Goal: Task Accomplishment & Management: Complete application form

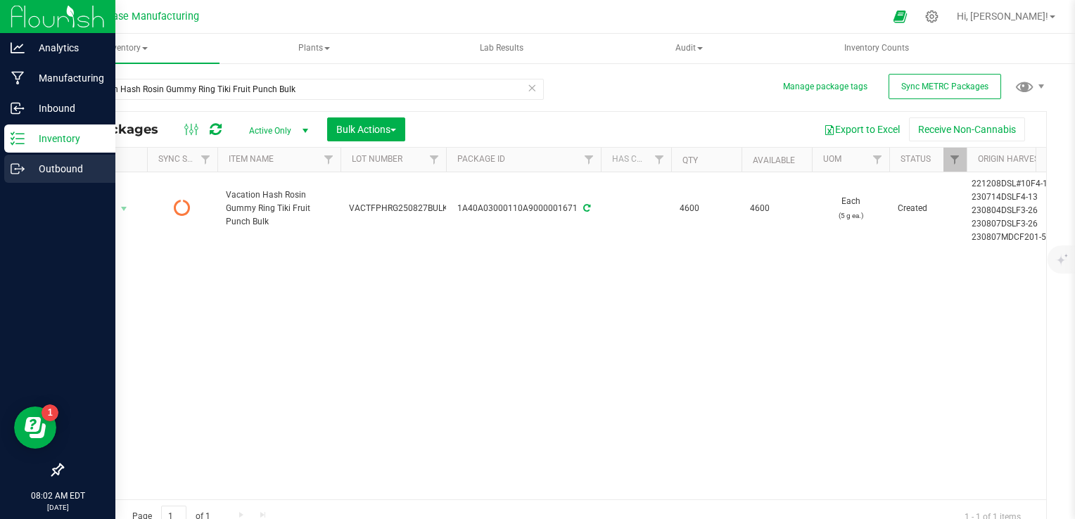
click at [26, 168] on p "Outbound" at bounding box center [67, 168] width 84 height 17
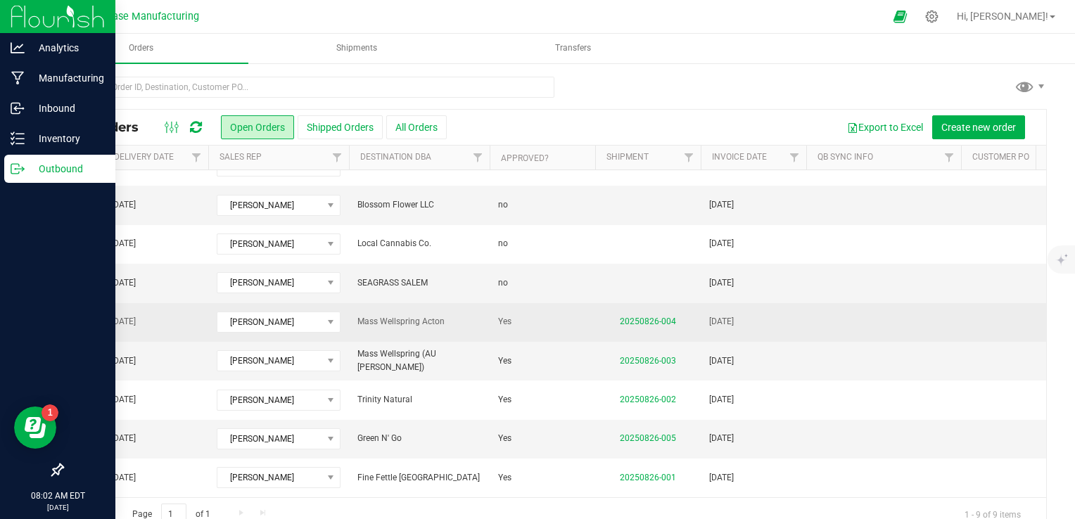
scroll to position [0, 294]
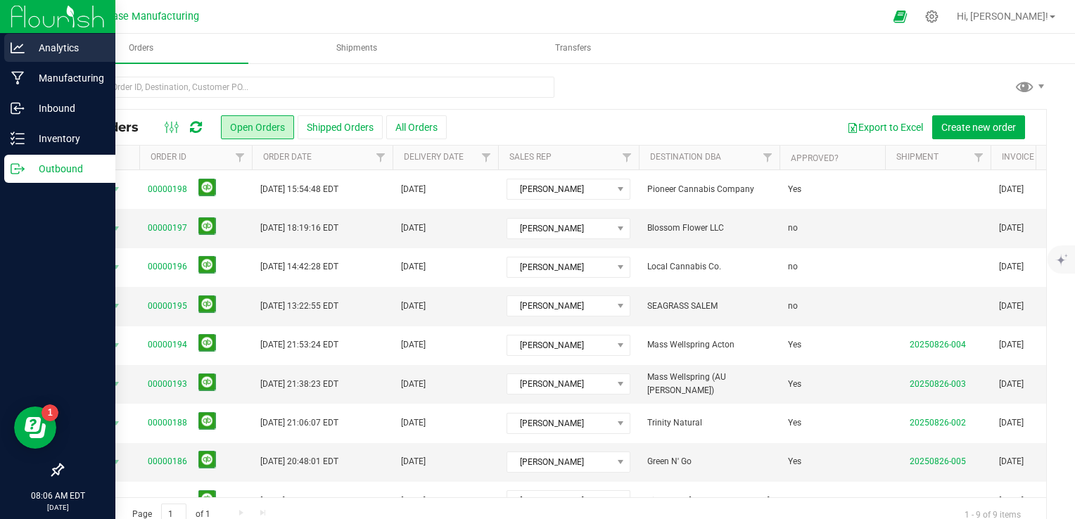
click at [39, 41] on p "Analytics" at bounding box center [67, 47] width 84 height 17
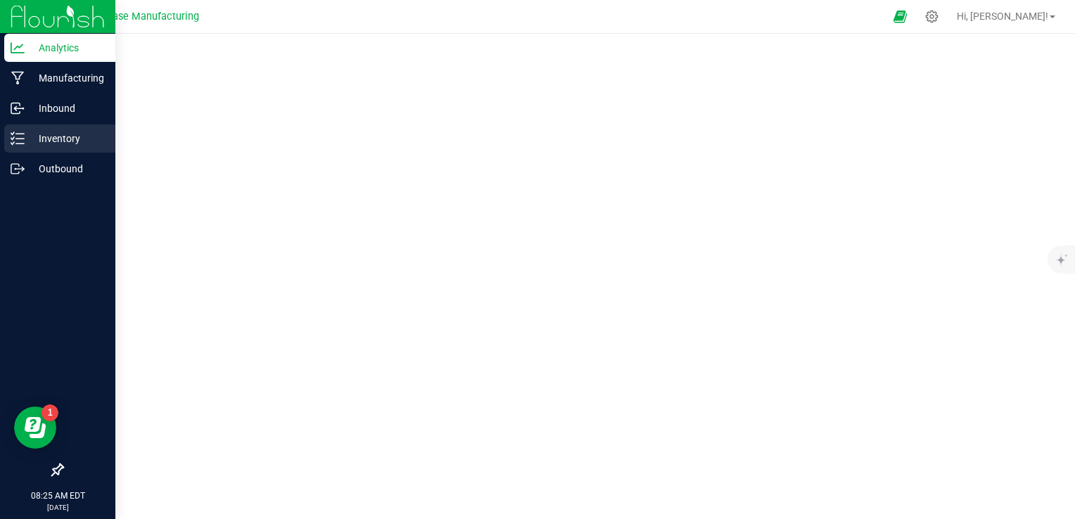
click at [64, 139] on p "Inventory" at bounding box center [67, 138] width 84 height 17
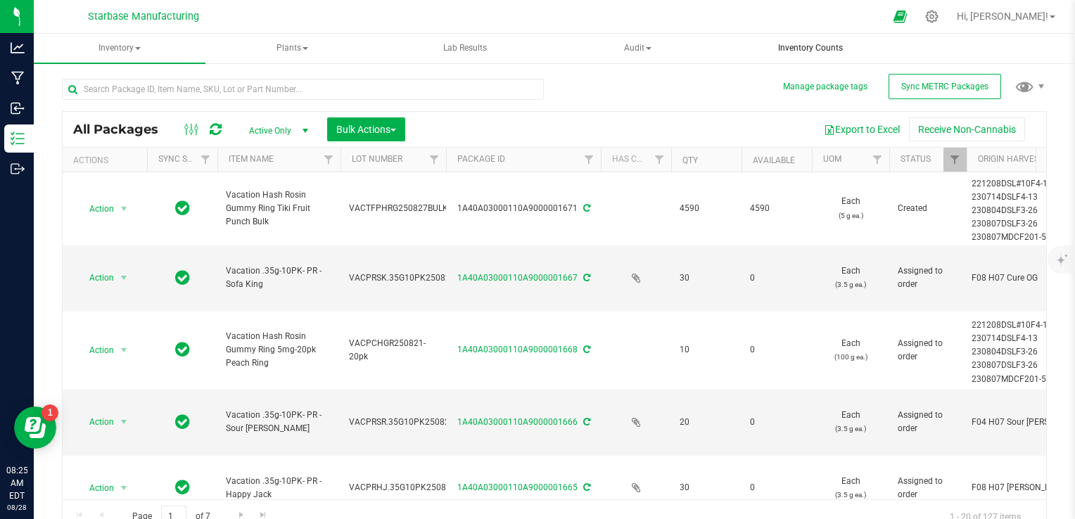
click at [824, 52] on span "Inventory Counts" at bounding box center [810, 48] width 103 height 12
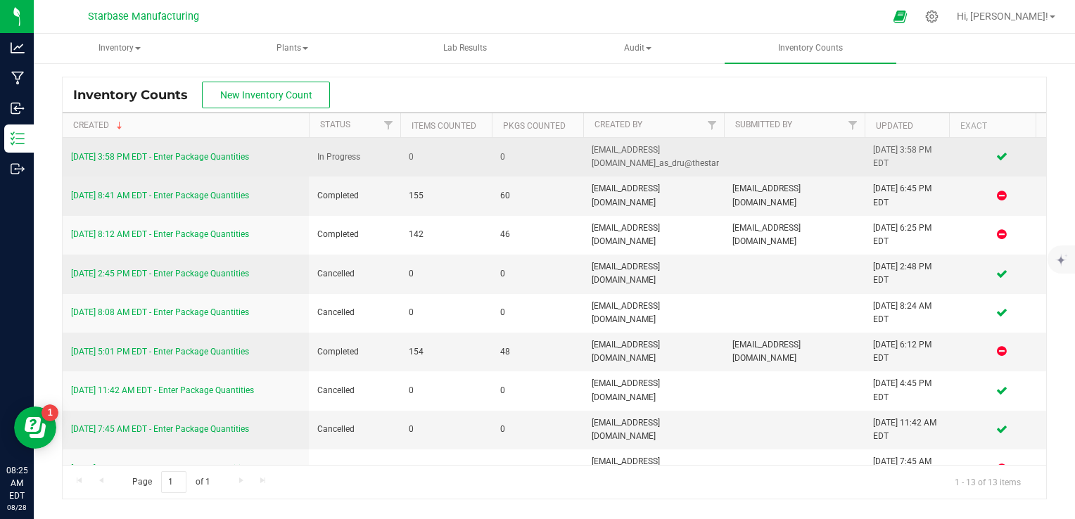
click at [462, 165] on td "0" at bounding box center [445, 157] width 91 height 39
click at [199, 161] on link "8/7/25 3:58 PM EDT - Enter Package Quantities" at bounding box center [160, 157] width 178 height 10
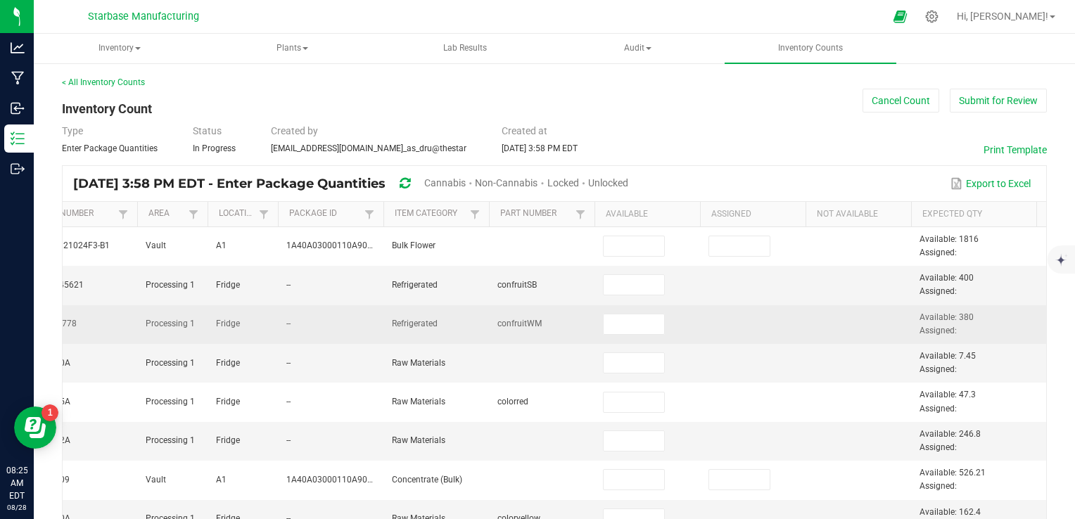
scroll to position [0, 514]
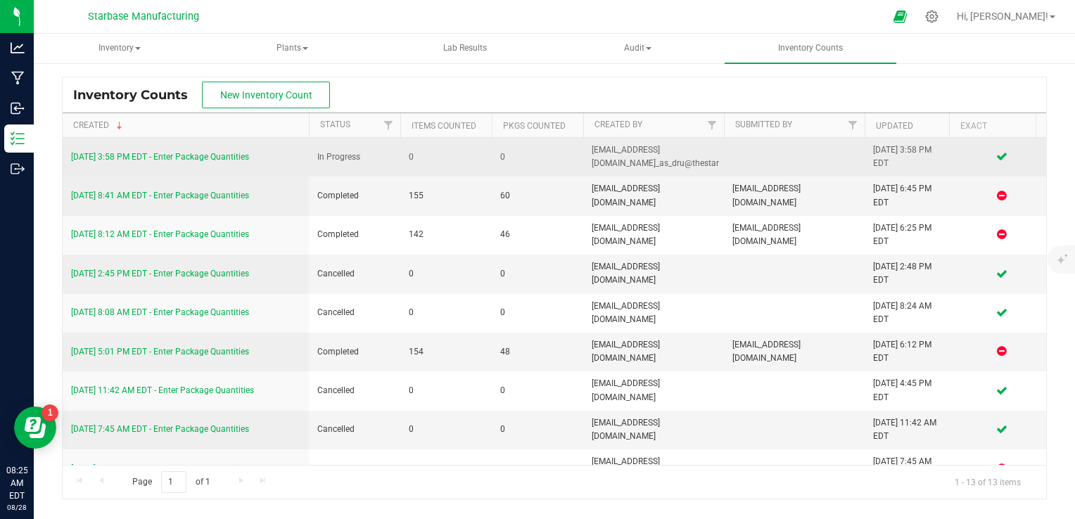
click at [144, 154] on link "8/7/25 3:58 PM EDT - Enter Package Quantities" at bounding box center [160, 157] width 178 height 10
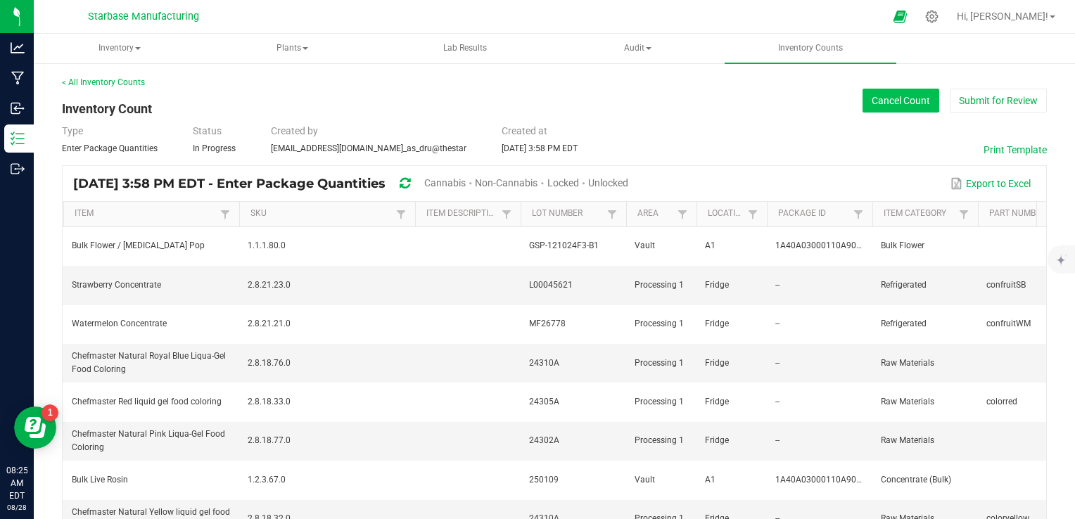
click at [881, 108] on button "Cancel Count" at bounding box center [901, 101] width 77 height 24
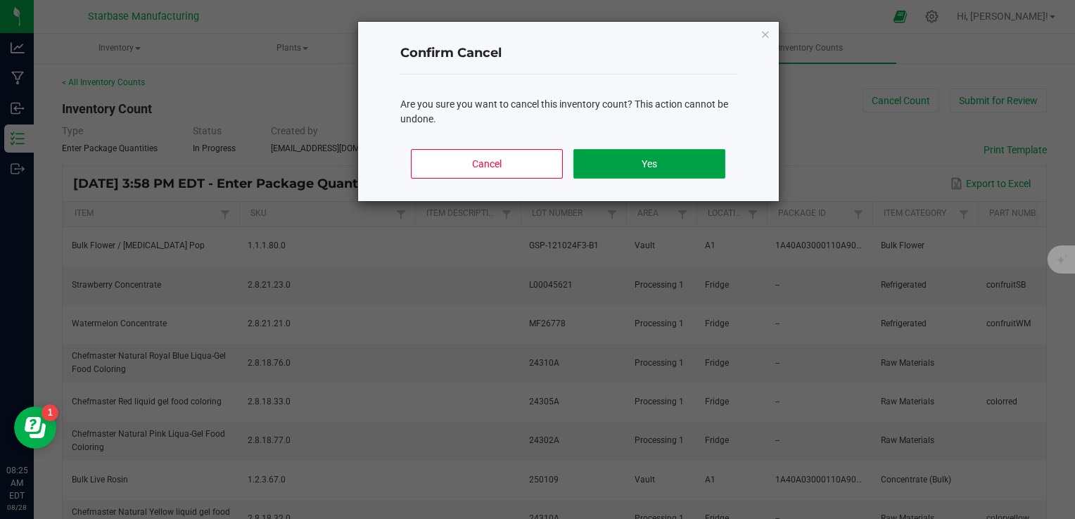
click at [651, 163] on button "Yes" at bounding box center [648, 164] width 151 height 30
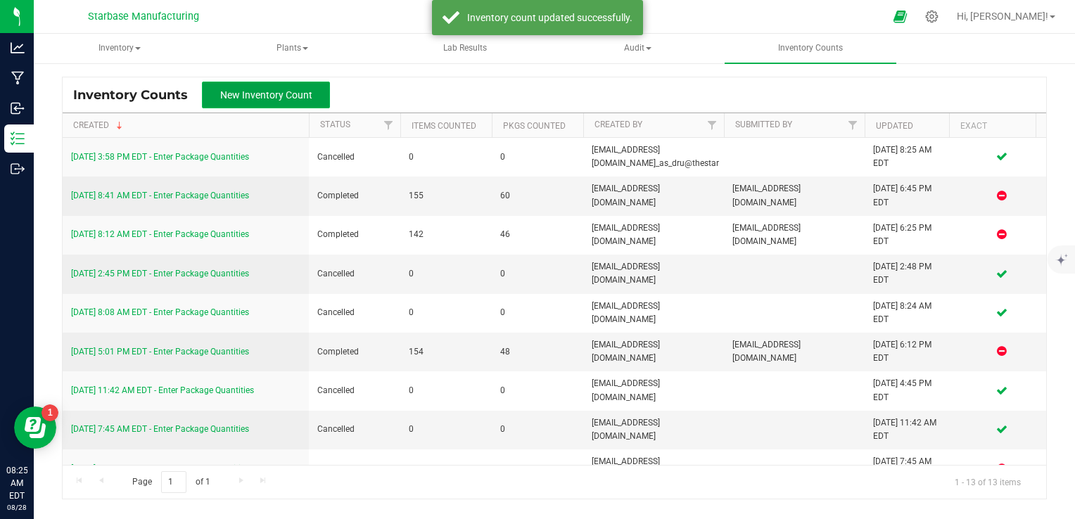
click at [241, 108] on button "New Inventory Count" at bounding box center [266, 95] width 128 height 27
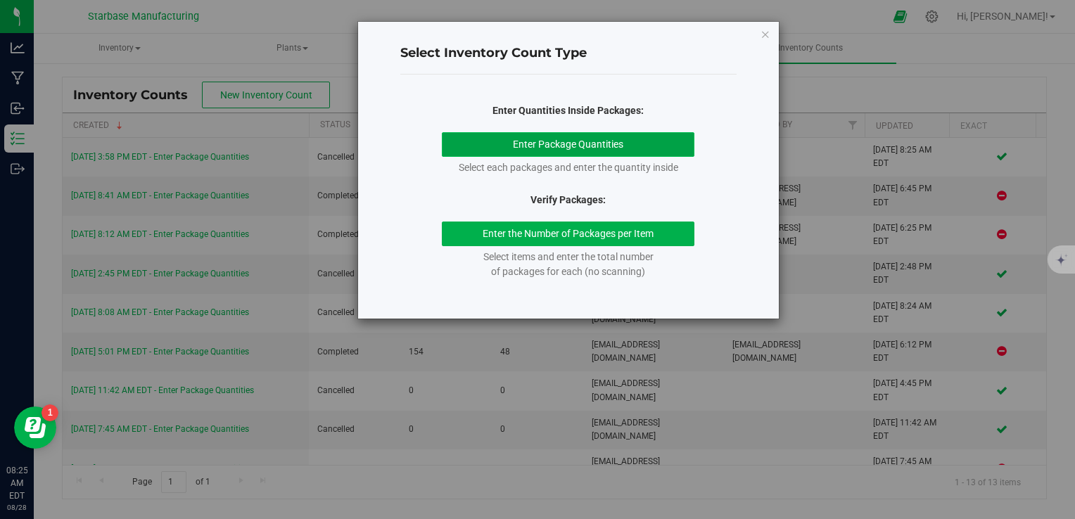
click at [574, 137] on button "Enter Package Quantities" at bounding box center [568, 144] width 253 height 25
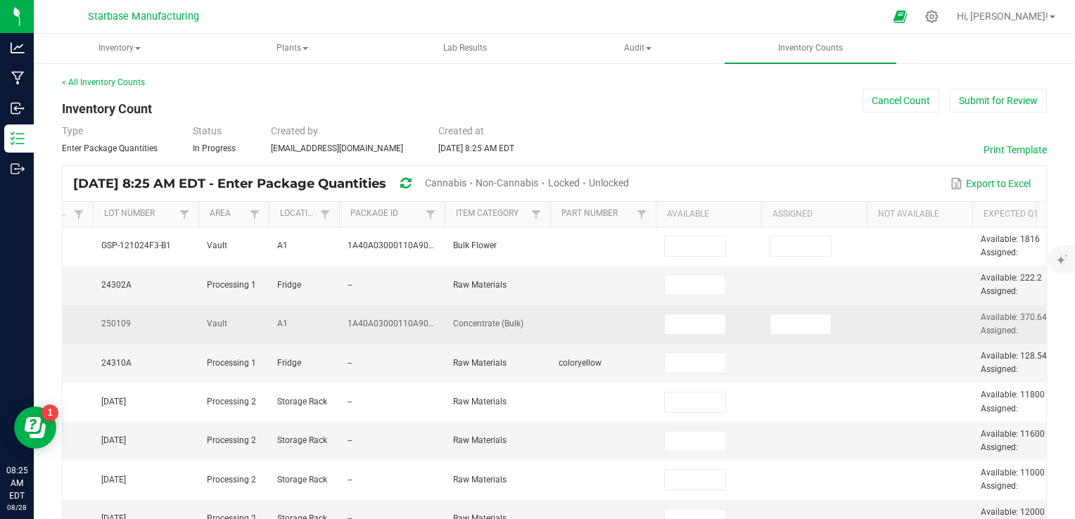
scroll to position [0, 514]
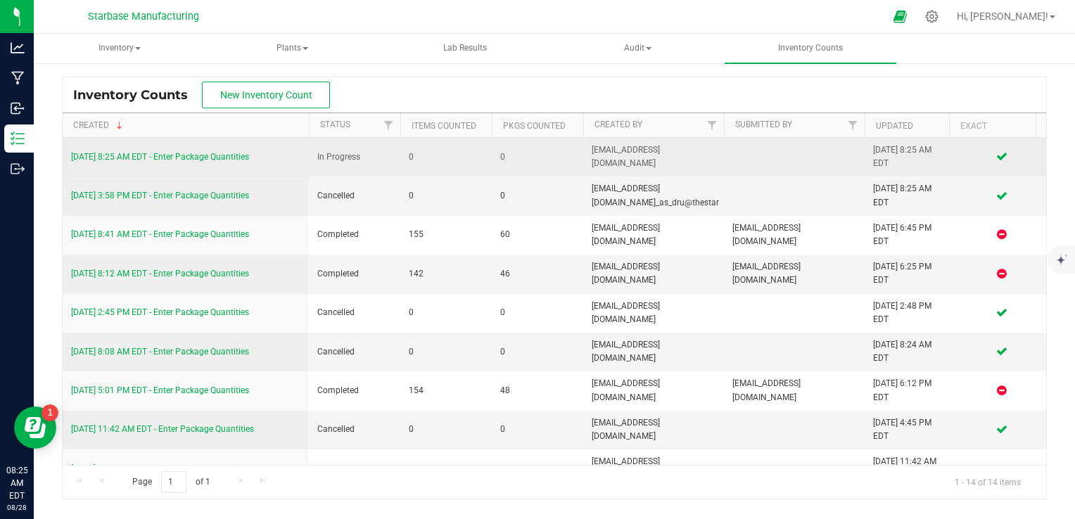
click at [222, 158] on link "8/28/25 8:25 AM EDT - Enter Package Quantities" at bounding box center [160, 157] width 178 height 10
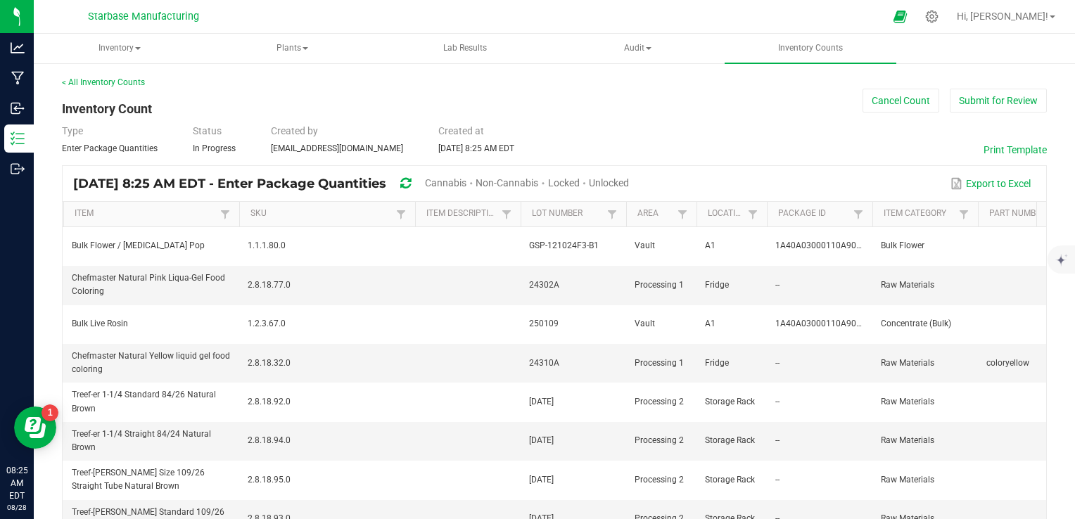
click at [467, 179] on span "Cannabis" at bounding box center [446, 182] width 42 height 11
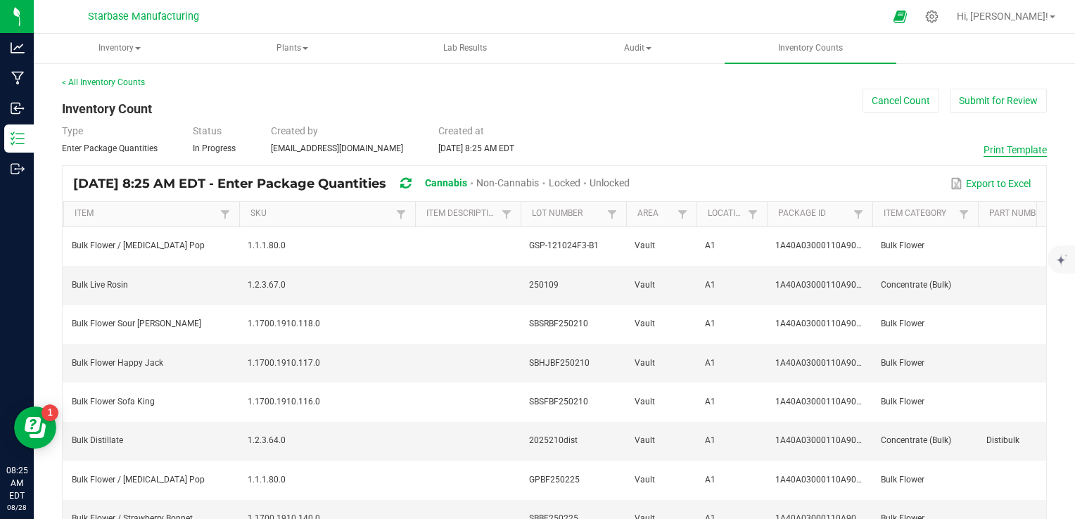
click at [994, 153] on button "Print Template" at bounding box center [1015, 150] width 63 height 14
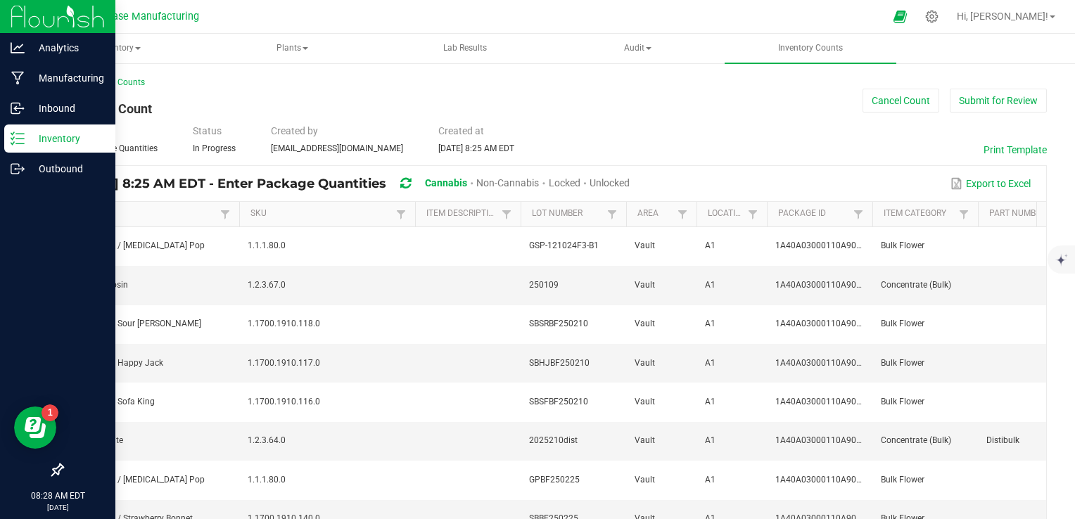
click at [44, 141] on p "Inventory" at bounding box center [67, 138] width 84 height 17
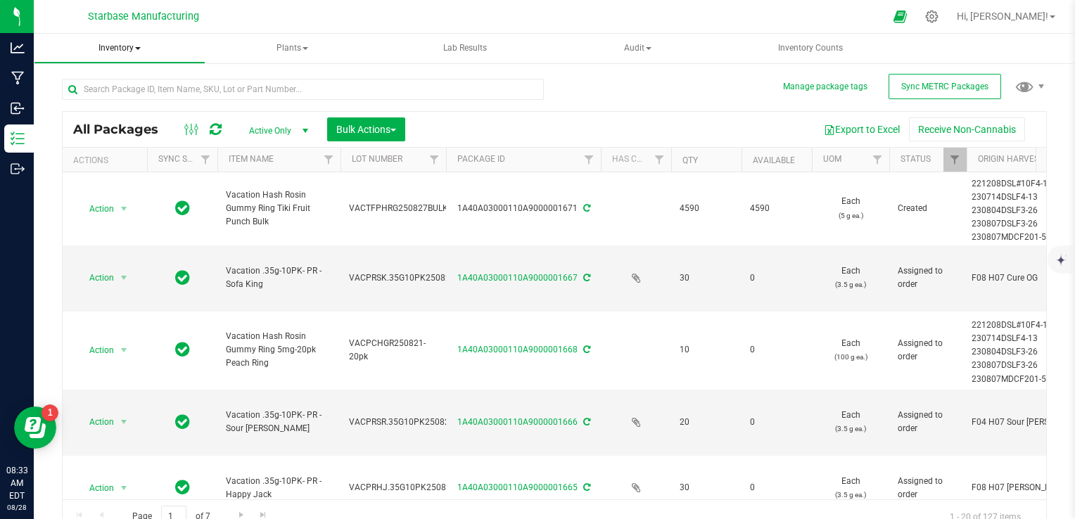
click at [110, 48] on span "Inventory" at bounding box center [119, 48] width 170 height 28
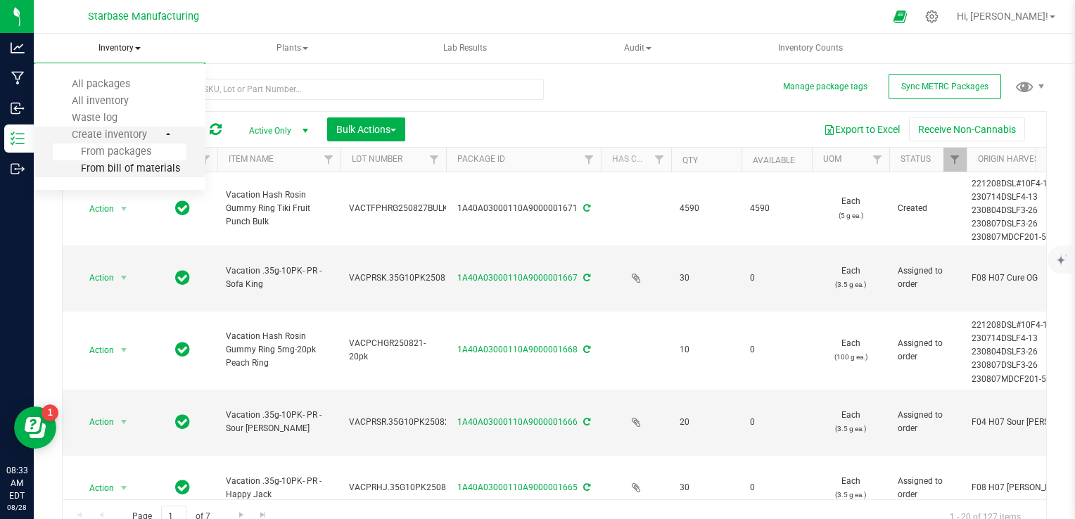
click at [125, 165] on span "From bill of materials" at bounding box center [116, 169] width 127 height 12
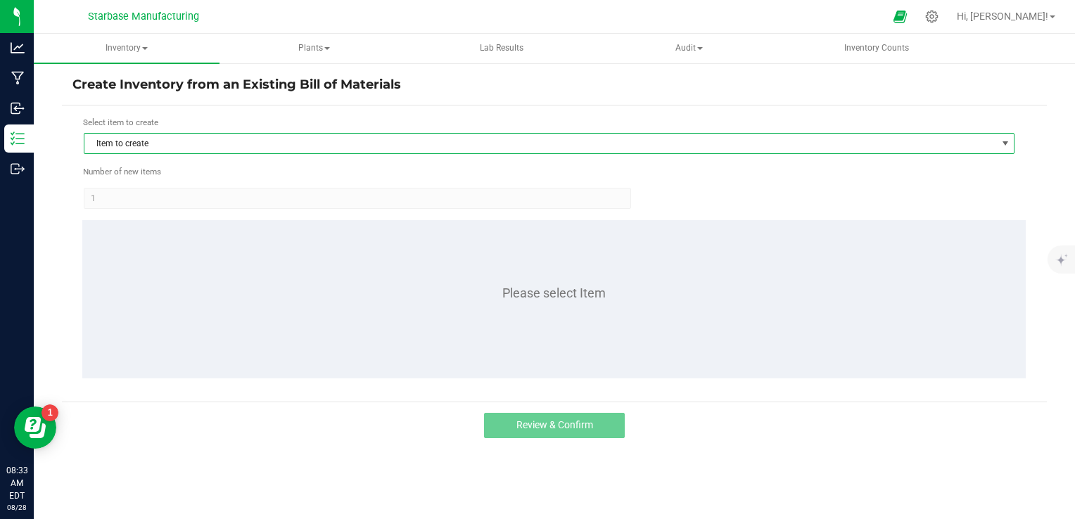
click at [270, 137] on span "Item to create" at bounding box center [540, 144] width 912 height 20
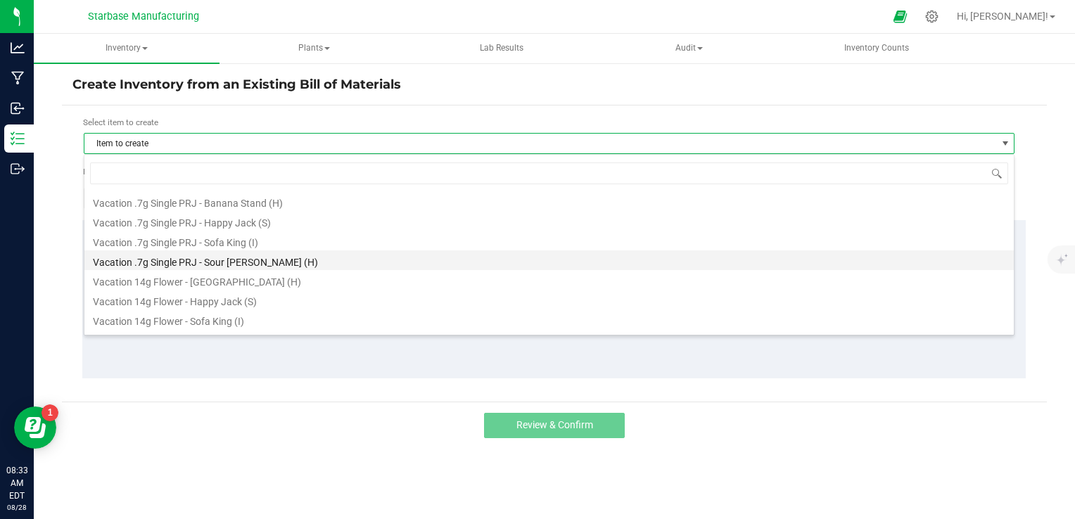
scroll to position [493, 0]
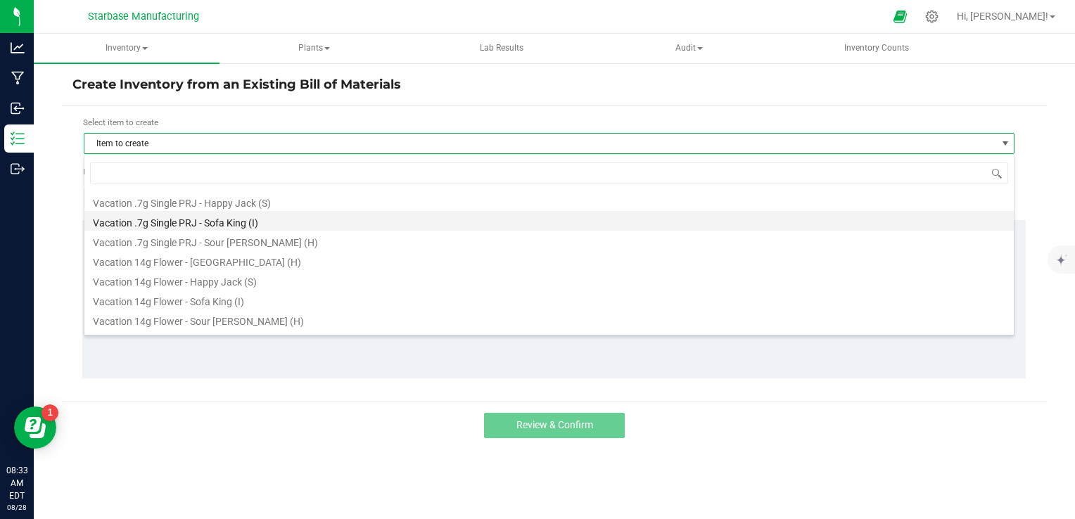
click at [248, 223] on li "Vacation .7g Single PRJ - Sofa King (I)" at bounding box center [549, 221] width 930 height 20
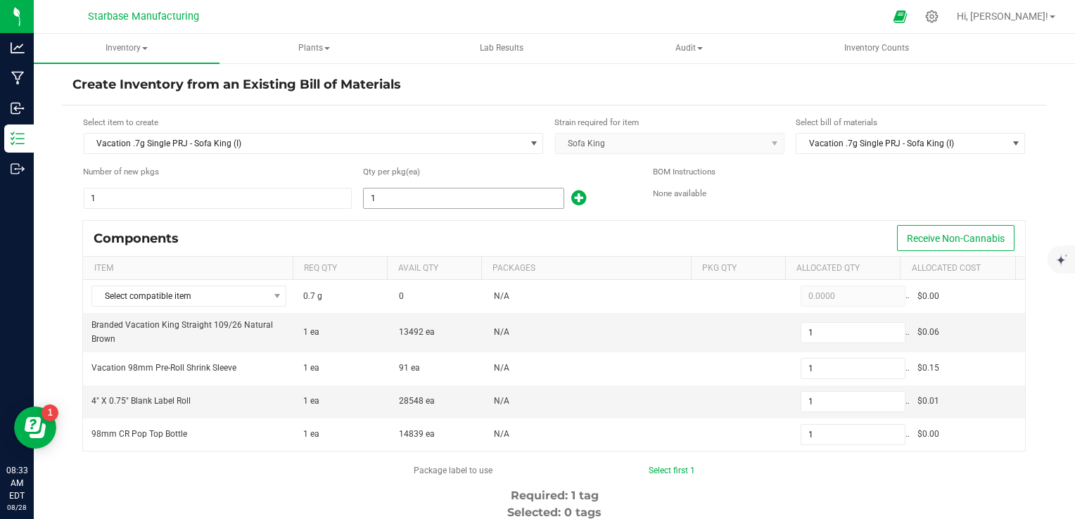
click at [383, 198] on input "1" at bounding box center [464, 199] width 200 height 20
type input "17"
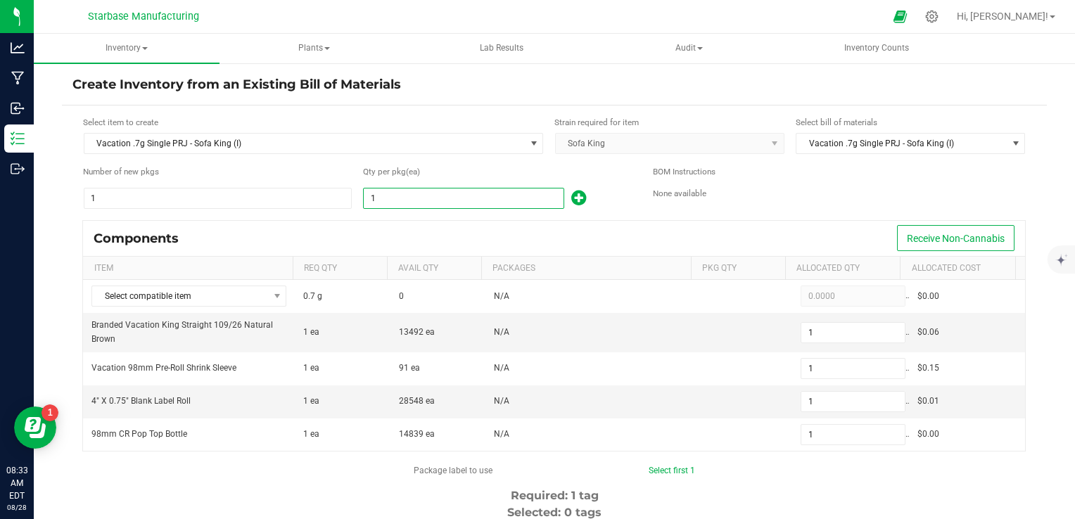
type input "17"
type input "179"
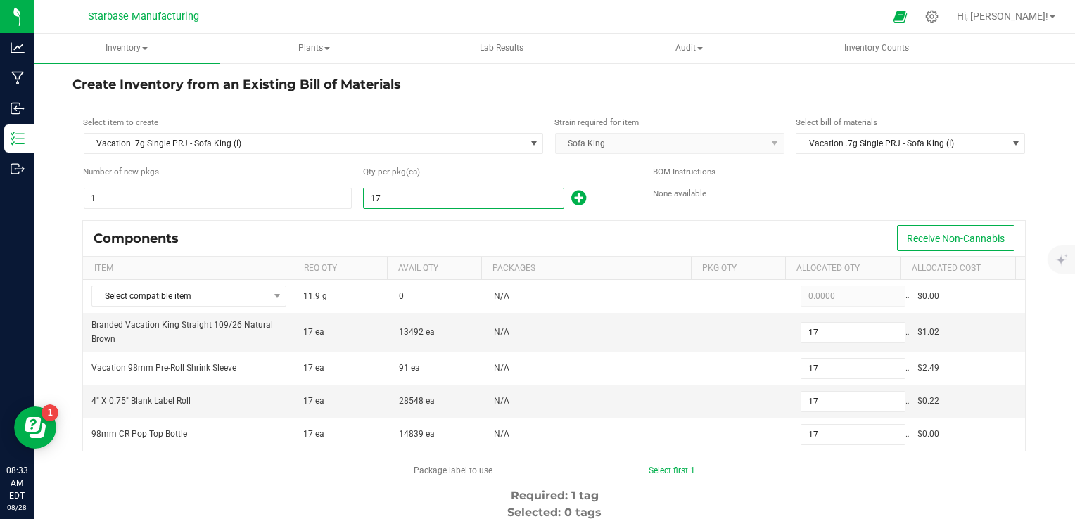
type input "179"
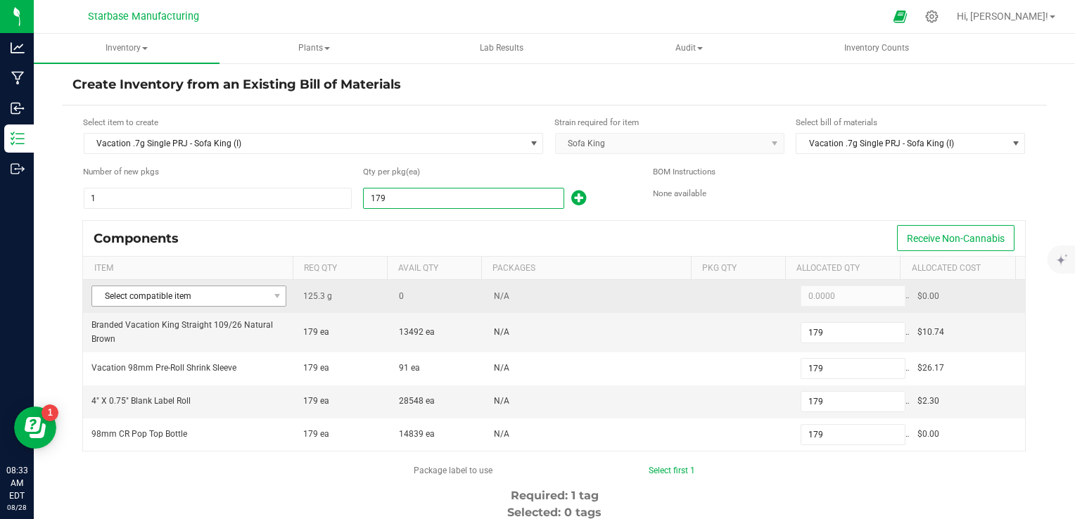
type input "179"
click at [255, 293] on span "Select compatible item" at bounding box center [180, 296] width 176 height 20
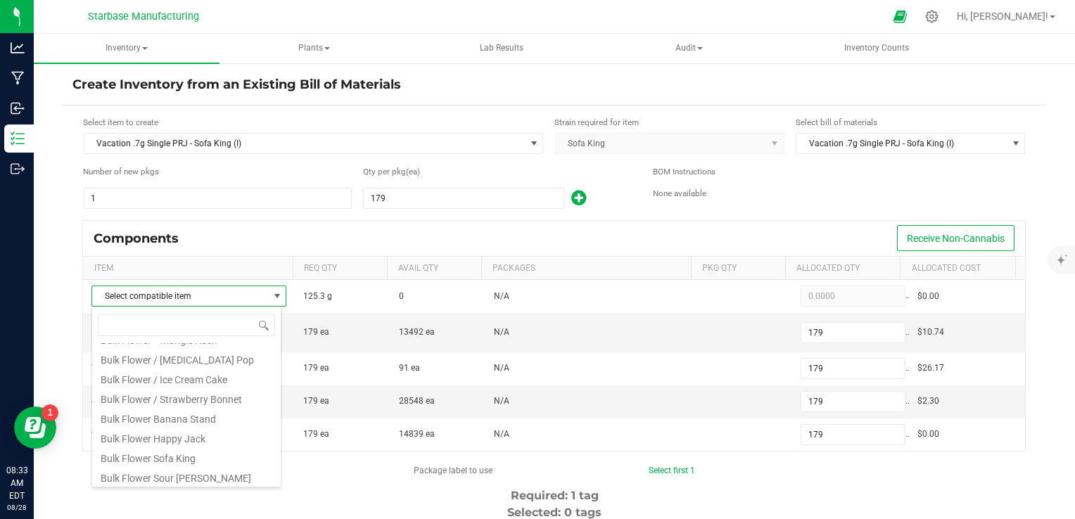
scroll to position [234, 0]
click at [208, 453] on li "Bulk Flower Sofa King" at bounding box center [186, 455] width 189 height 20
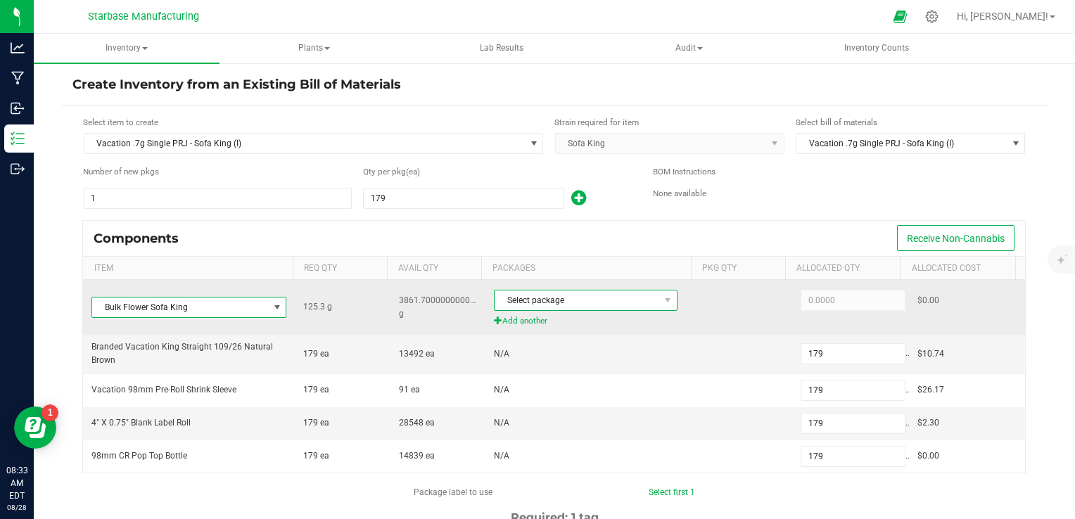
click at [548, 291] on span "Select package" at bounding box center [577, 301] width 165 height 20
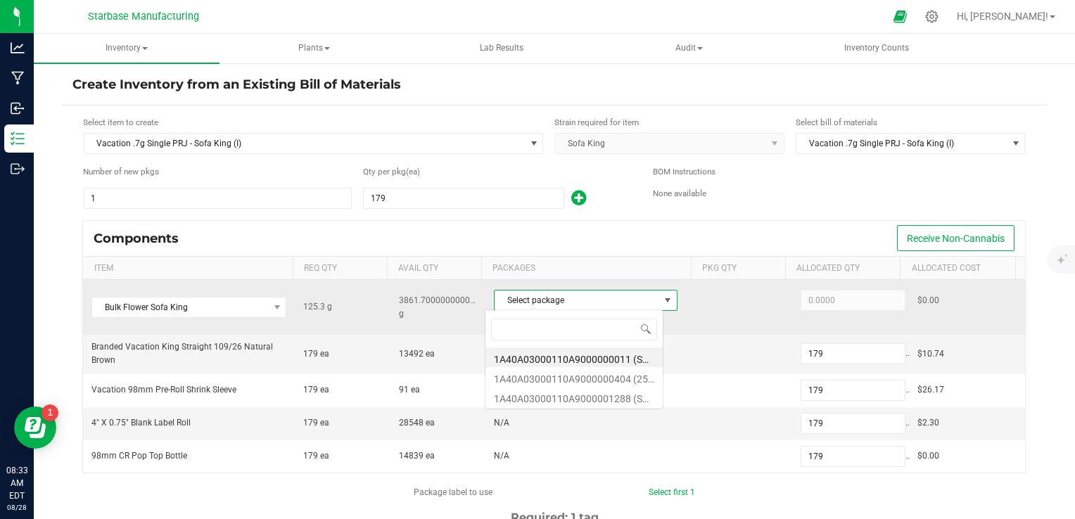
scroll to position [20, 178]
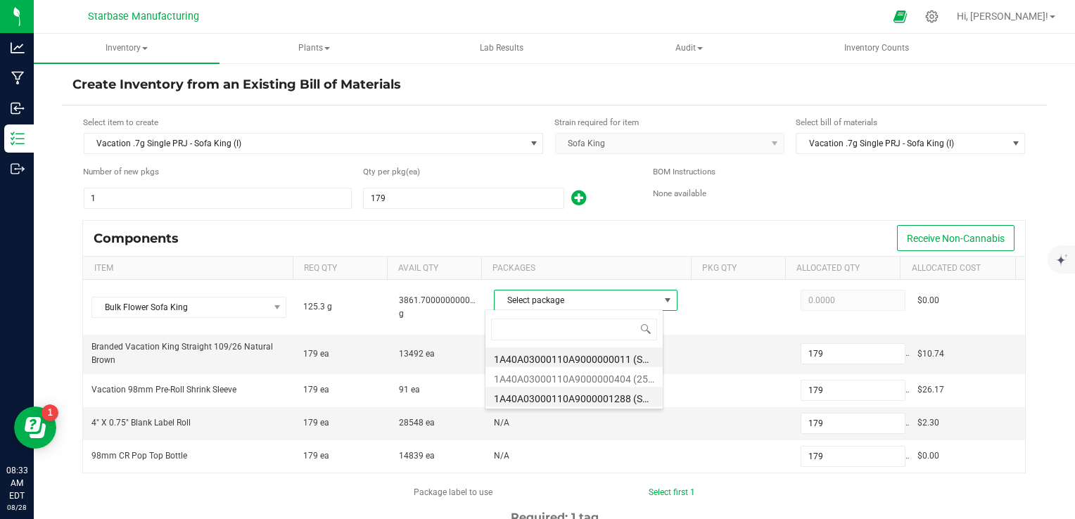
click at [547, 400] on li "1A40A03000110A9000001288 (SKTK250626)" at bounding box center [574, 397] width 177 height 20
type input "125.3000"
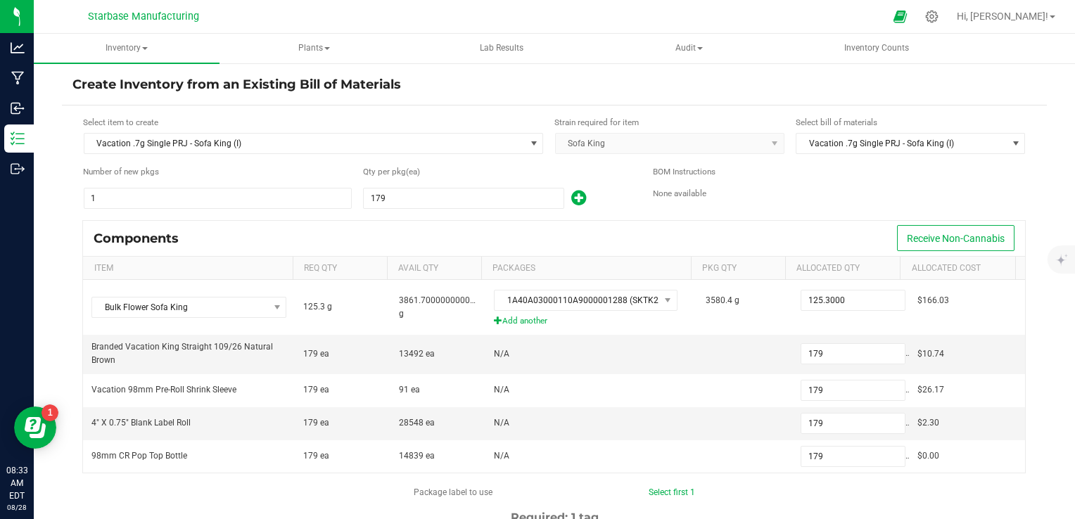
click at [756, 221] on div "Components Receive Non-Cannabis" at bounding box center [554, 238] width 942 height 35
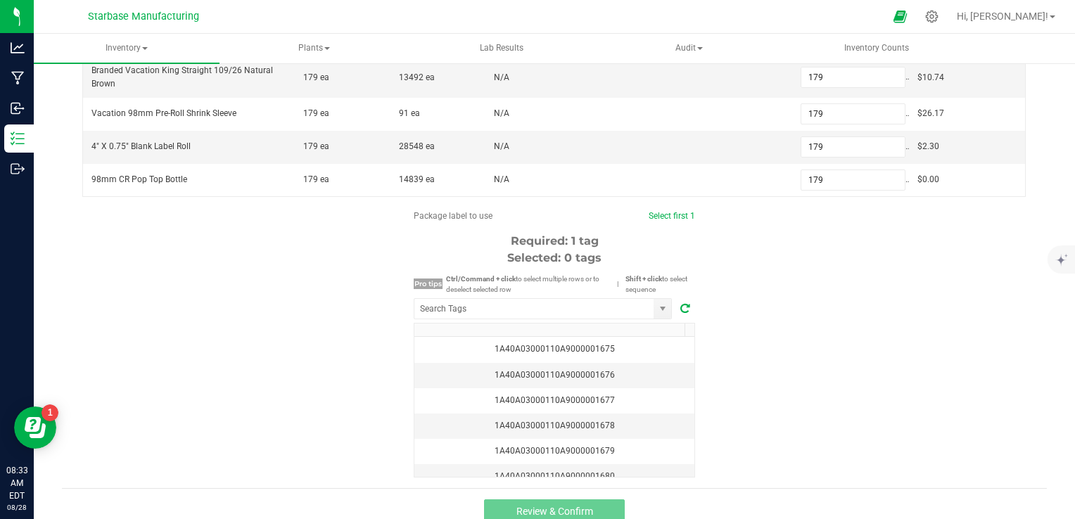
scroll to position [281, 0]
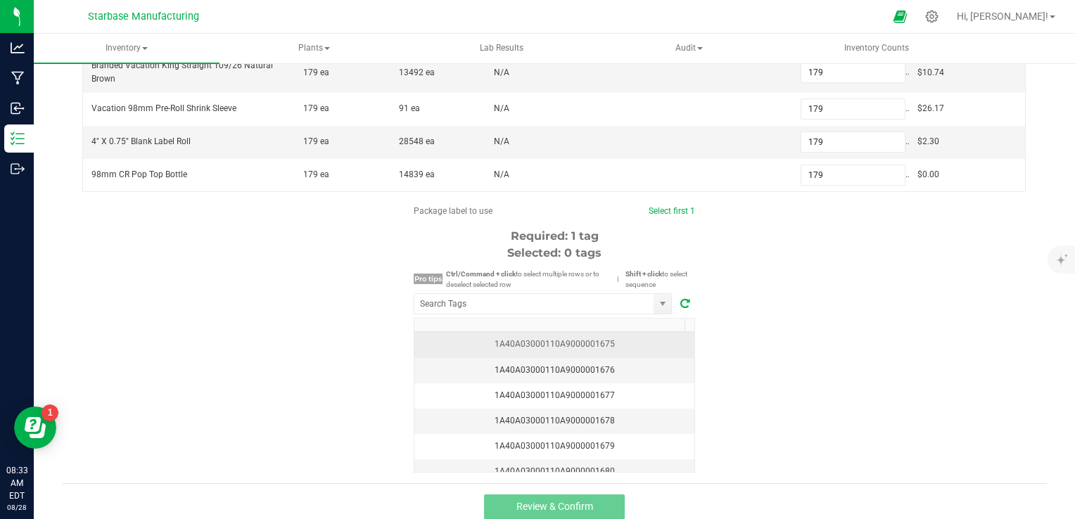
click at [649, 342] on div "1A40A03000110A9000001675" at bounding box center [554, 344] width 263 height 13
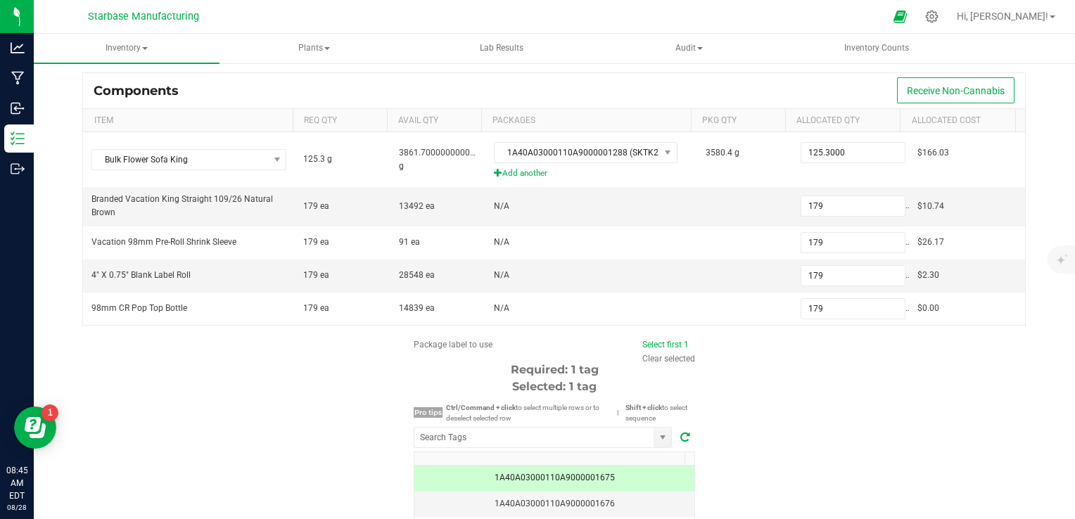
scroll to position [0, 0]
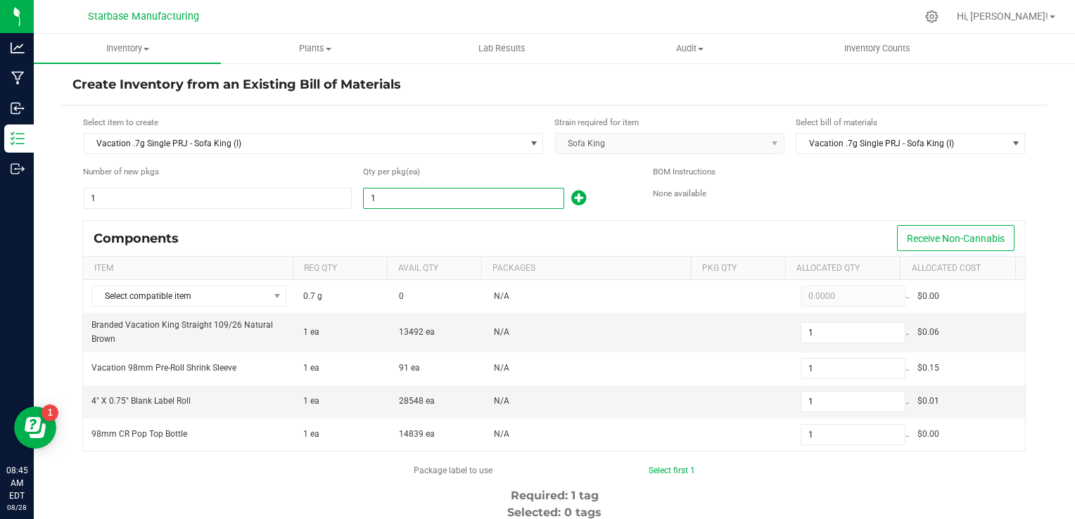
click at [423, 204] on input "1" at bounding box center [464, 199] width 200 height 20
type input "17"
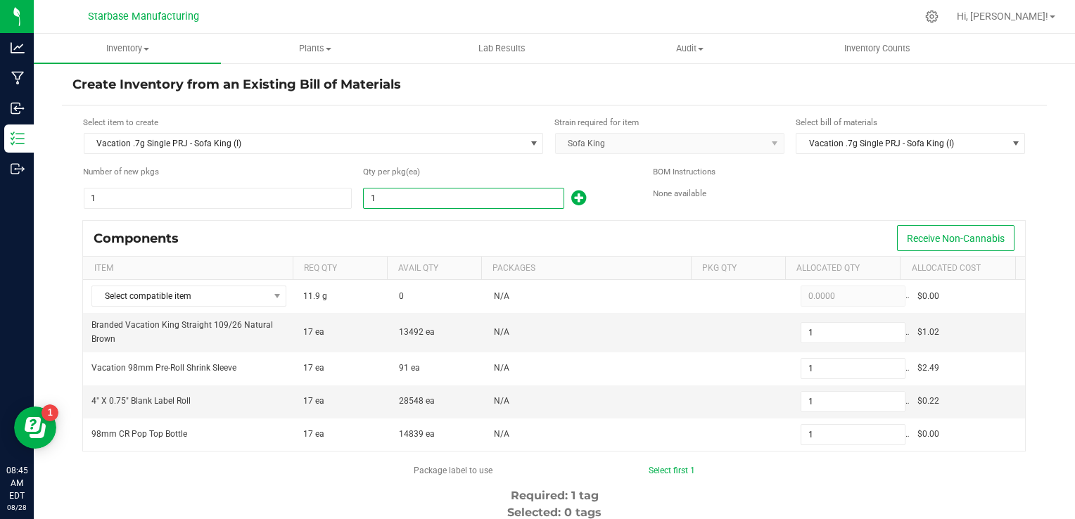
type input "17"
type input "179"
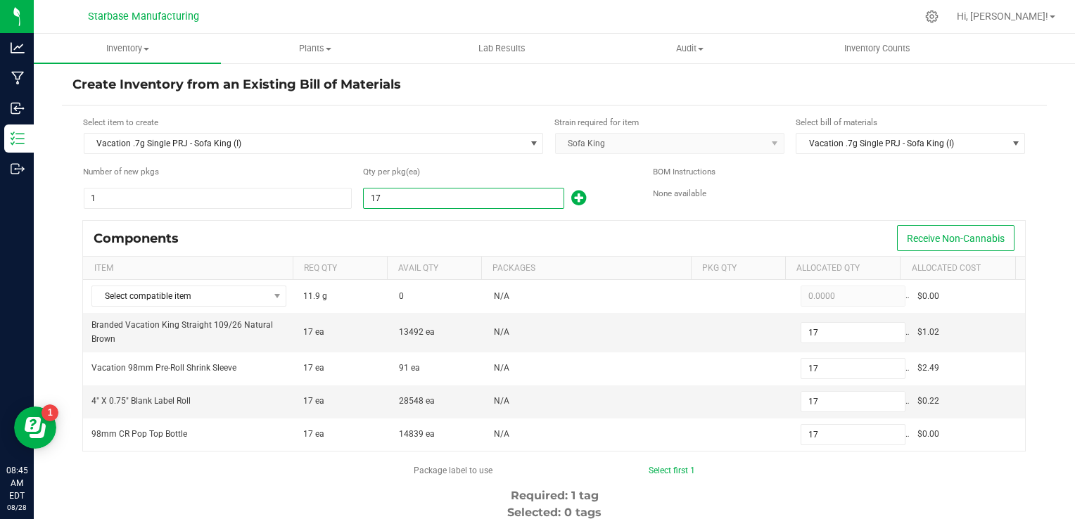
type input "179"
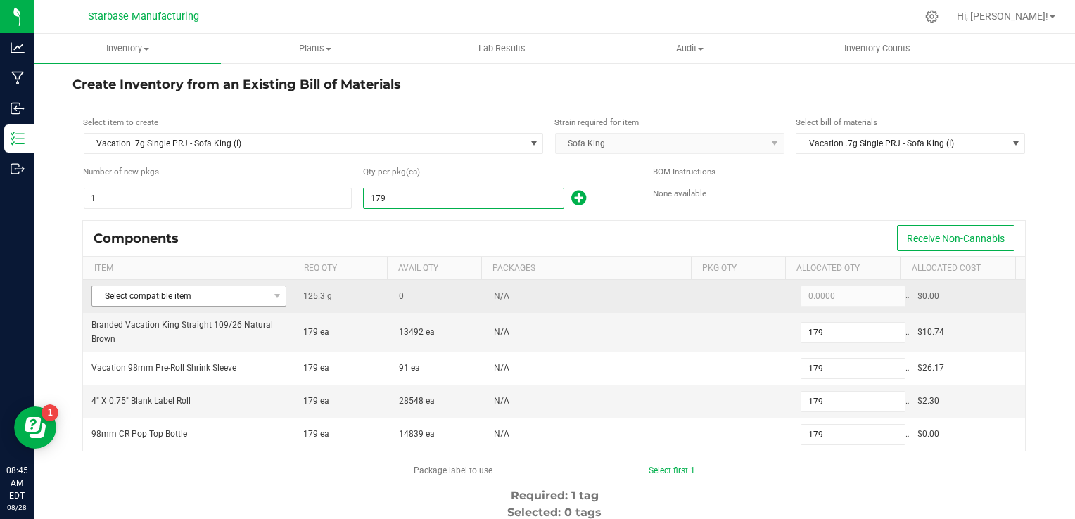
type input "179"
click at [268, 299] on span at bounding box center [277, 296] width 18 height 20
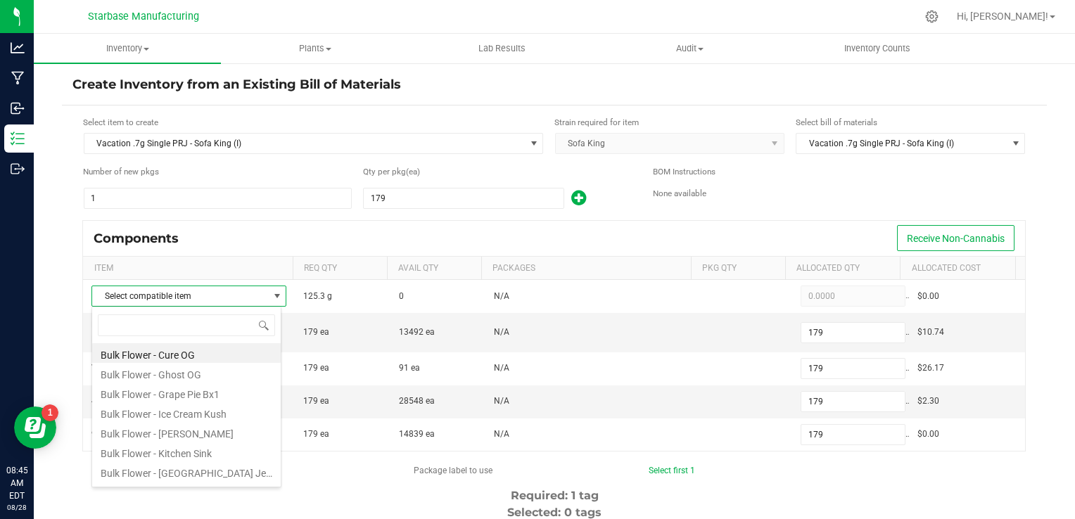
scroll to position [234, 0]
click at [188, 457] on li "Bulk Flower Sofa King" at bounding box center [186, 455] width 189 height 20
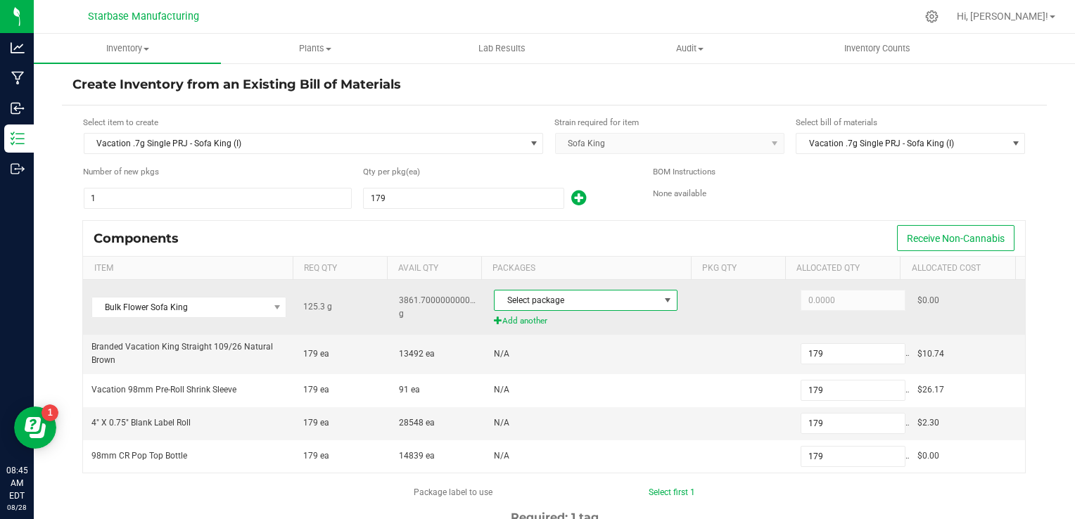
click at [509, 297] on span "Select package" at bounding box center [577, 301] width 165 height 20
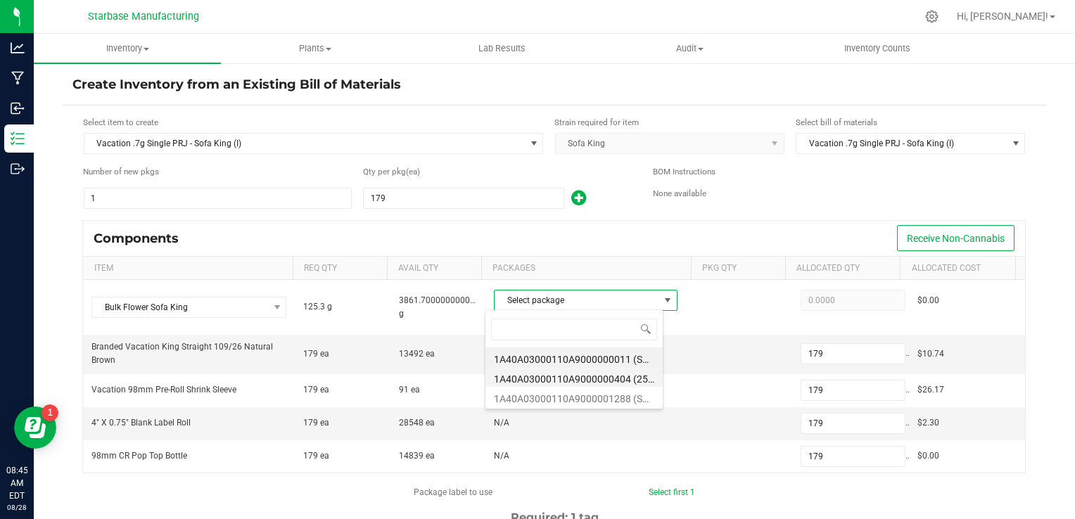
scroll to position [20, 178]
click at [531, 397] on li "1A40A03000110A9000001288 (SKTK250626)" at bounding box center [574, 397] width 177 height 20
type input "125.3000"
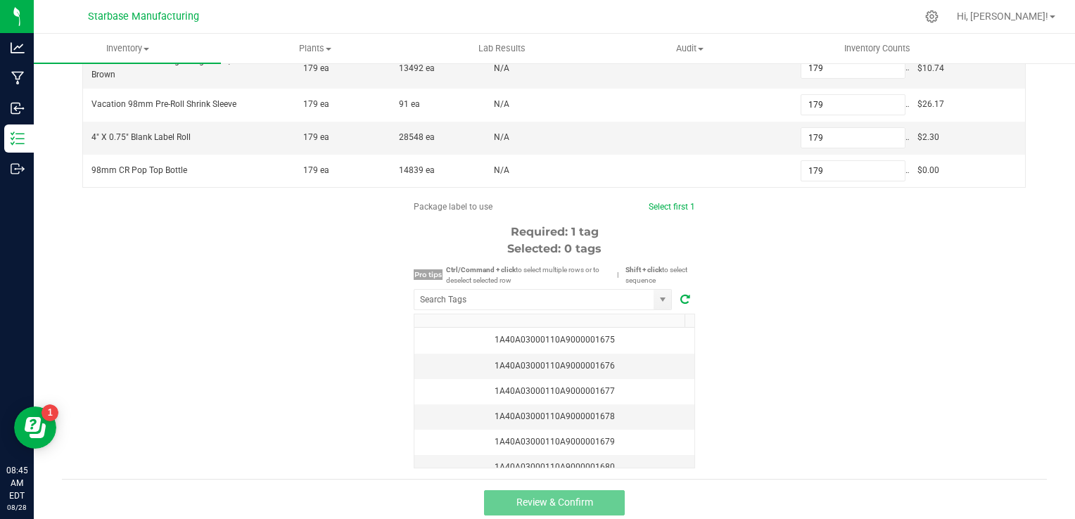
scroll to position [288, 0]
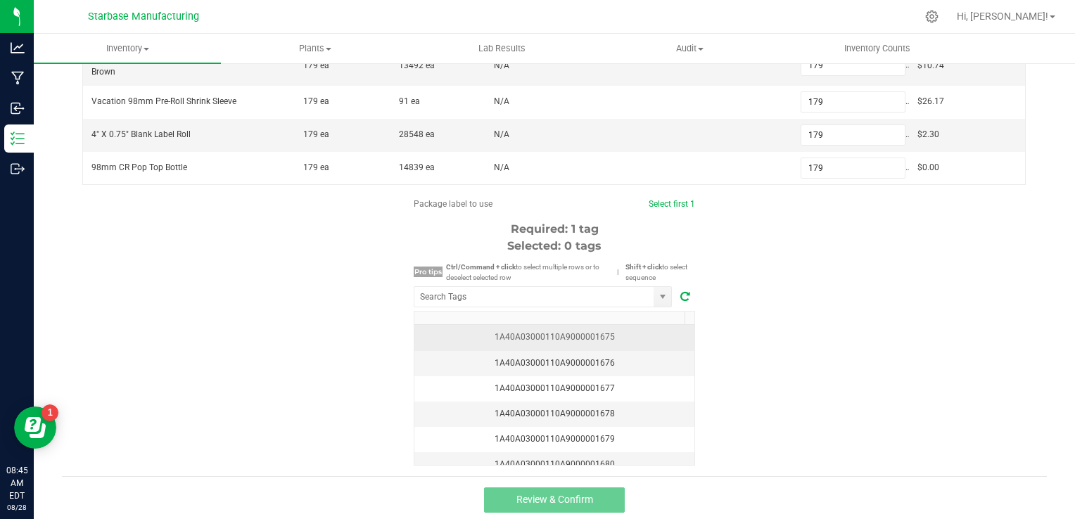
click at [612, 335] on div "1A40A03000110A9000001675" at bounding box center [554, 337] width 263 height 13
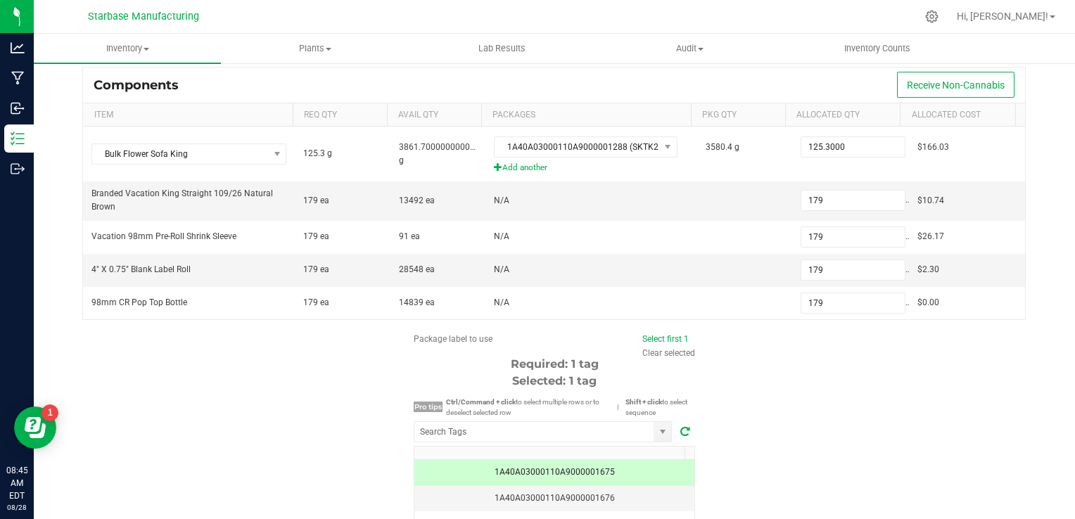
scroll to position [148, 0]
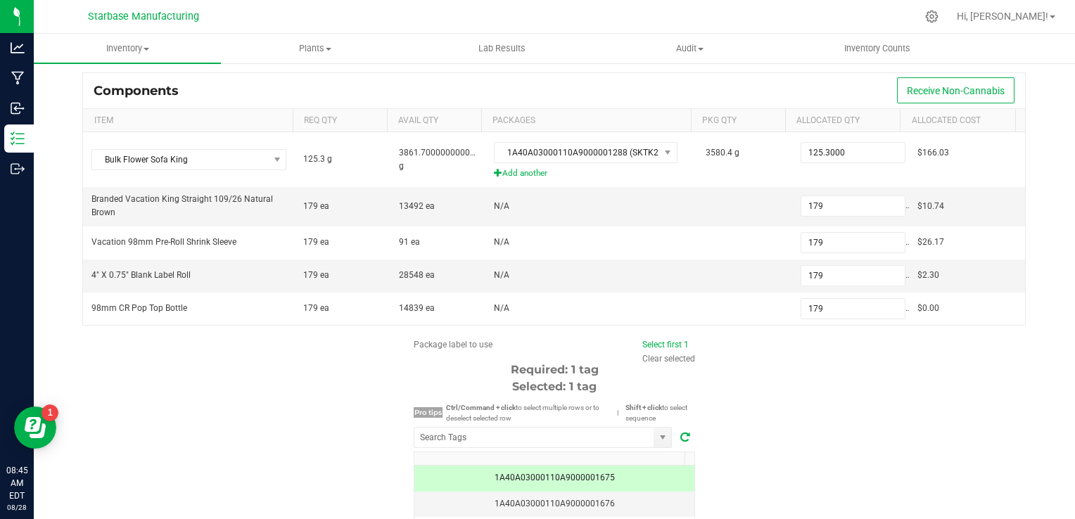
click at [58, 146] on div "Create Inventory from an Existing Bill of Materials Select item to create Vacat…" at bounding box center [554, 134] width 1041 height 440
click at [939, 22] on icon at bounding box center [932, 16] width 15 height 15
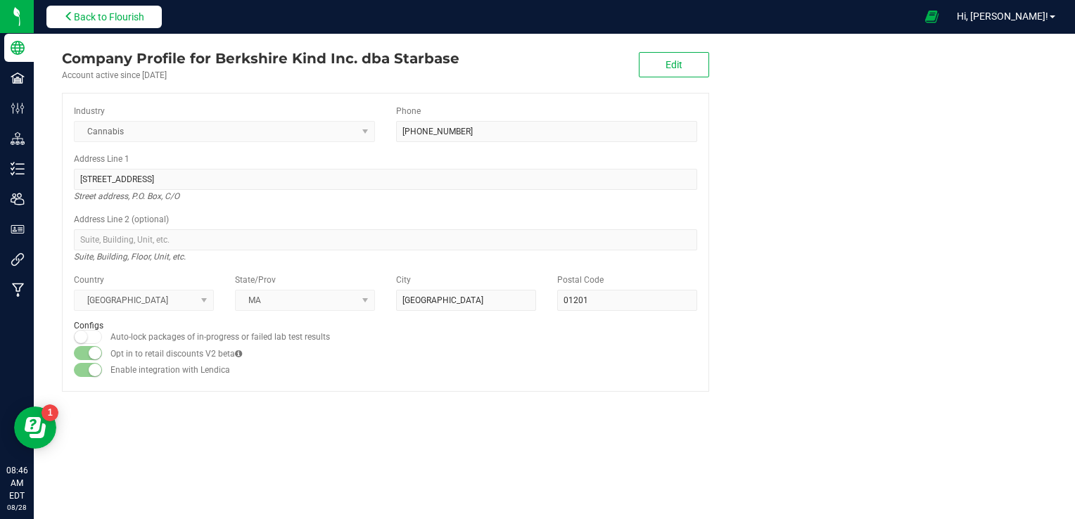
click at [144, 15] on span "Back to Flourish" at bounding box center [109, 16] width 70 height 11
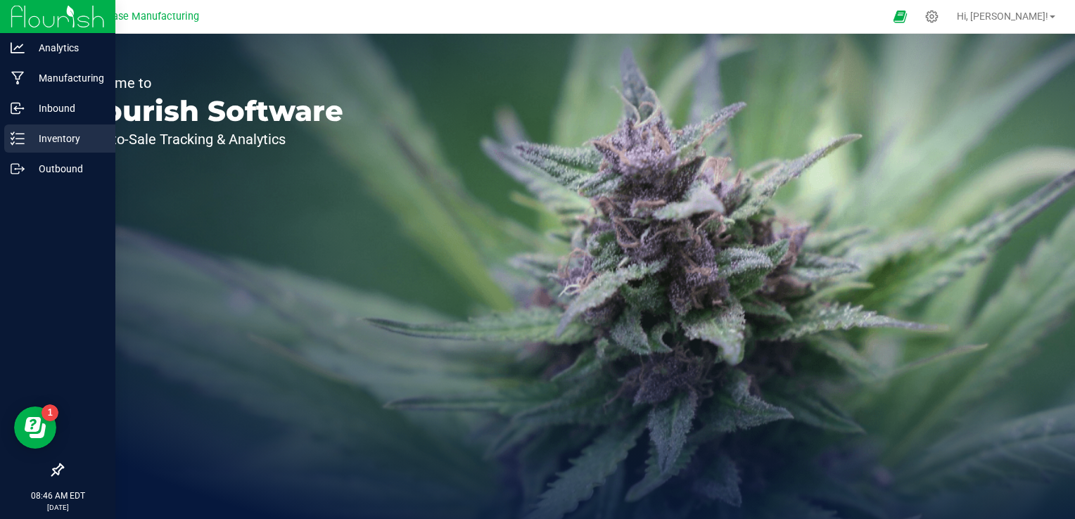
click at [25, 138] on p "Inventory" at bounding box center [67, 138] width 84 height 17
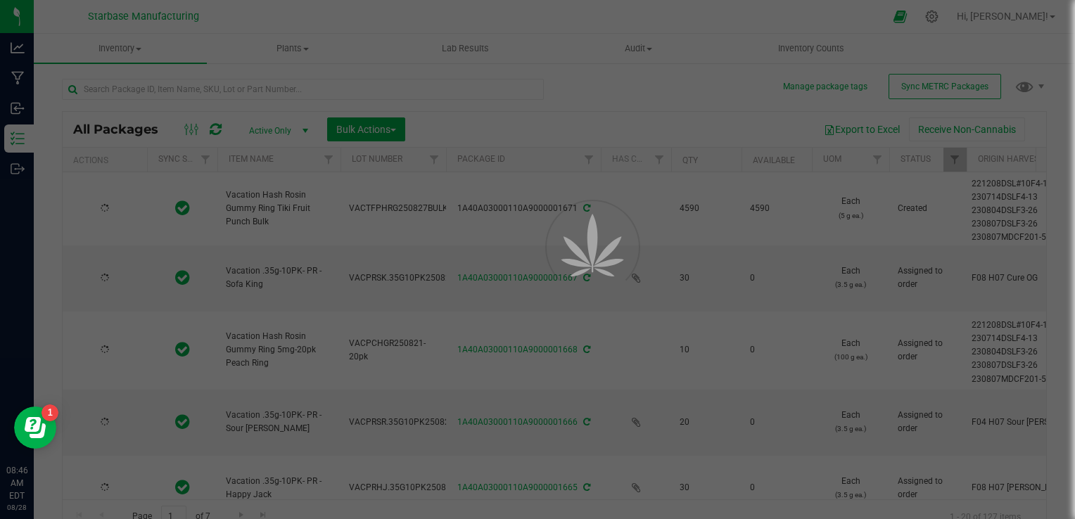
click at [138, 50] on div at bounding box center [537, 259] width 1075 height 519
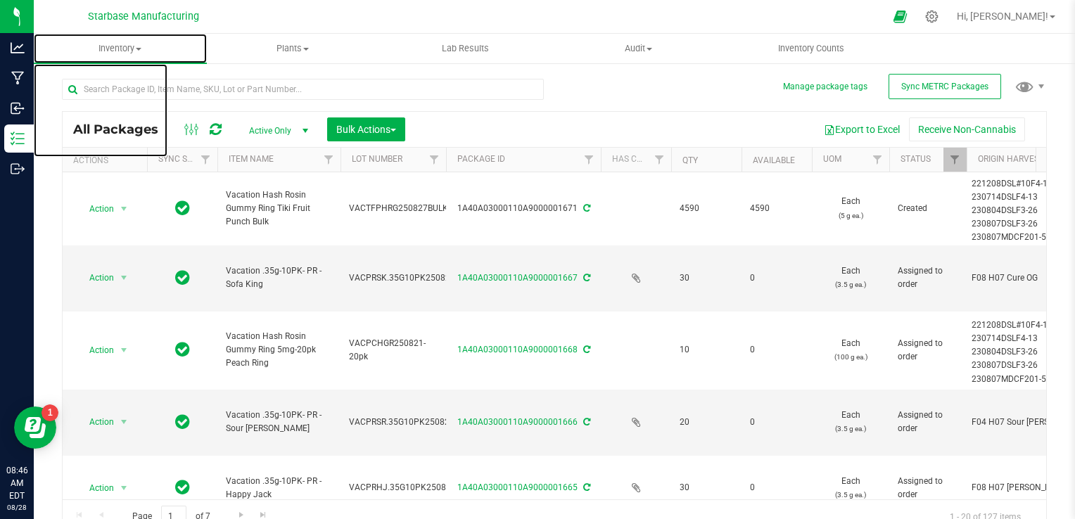
click at [138, 50] on span "Inventory" at bounding box center [120, 48] width 173 height 13
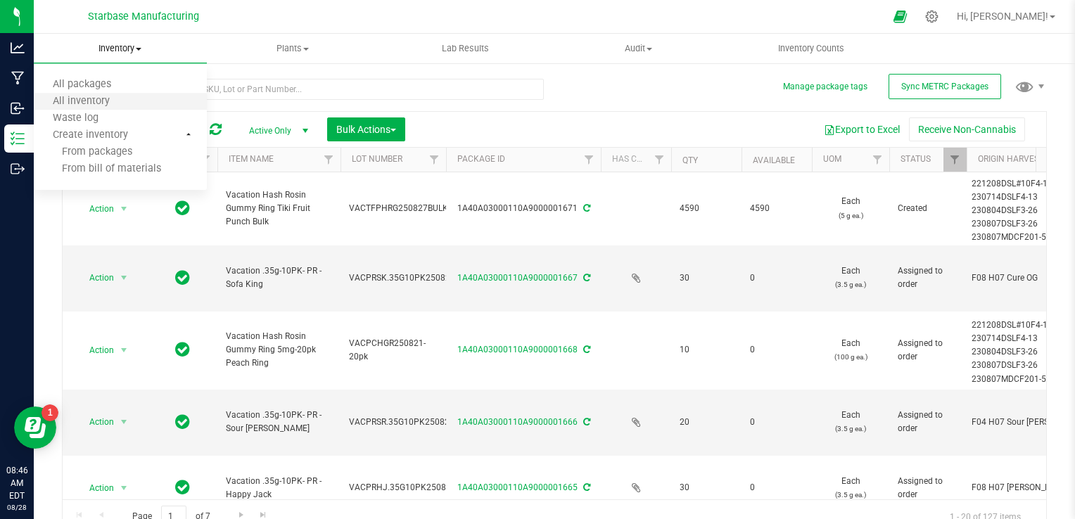
click at [148, 97] on li "All inventory" at bounding box center [120, 102] width 173 height 17
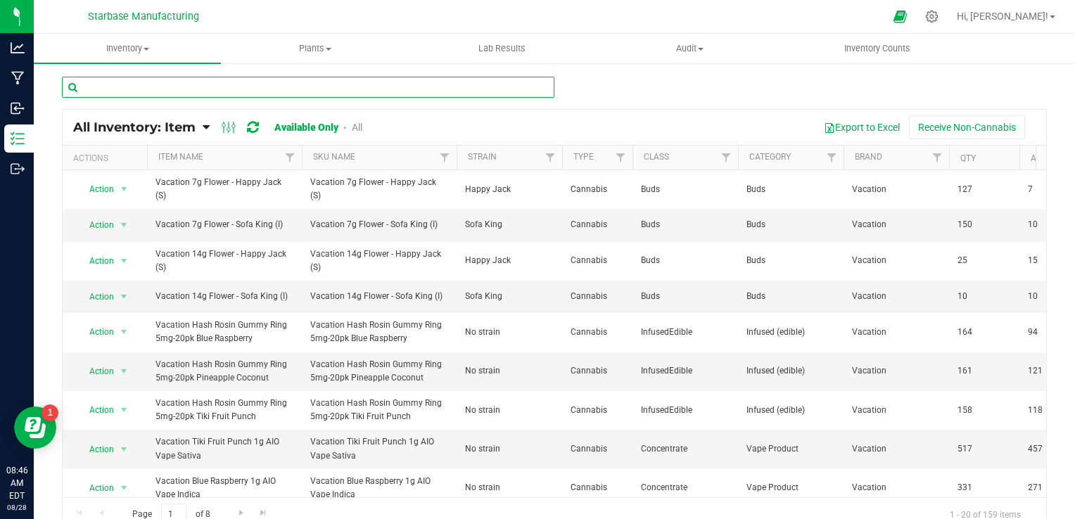
click at [227, 87] on input "text" at bounding box center [308, 87] width 493 height 21
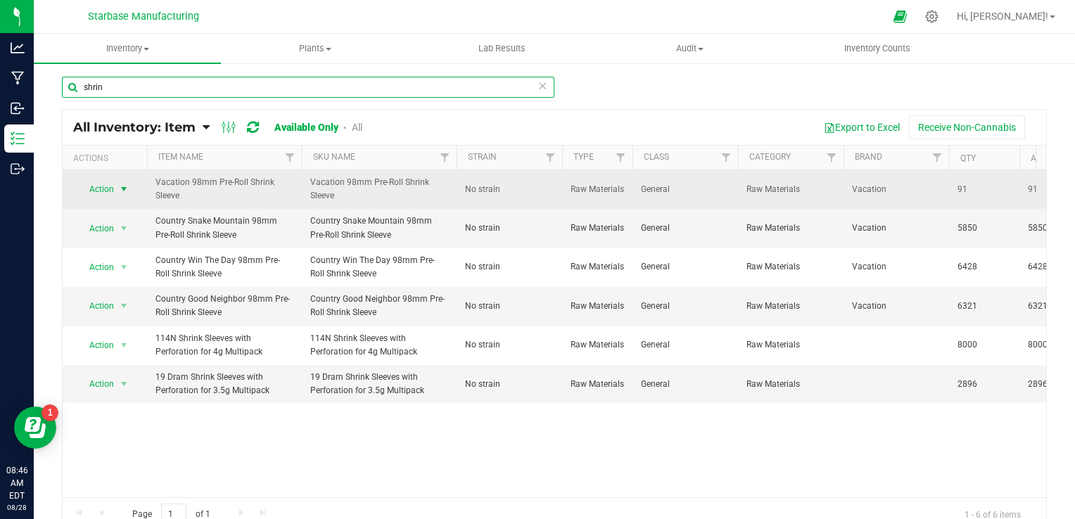
type input "shrin"
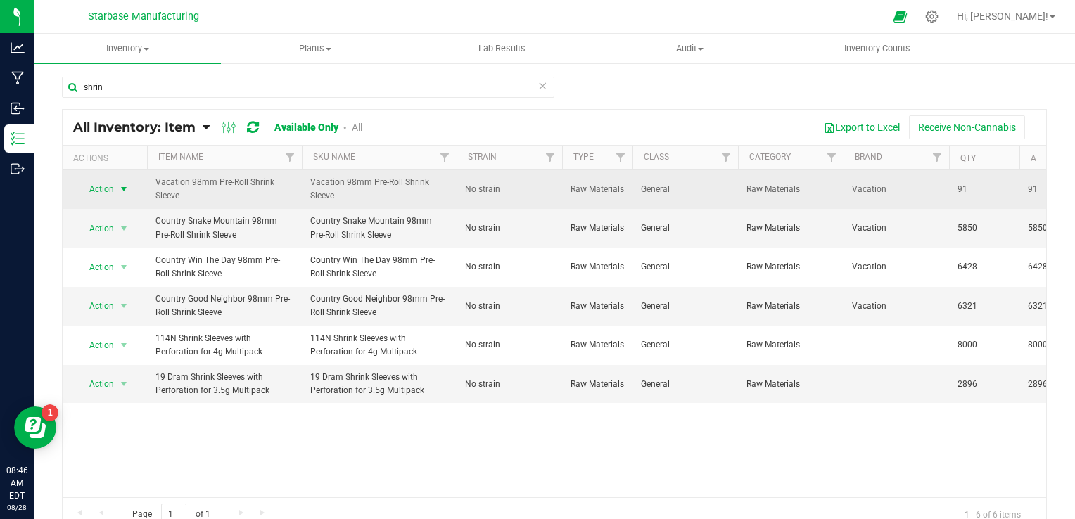
click at [116, 189] on span "select" at bounding box center [124, 189] width 18 height 20
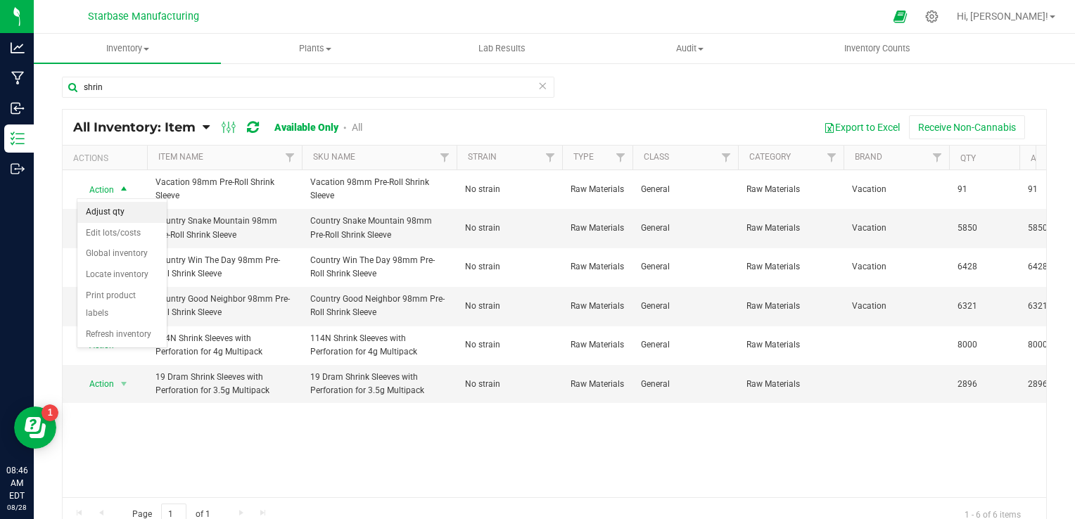
click at [118, 210] on li "Adjust qty" at bounding box center [121, 212] width 89 height 21
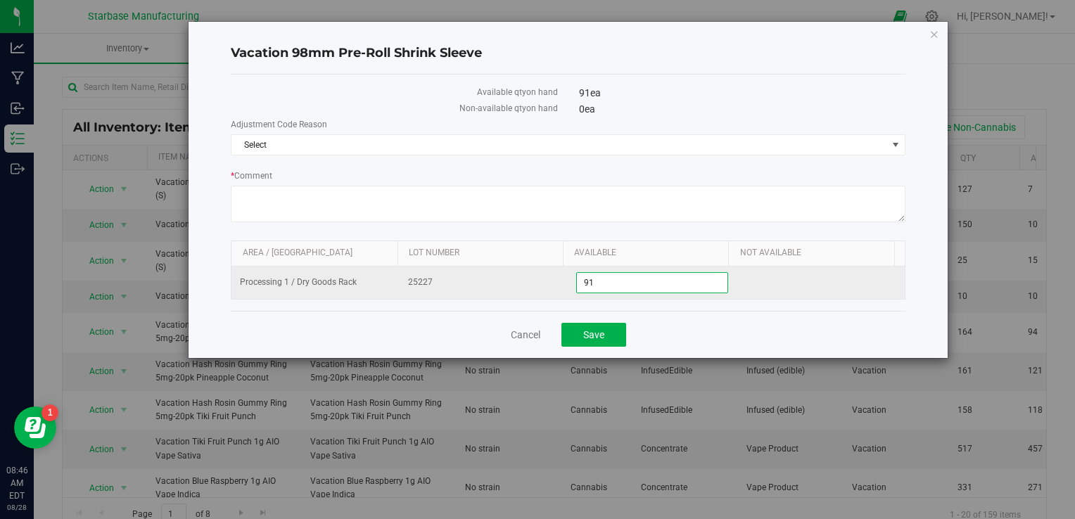
click at [609, 277] on span "91 91" at bounding box center [651, 282] width 151 height 21
click at [609, 277] on input "91" at bounding box center [652, 283] width 150 height 20
type input "1000"
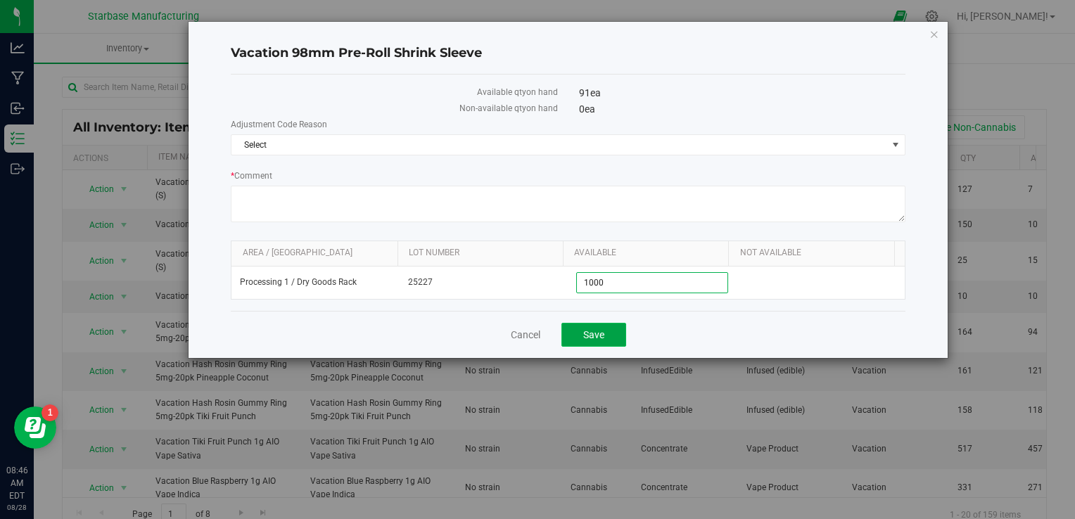
type input "1,000"
click at [595, 331] on span "Save" at bounding box center [593, 334] width 21 height 11
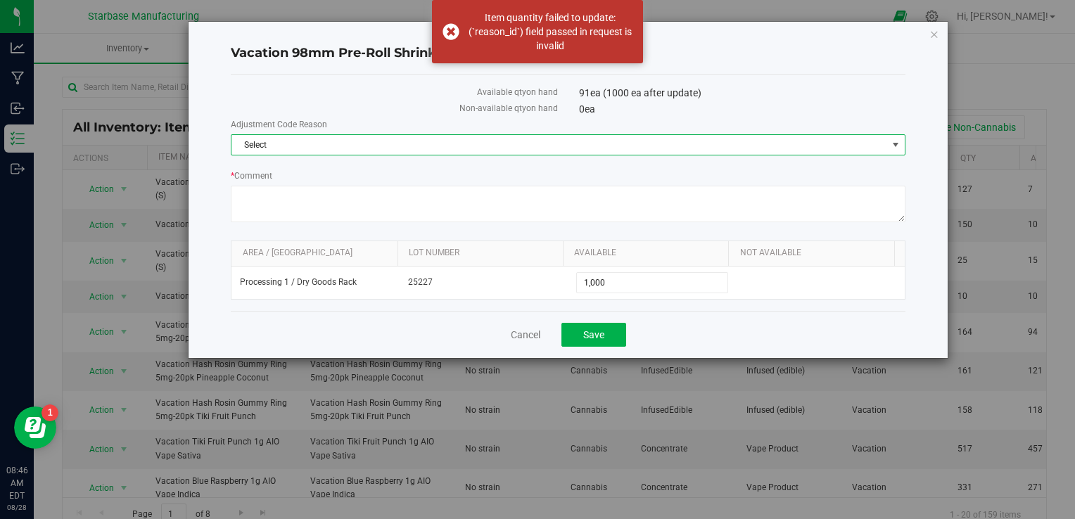
click at [495, 148] on span "Select" at bounding box center [559, 145] width 655 height 20
click at [479, 172] on li "Incorrect Quantity" at bounding box center [568, 168] width 673 height 21
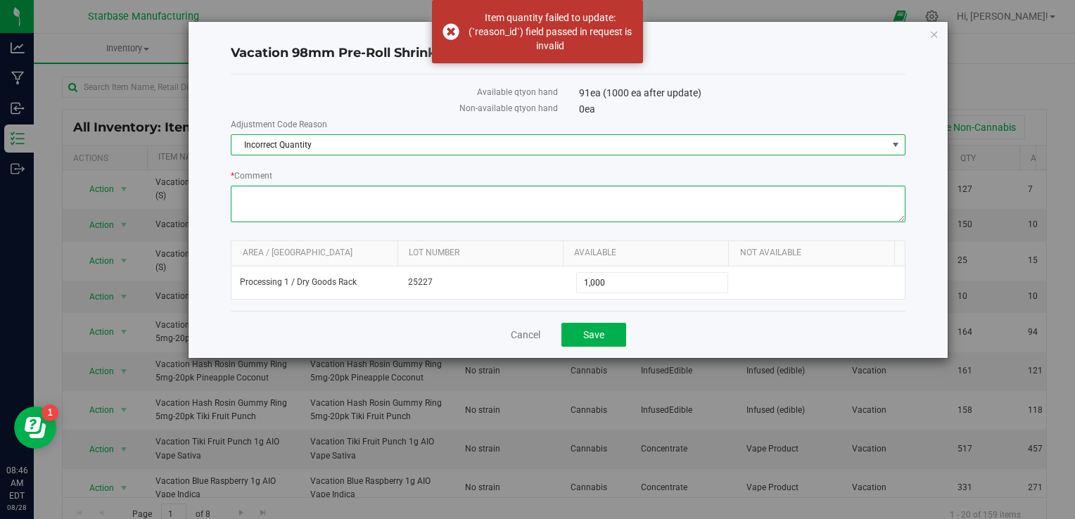
click at [447, 196] on textarea "* Comment" at bounding box center [568, 204] width 674 height 37
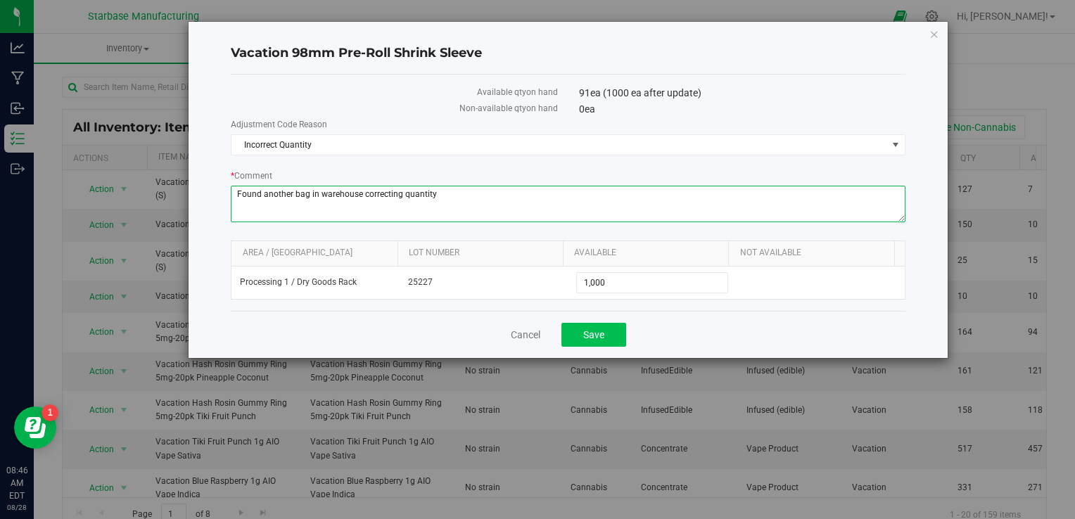
type textarea "Found another bag in warehouse correcting quantity"
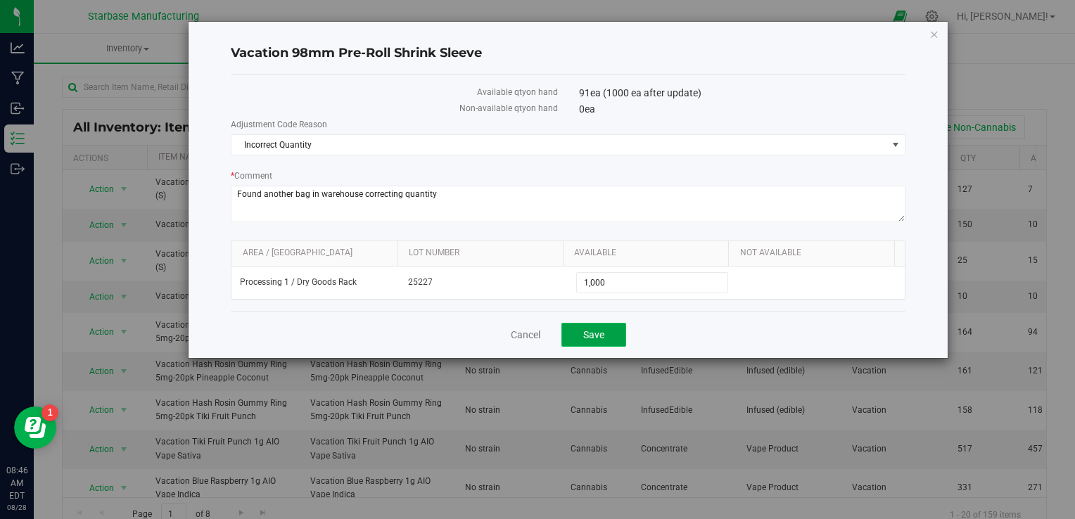
click at [596, 331] on span "Save" at bounding box center [593, 334] width 21 height 11
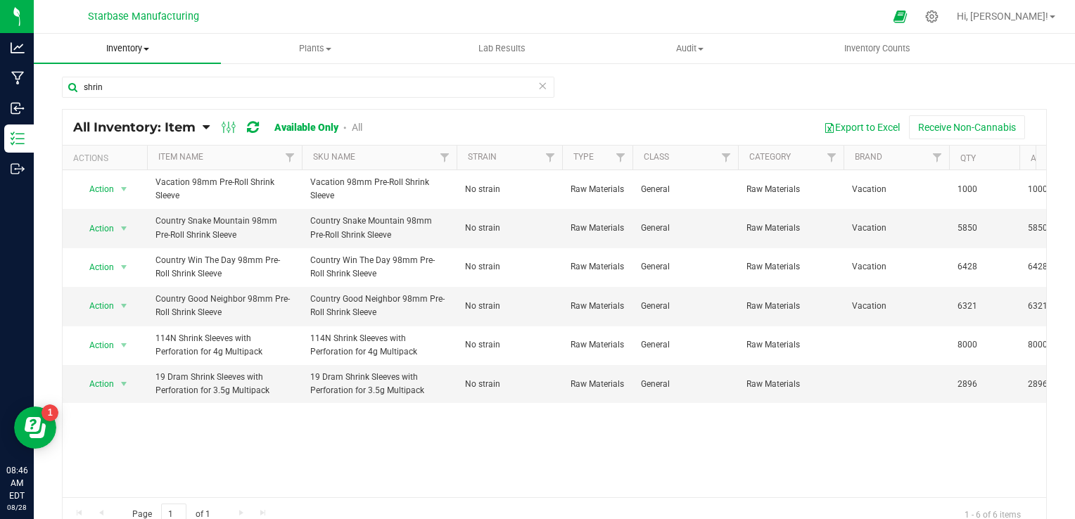
click at [134, 51] on span "Inventory" at bounding box center [127, 48] width 187 height 13
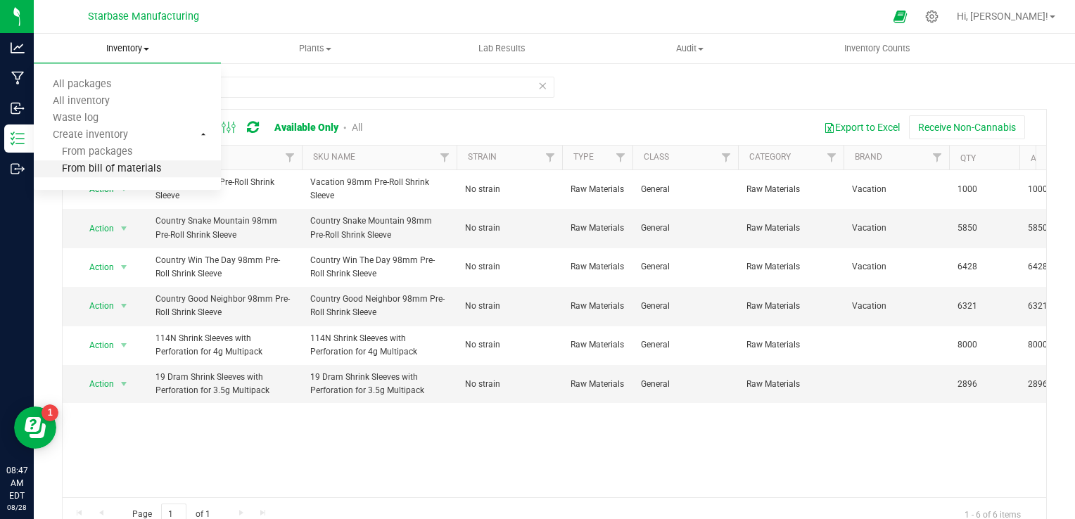
click at [134, 170] on span "From bill of materials" at bounding box center [97, 169] width 127 height 12
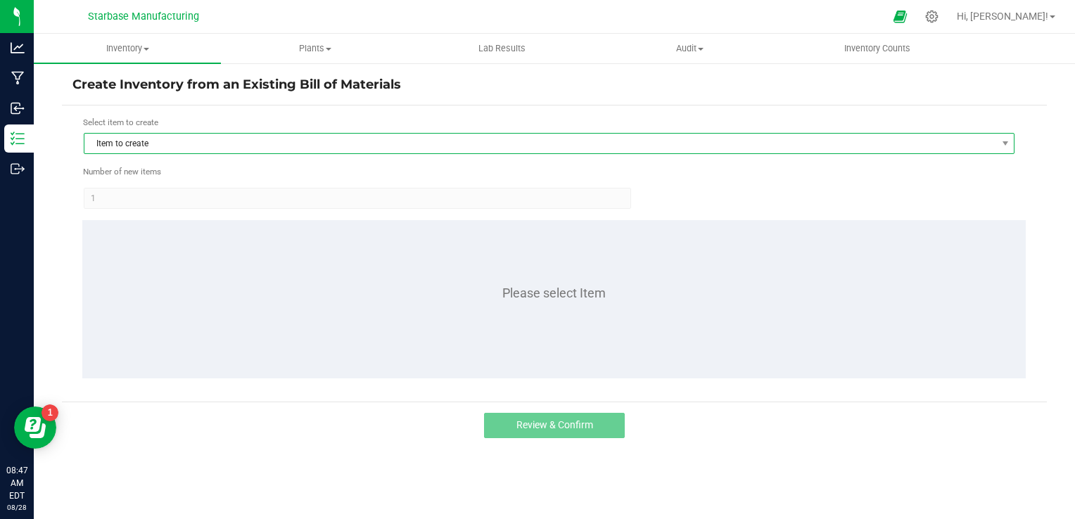
click at [209, 146] on span "Item to create" at bounding box center [540, 144] width 912 height 20
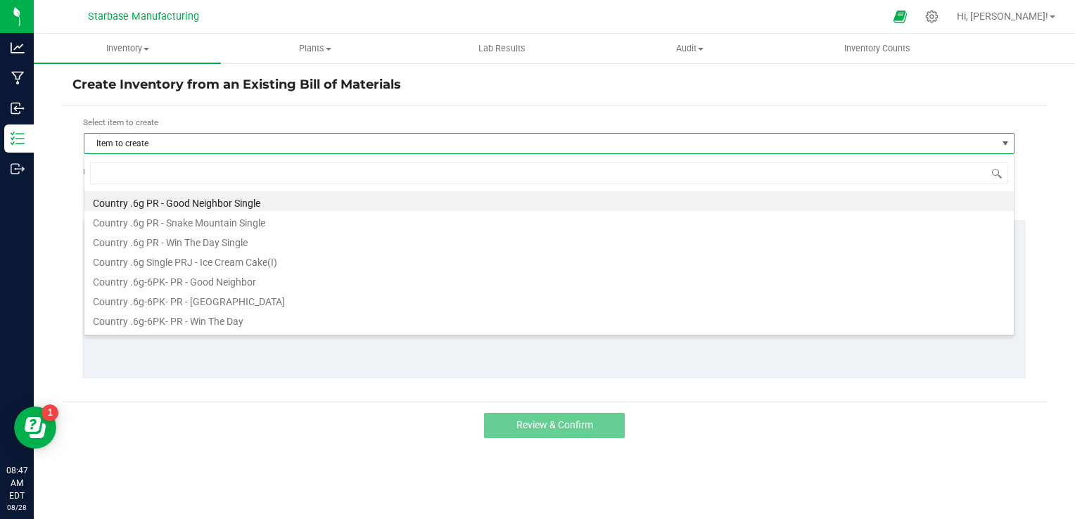
scroll to position [20, 931]
type input "sofa"
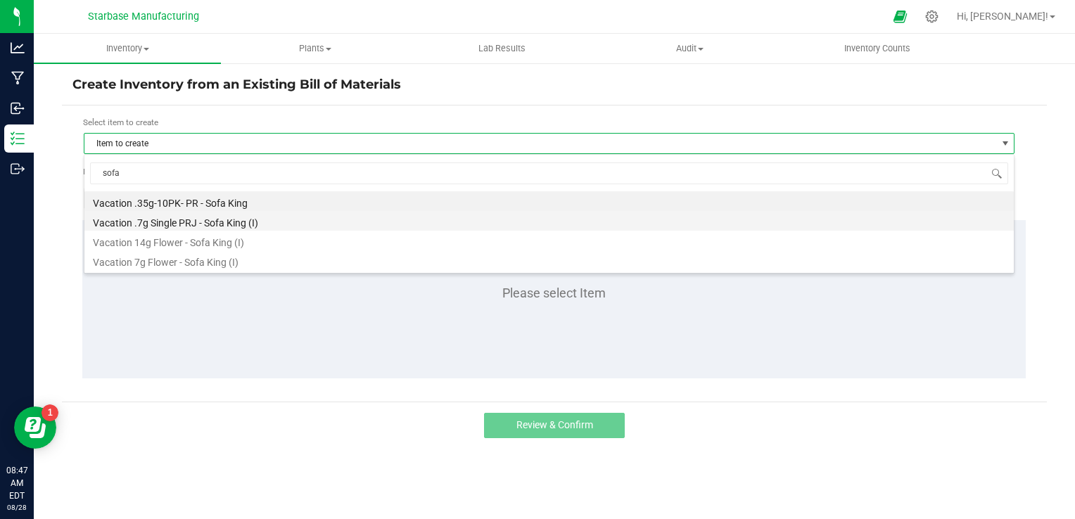
click at [214, 222] on li "Vacation .7g Single PRJ - Sofa King (I)" at bounding box center [549, 221] width 930 height 20
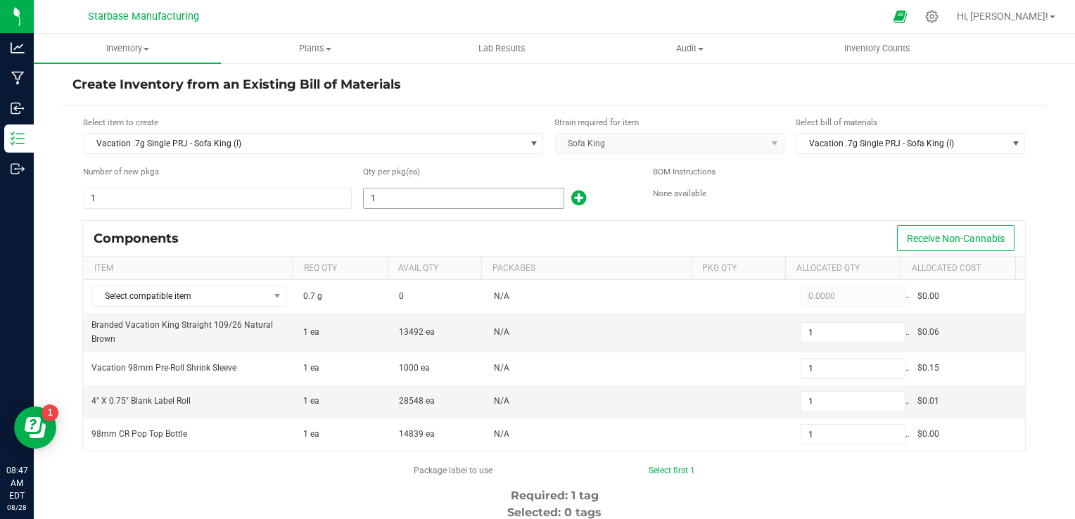
click at [398, 201] on input "1" at bounding box center [464, 199] width 200 height 20
type input "17"
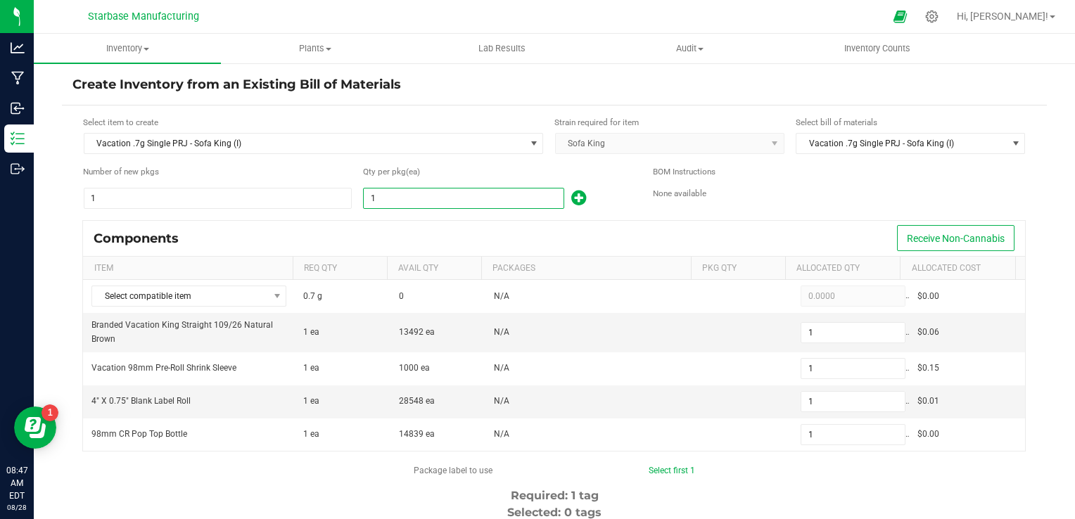
type input "17"
type input "179"
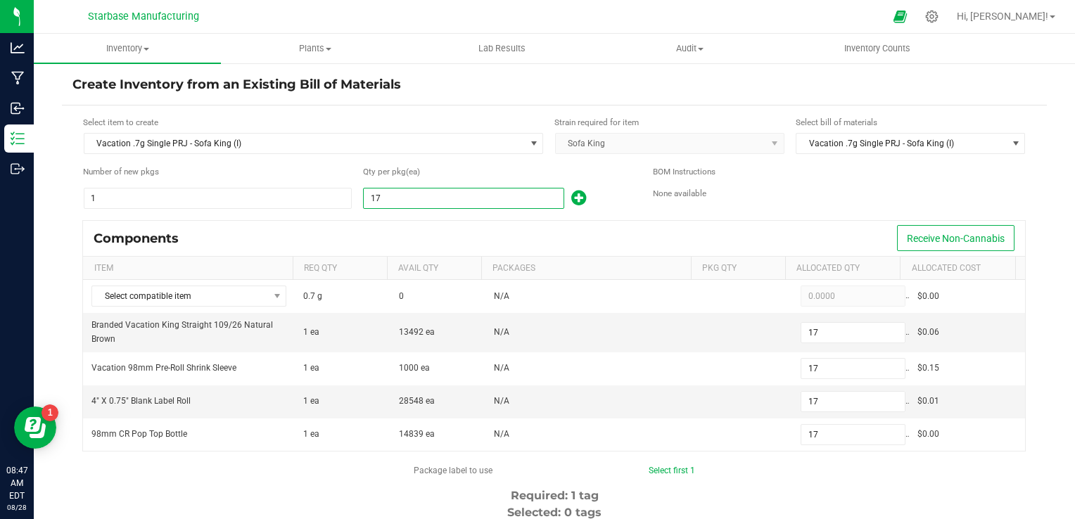
type input "179"
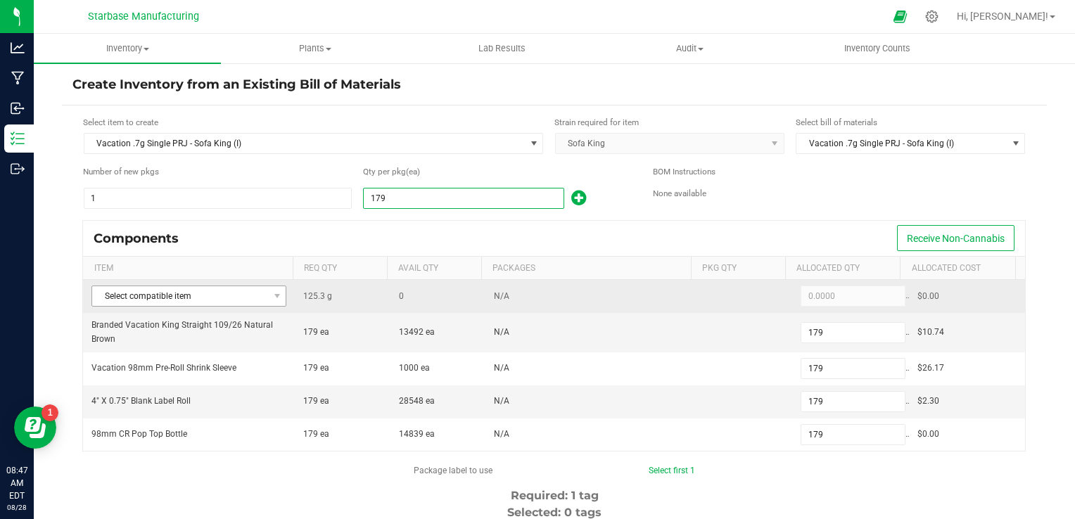
type input "179"
click at [242, 297] on span "Select compatible item" at bounding box center [180, 296] width 176 height 20
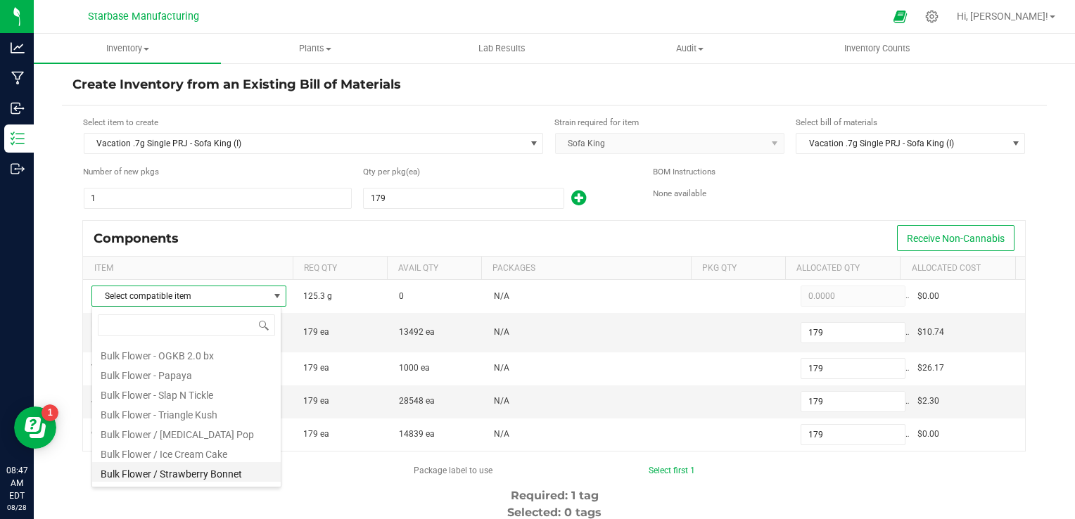
scroll to position [234, 0]
click at [178, 450] on li "Bulk Flower Sofa King" at bounding box center [186, 455] width 189 height 20
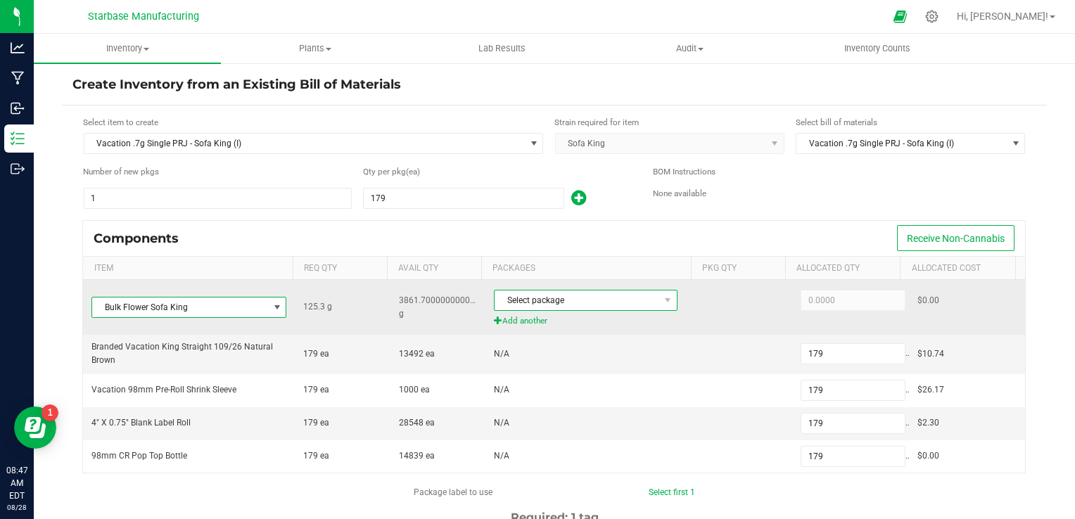
click at [550, 303] on span "Select package" at bounding box center [577, 301] width 165 height 20
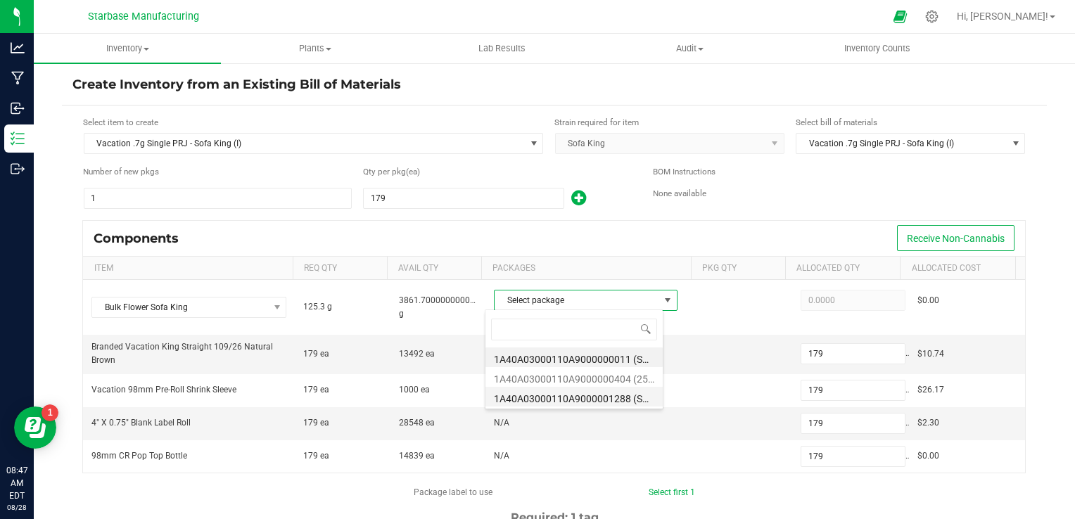
scroll to position [20, 178]
click at [549, 398] on li "1A40A03000110A9000001288 (SKTK250626)" at bounding box center [574, 397] width 177 height 20
type input "125.3000"
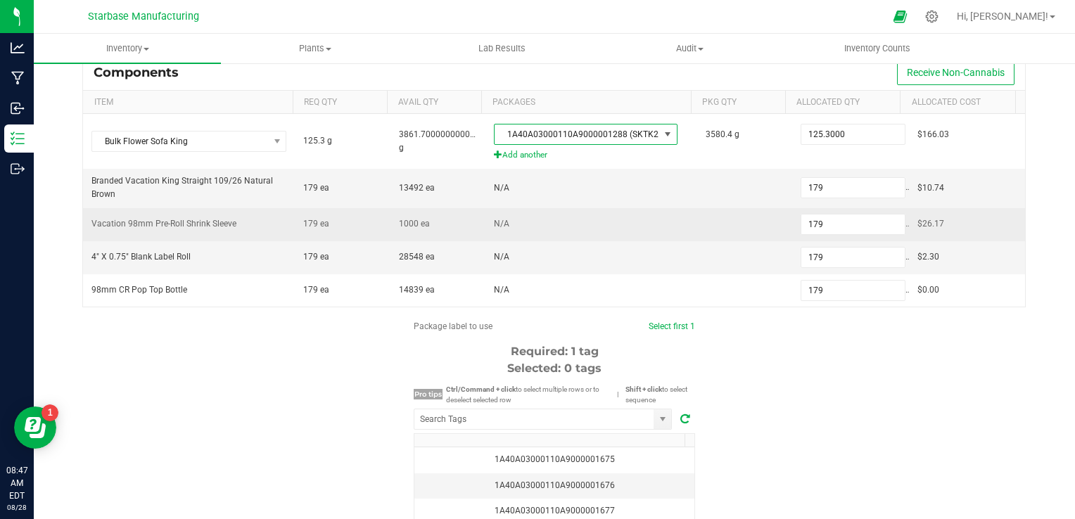
scroll to position [288, 0]
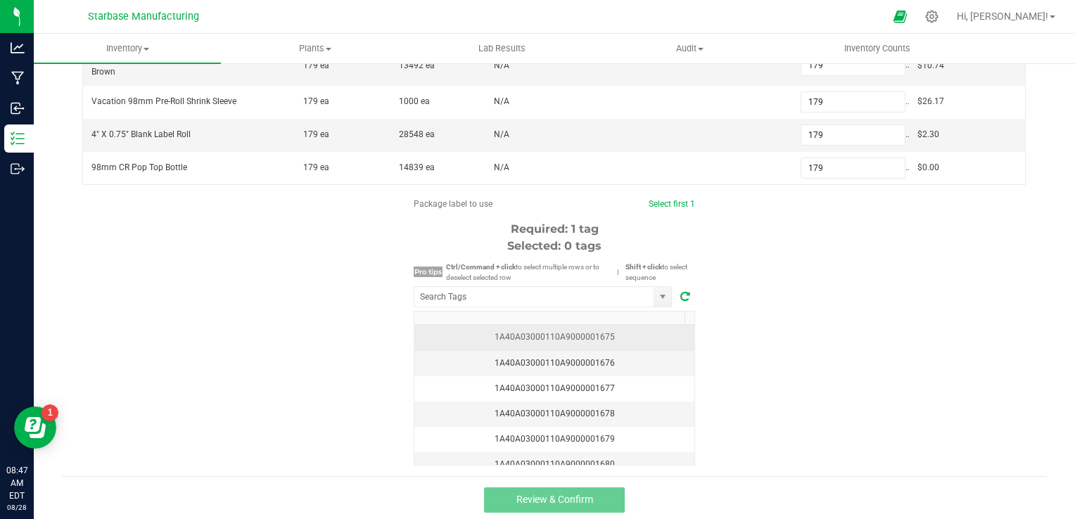
click at [570, 335] on div "1A40A03000110A9000001675" at bounding box center [554, 337] width 263 height 13
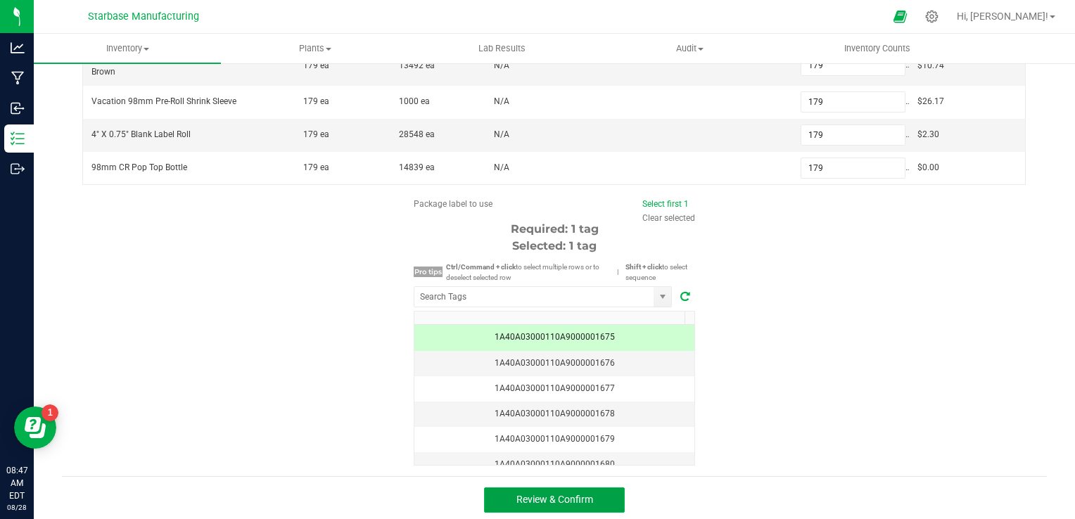
click at [583, 494] on span "Review & Confirm" at bounding box center [554, 499] width 77 height 11
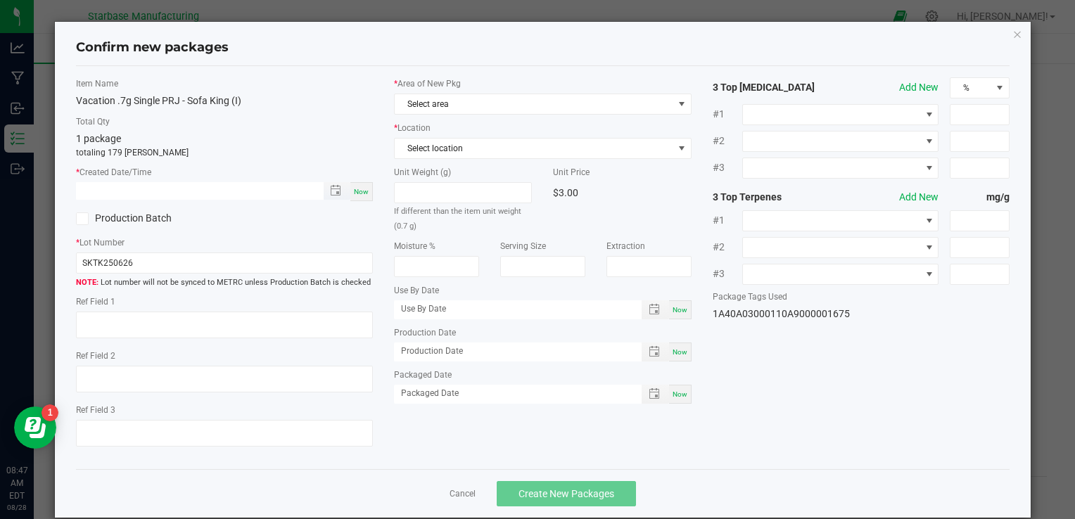
type input "month/day/year hour:minute AM"
click at [162, 187] on input "month/day/year hour:minute AM" at bounding box center [192, 191] width 232 height 18
drag, startPoint x: 162, startPoint y: 187, endPoint x: 372, endPoint y: 186, distance: 209.7
click at [372, 186] on div "Item Name Vacation .7g Single PRJ - Sofa King (I) Total Qty 1 package totaling …" at bounding box center [224, 267] width 318 height 381
click at [363, 188] on span "Now" at bounding box center [361, 192] width 15 height 8
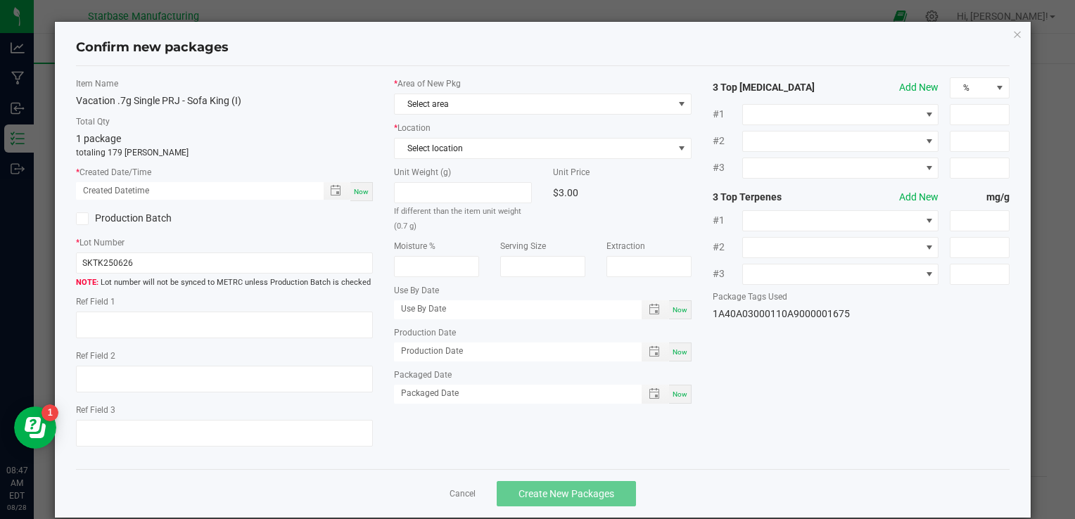
type input "[DATE] 08:47 AM"
click at [146, 267] on input "SKTK250626" at bounding box center [224, 263] width 297 height 21
paste input "VACPRSK.7G2508"
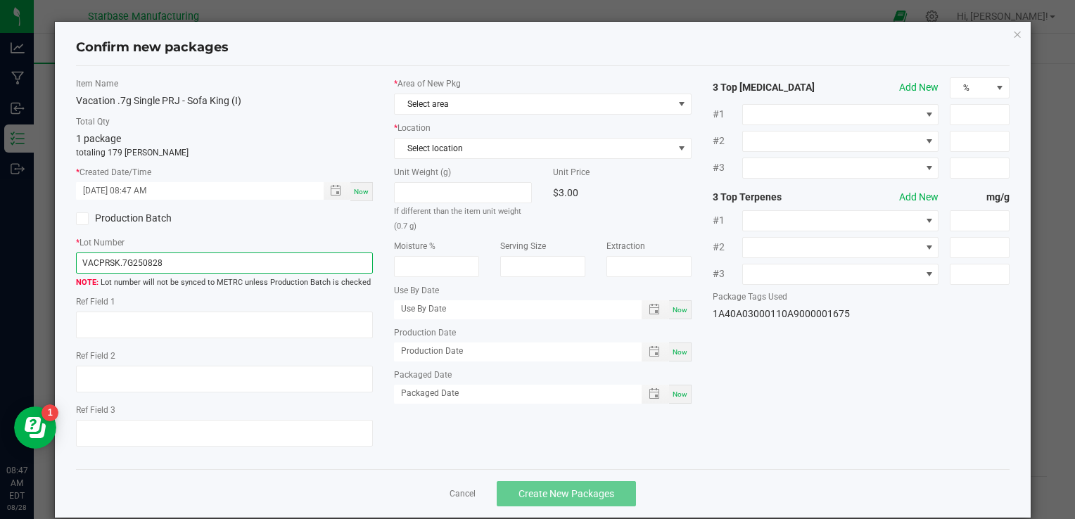
type input "VACPRSK.7G250828"
click at [676, 362] on div "Unit Weight (g) If different than the item unit weight (0.7 g) Unit Price $3.00…" at bounding box center [542, 285] width 297 height 238
click at [674, 352] on span "Now" at bounding box center [680, 352] width 15 height 8
type input "[DATE]"
click at [673, 395] on span "Now" at bounding box center [680, 395] width 15 height 8
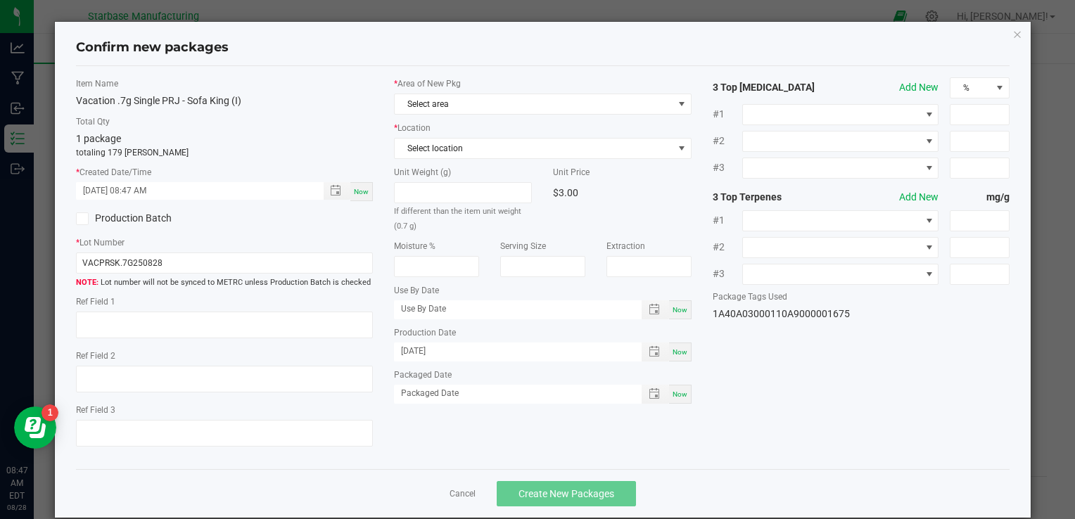
type input "[DATE]"
click at [495, 103] on span "Select area" at bounding box center [534, 104] width 278 height 20
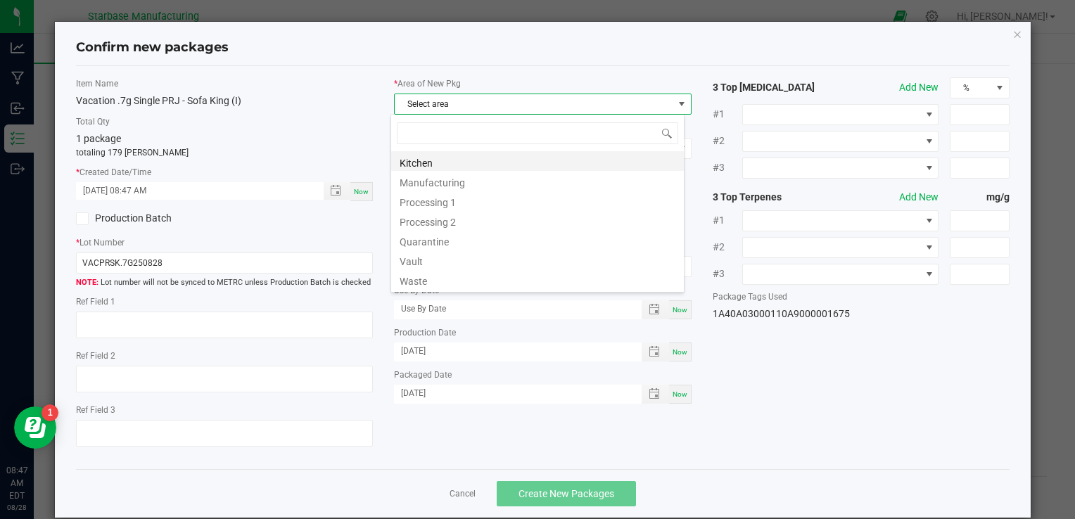
scroll to position [20, 294]
click at [478, 260] on li "Vault" at bounding box center [537, 260] width 293 height 20
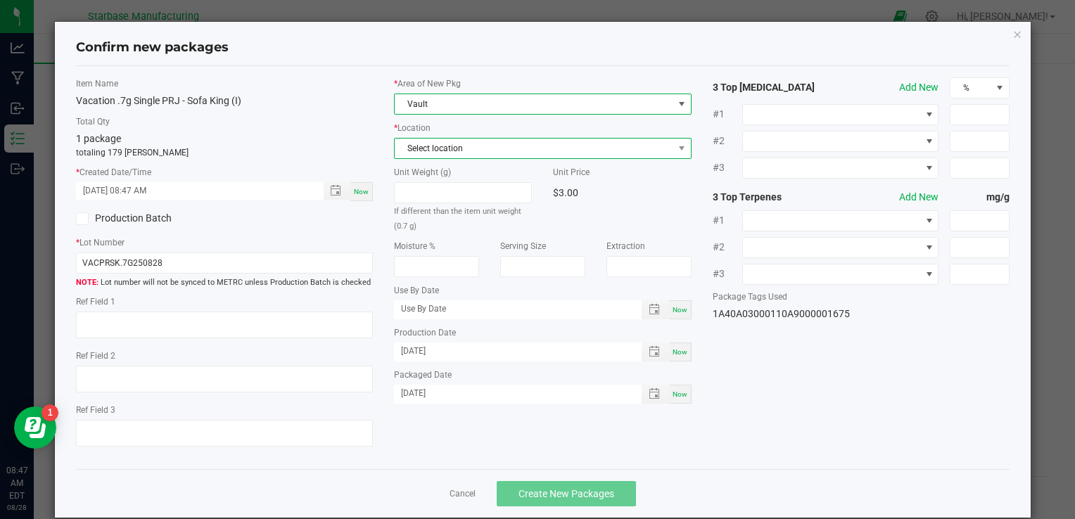
click at [452, 156] on span "Select location" at bounding box center [534, 149] width 278 height 20
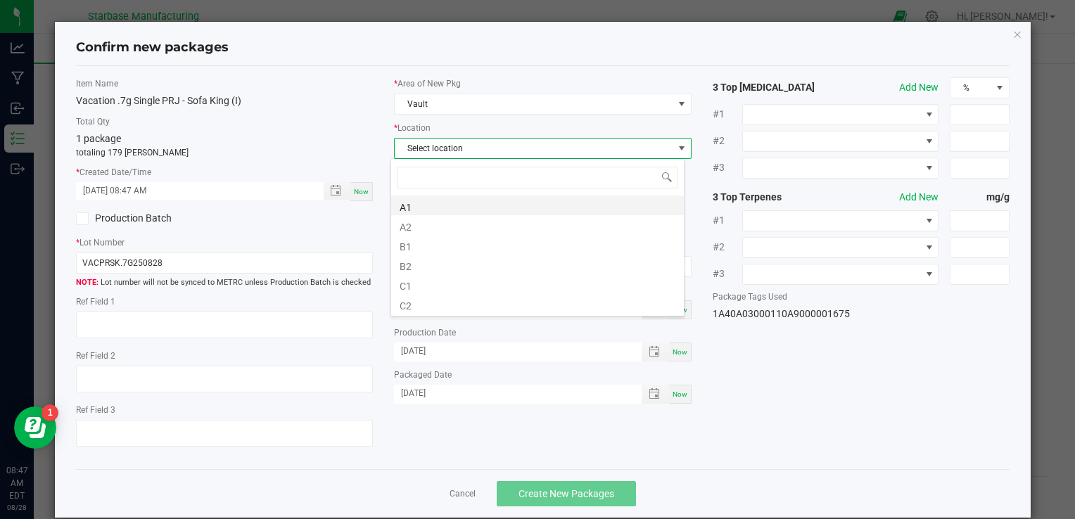
click at [453, 210] on li "A1" at bounding box center [537, 206] width 293 height 20
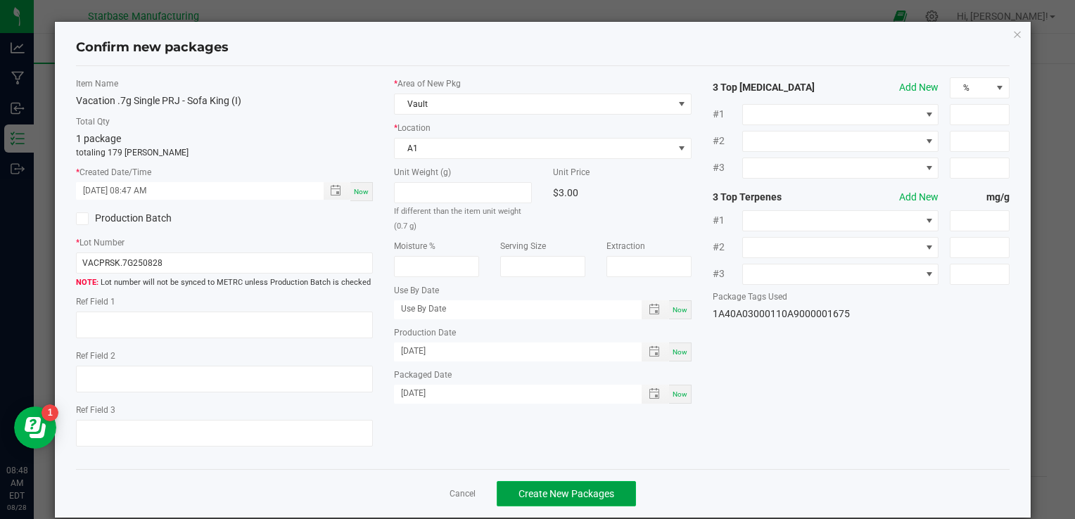
click at [579, 494] on span "Create New Packages" at bounding box center [567, 493] width 96 height 11
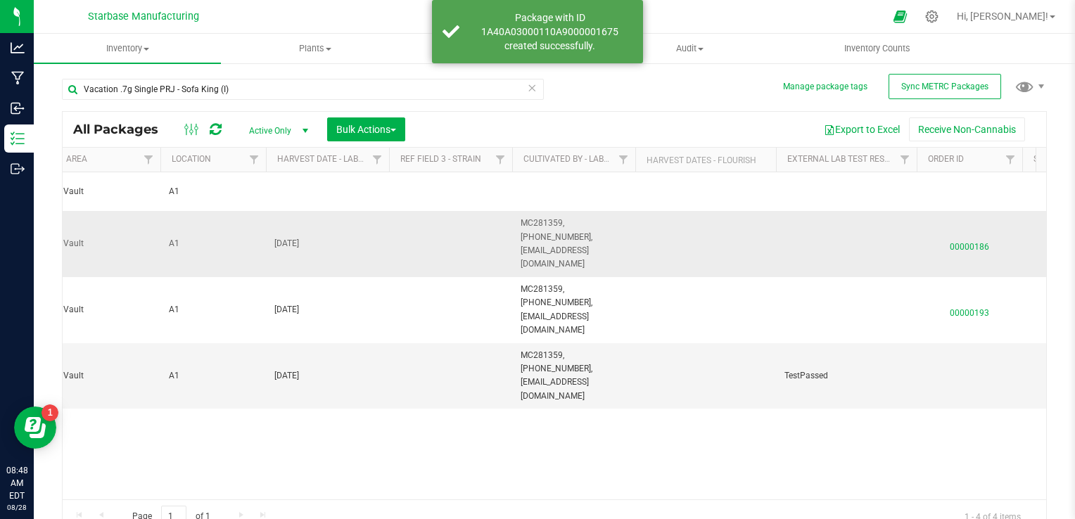
click at [297, 237] on span "[DATE]" at bounding box center [327, 243] width 106 height 13
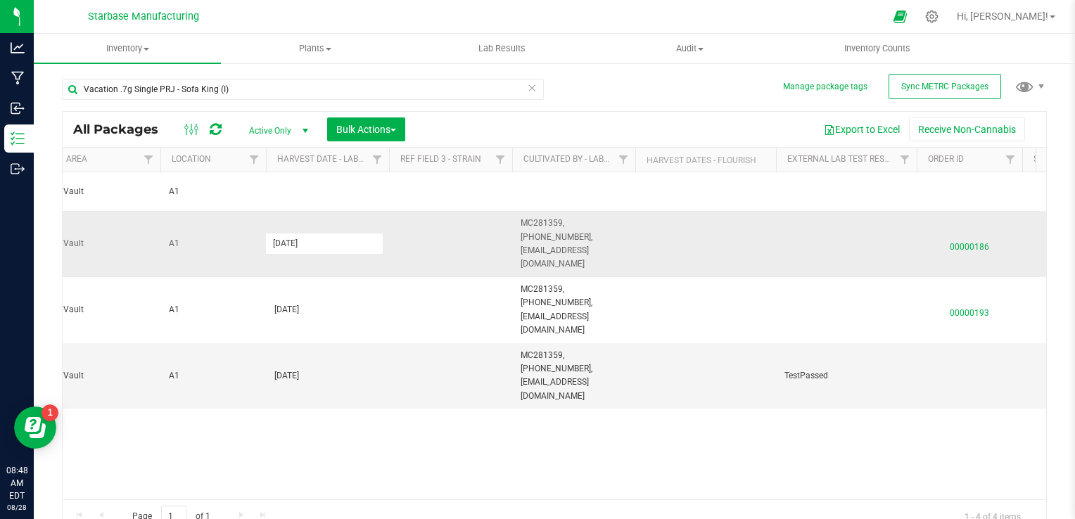
click at [297, 233] on input "[DATE]" at bounding box center [324, 244] width 118 height 22
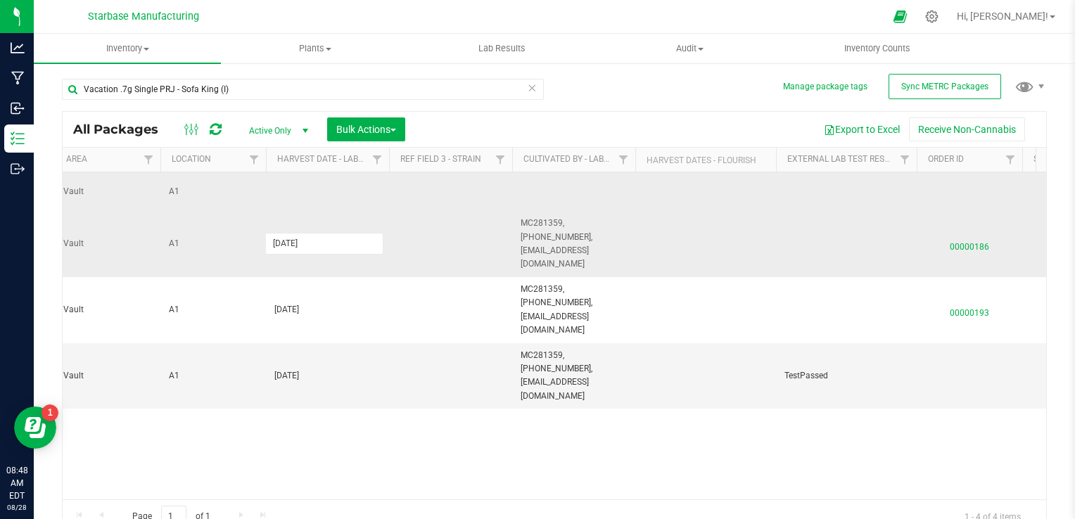
click at [310, 190] on td at bounding box center [327, 191] width 123 height 39
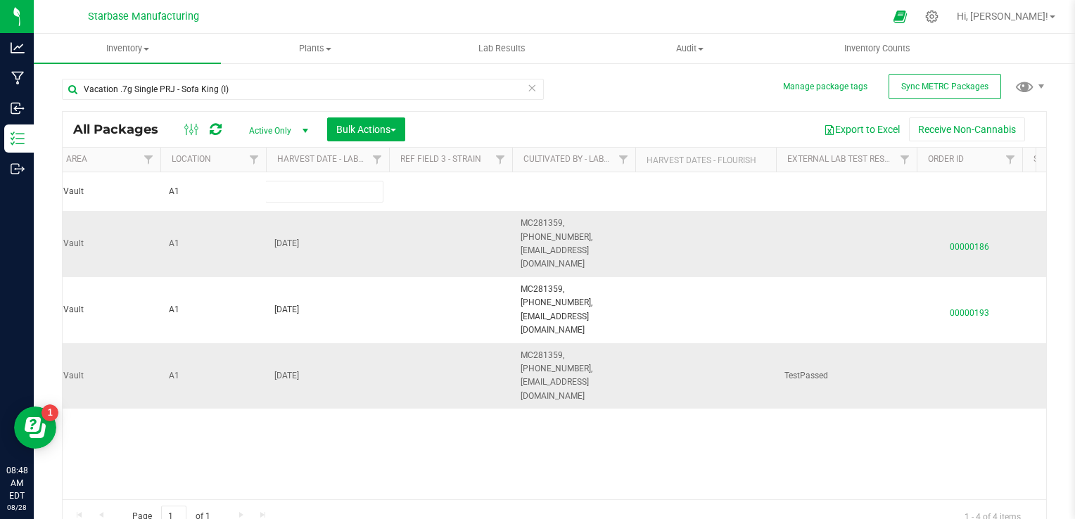
type input "[DATE]"
click at [535, 222] on div "All Packages Active Only Active Only Lab Samples Locked All External Internal B…" at bounding box center [554, 322] width 985 height 423
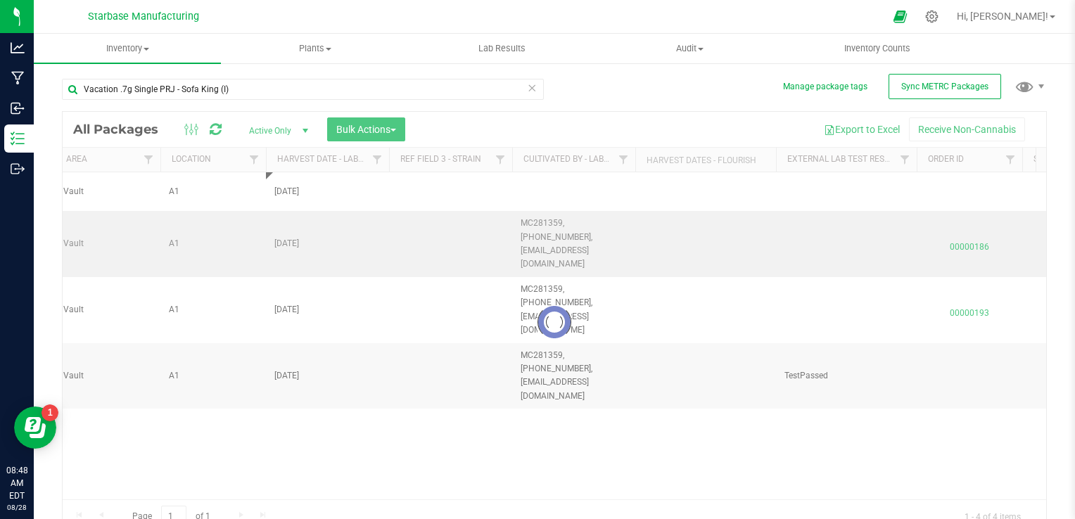
click at [535, 222] on div at bounding box center [555, 322] width 984 height 421
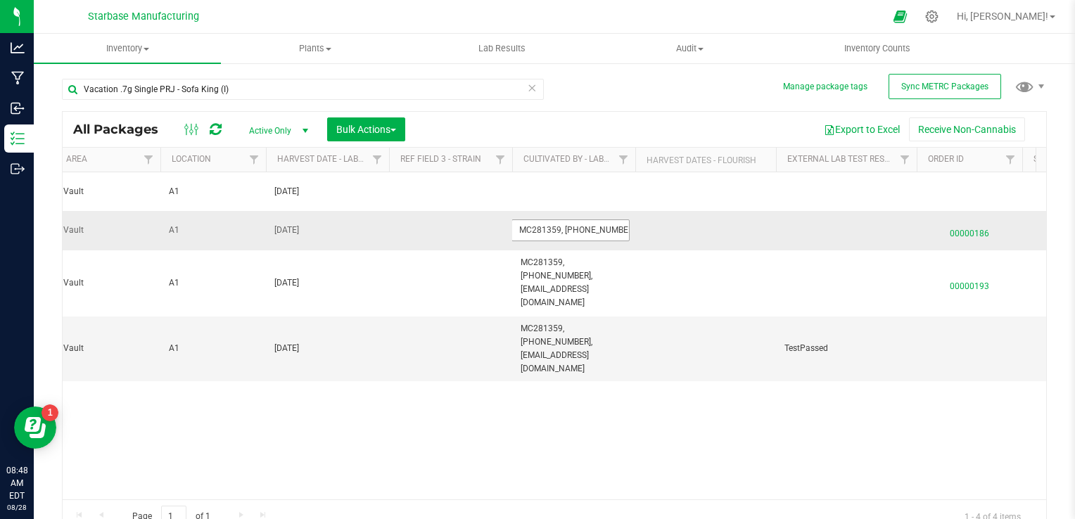
click at [535, 222] on input "MC281359, [PHONE_NUMBER], [EMAIL_ADDRESS][DOMAIN_NAME]" at bounding box center [571, 231] width 118 height 22
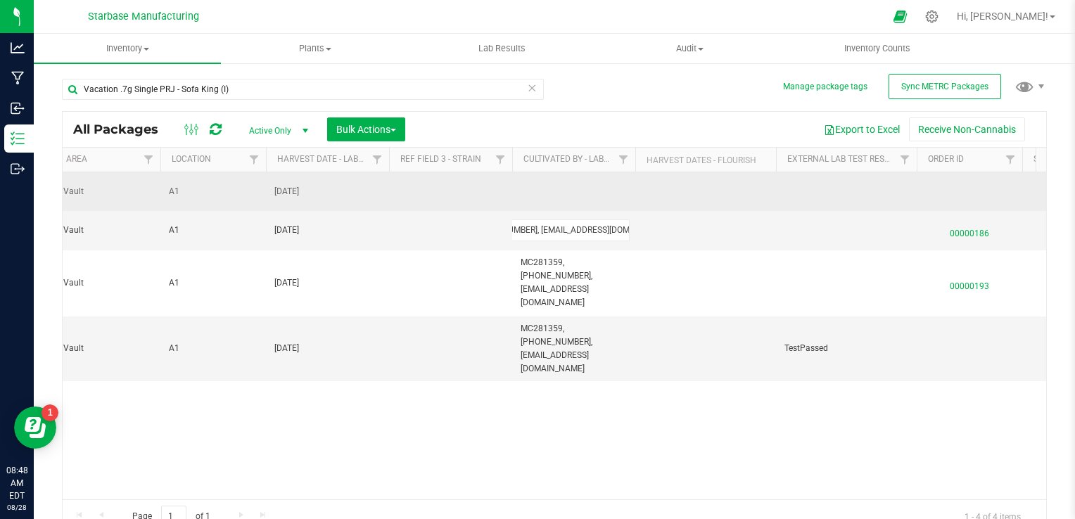
click at [553, 182] on td at bounding box center [573, 191] width 123 height 39
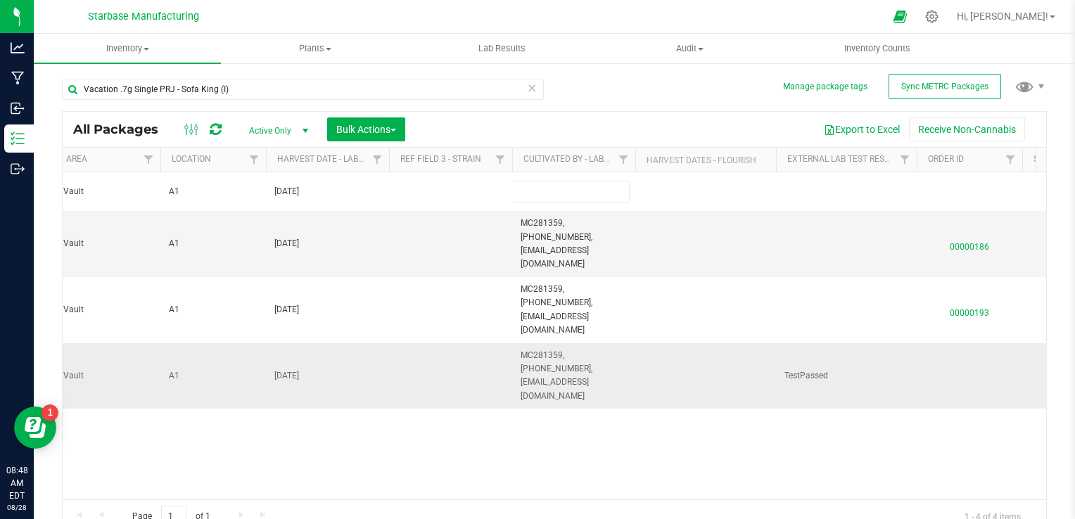
type input "MC281359, [PHONE_NUMBER], [EMAIL_ADDRESS][DOMAIN_NAME]"
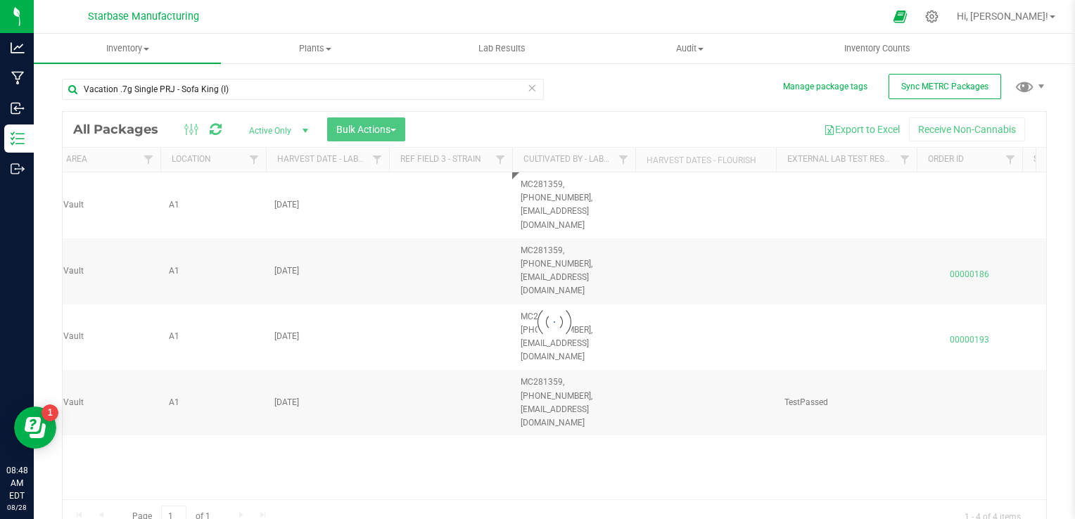
click at [500, 392] on div "Loading... All Packages Active Only Active Only Lab Samples Locked All External…" at bounding box center [554, 322] width 985 height 423
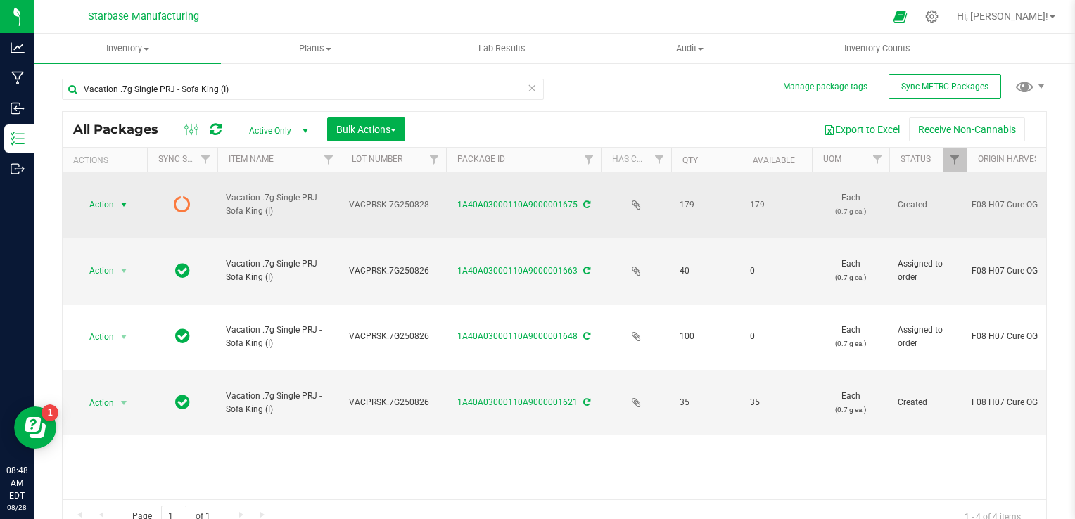
click at [120, 199] on span "select" at bounding box center [123, 204] width 11 height 11
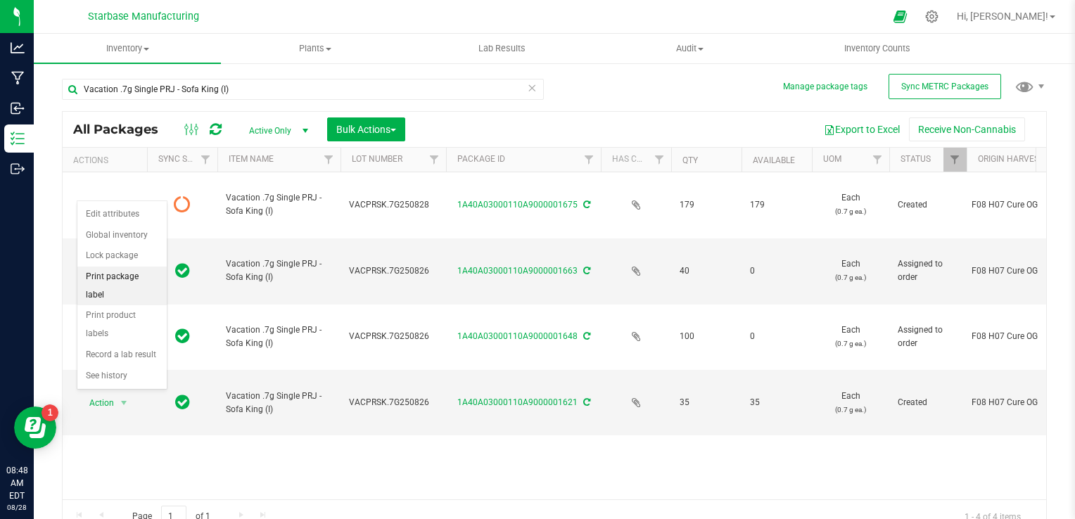
click at [122, 272] on li "Print package label" at bounding box center [121, 286] width 89 height 39
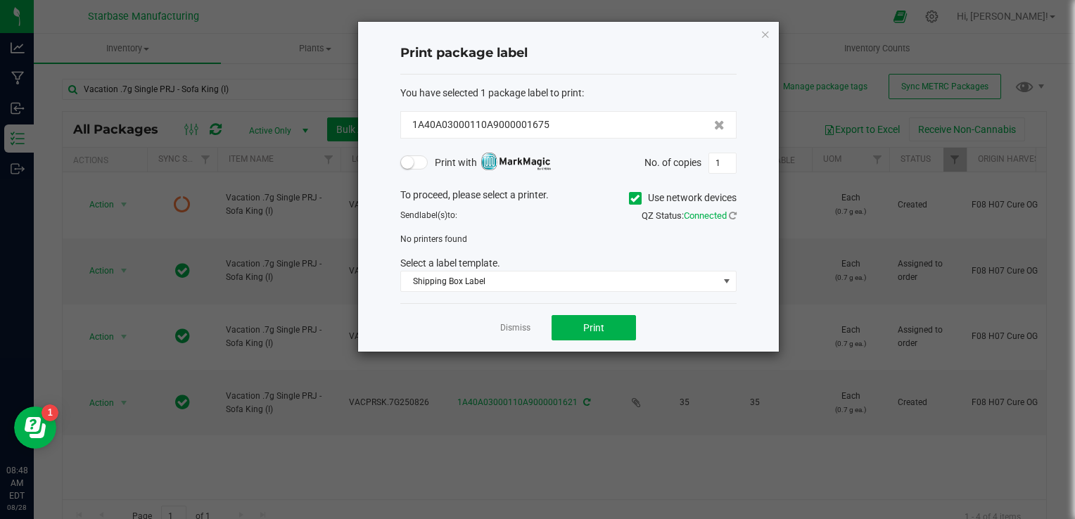
click at [636, 198] on icon at bounding box center [634, 198] width 9 height 0
click at [0, 0] on input "Use network devices" at bounding box center [0, 0] width 0 height 0
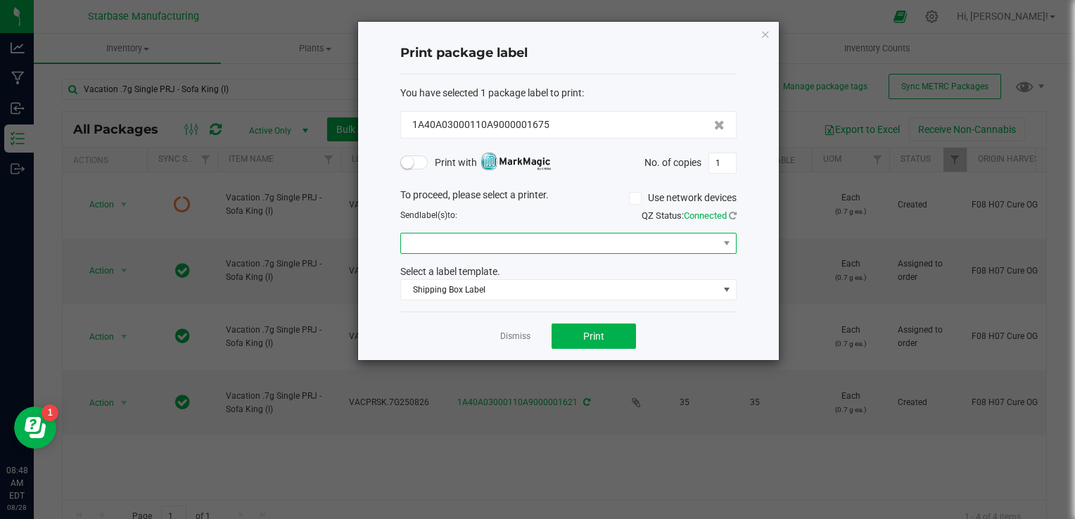
click at [481, 246] on span at bounding box center [559, 244] width 317 height 20
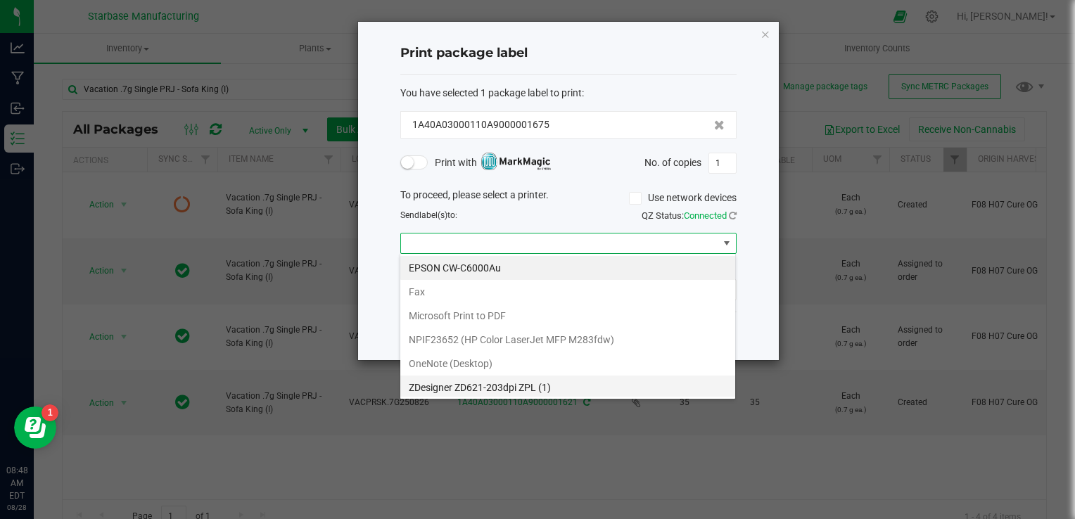
click at [482, 391] on \(1\) "ZDesigner ZD621-203dpi ZPL (1)" at bounding box center [567, 388] width 335 height 24
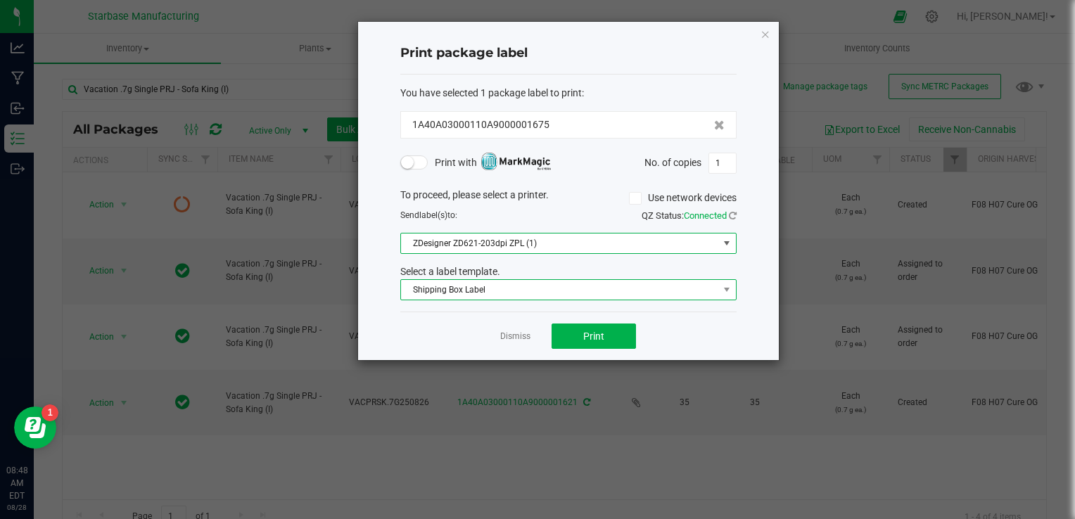
click at [520, 296] on span "Shipping Box Label" at bounding box center [559, 290] width 317 height 20
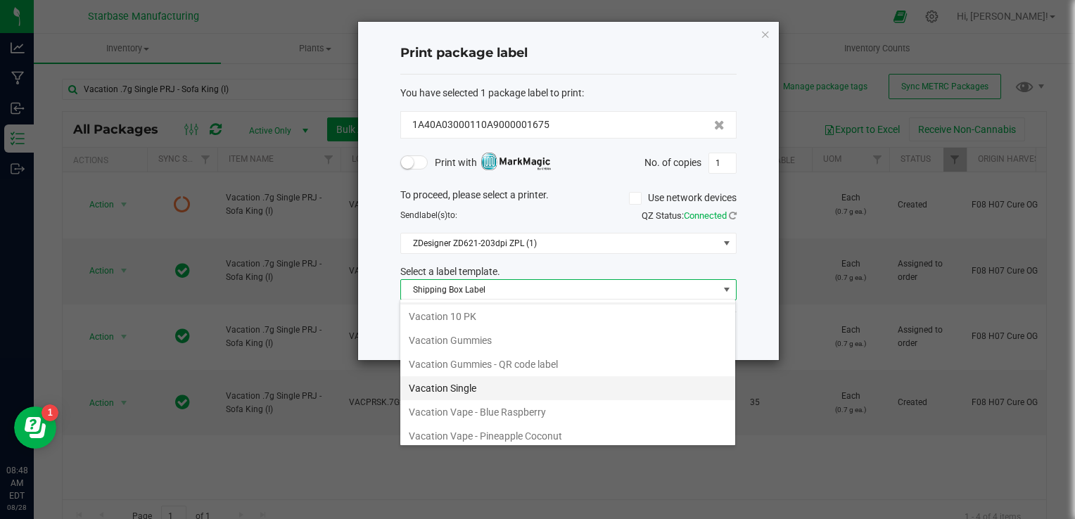
click at [500, 382] on li "Vacation Single" at bounding box center [567, 388] width 335 height 24
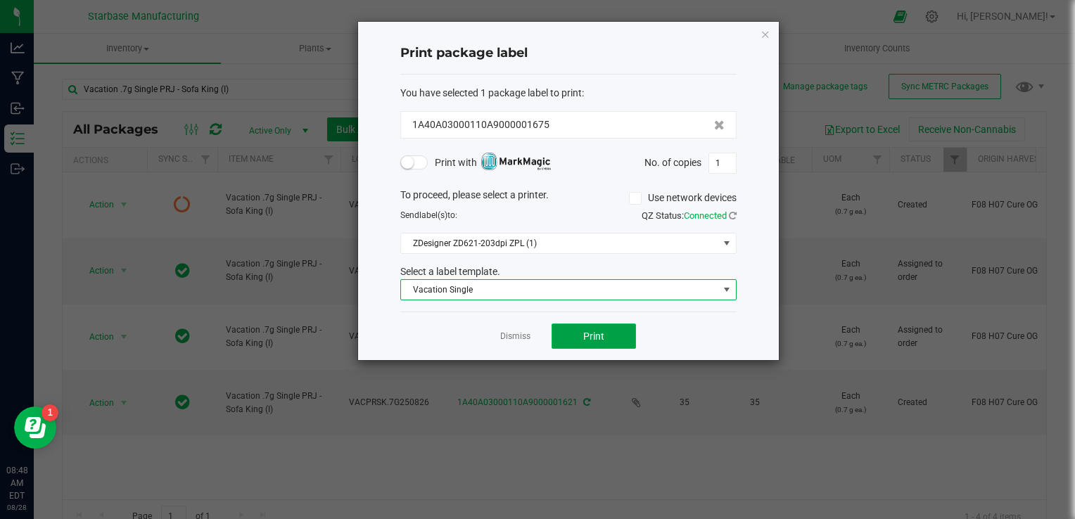
click at [599, 338] on span "Print" at bounding box center [593, 336] width 21 height 11
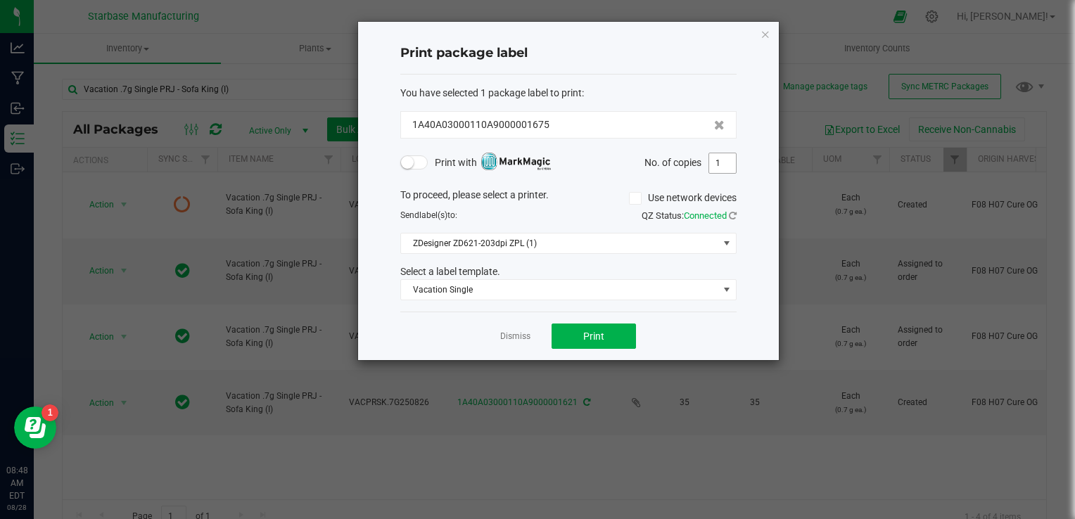
click at [723, 170] on input "1" at bounding box center [722, 163] width 27 height 20
type input "179"
click at [599, 331] on span "Print" at bounding box center [593, 336] width 21 height 11
click at [521, 334] on link "Dismiss" at bounding box center [515, 337] width 30 height 12
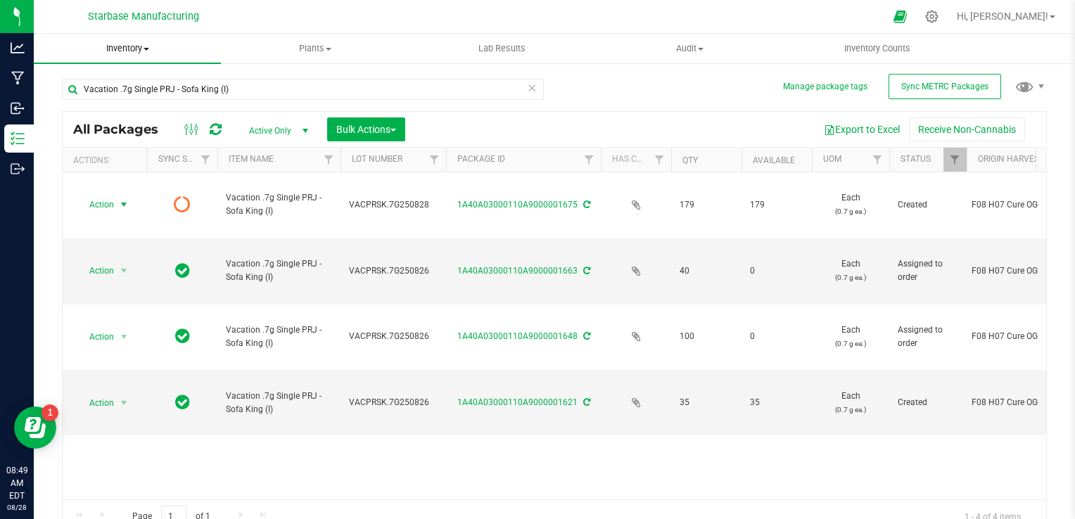
click at [129, 46] on span "Inventory" at bounding box center [127, 48] width 187 height 13
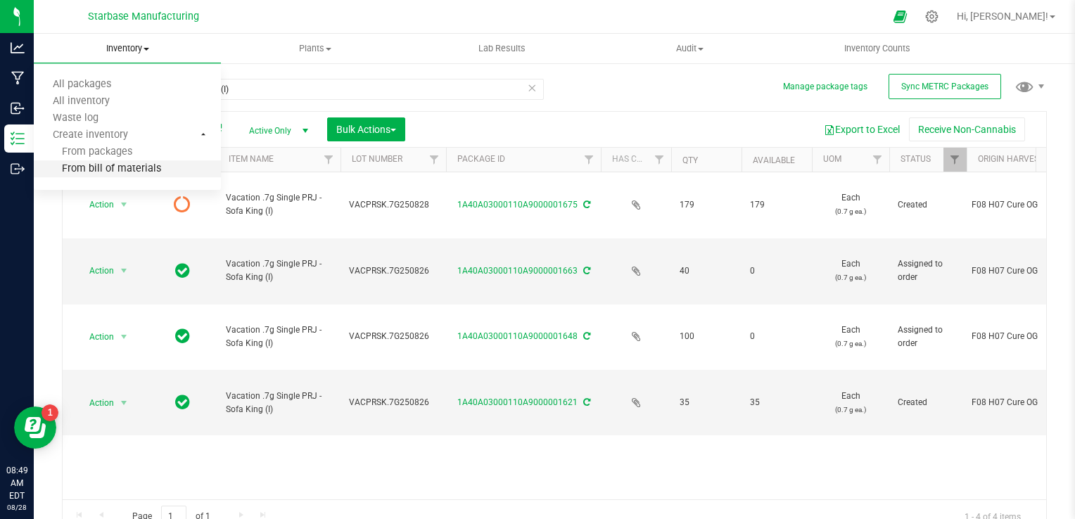
click at [122, 172] on span "From bill of materials" at bounding box center [97, 169] width 127 height 12
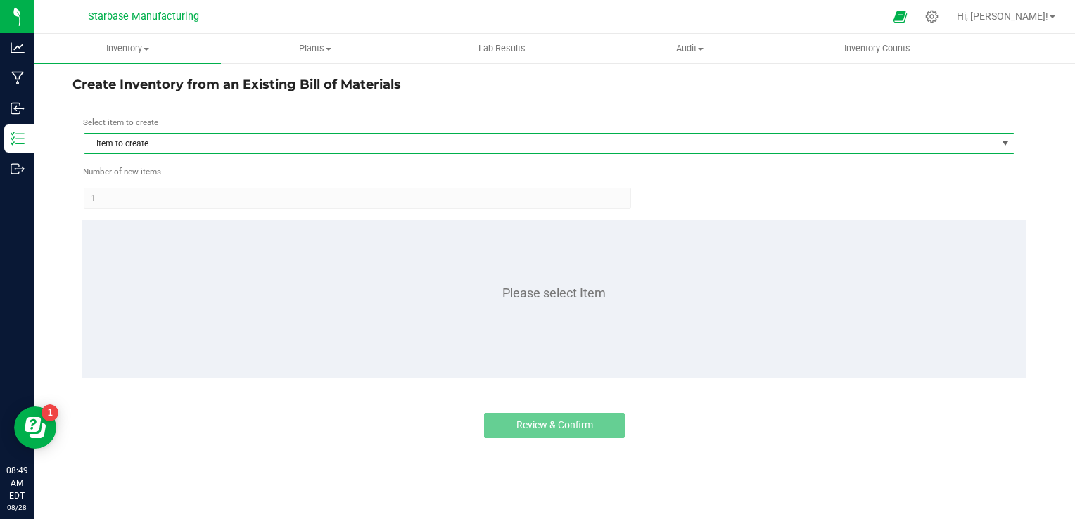
click at [189, 147] on span "Item to create" at bounding box center [540, 144] width 912 height 20
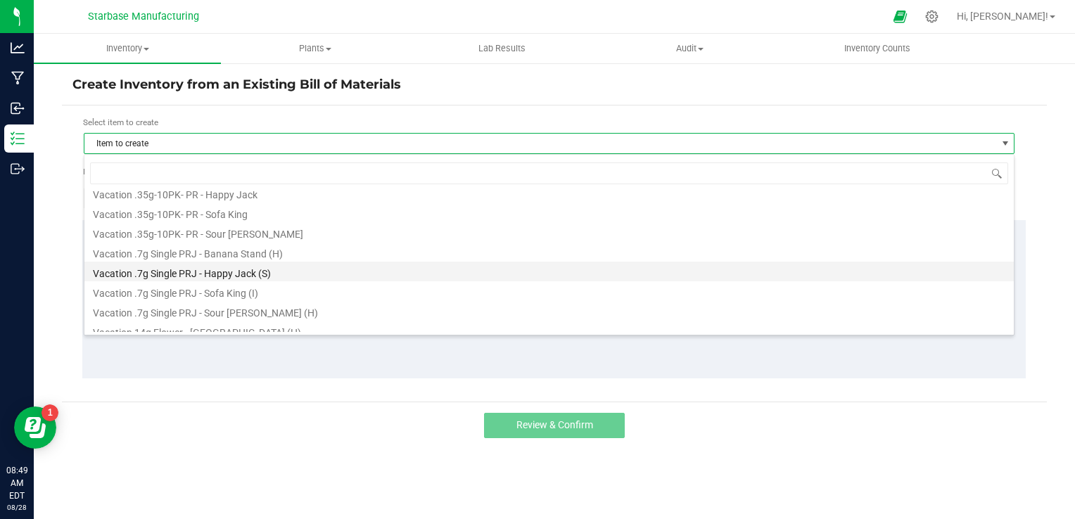
click at [194, 267] on li "Vacation .7g Single PRJ - Happy Jack (S)" at bounding box center [549, 272] width 930 height 20
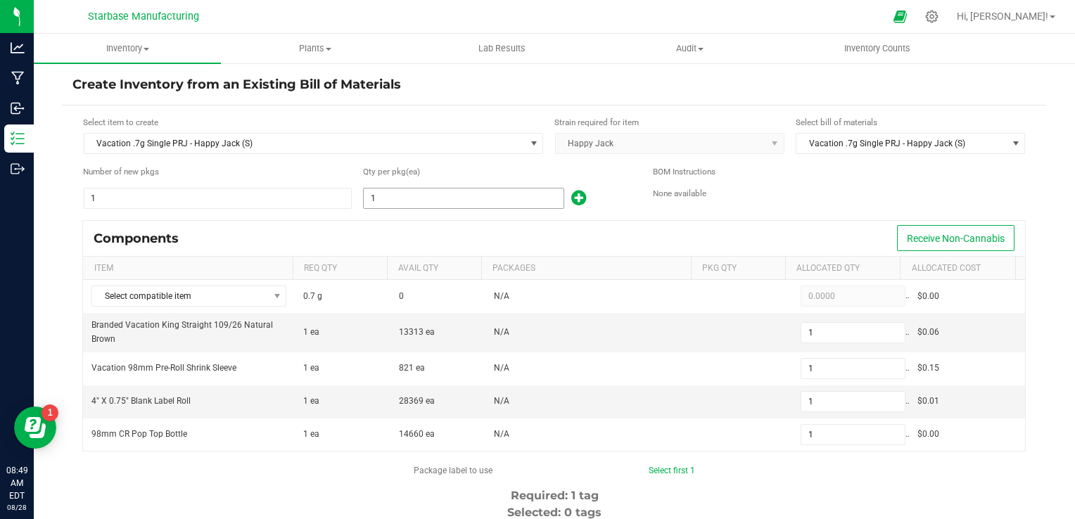
click at [391, 198] on input "1" at bounding box center [464, 199] width 200 height 20
type input "16"
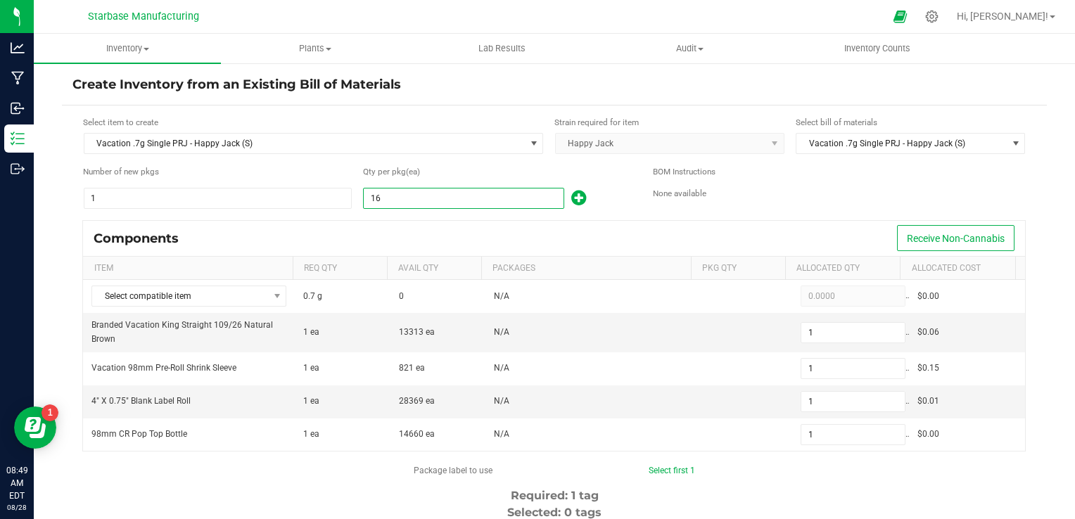
type input "16"
type input "163"
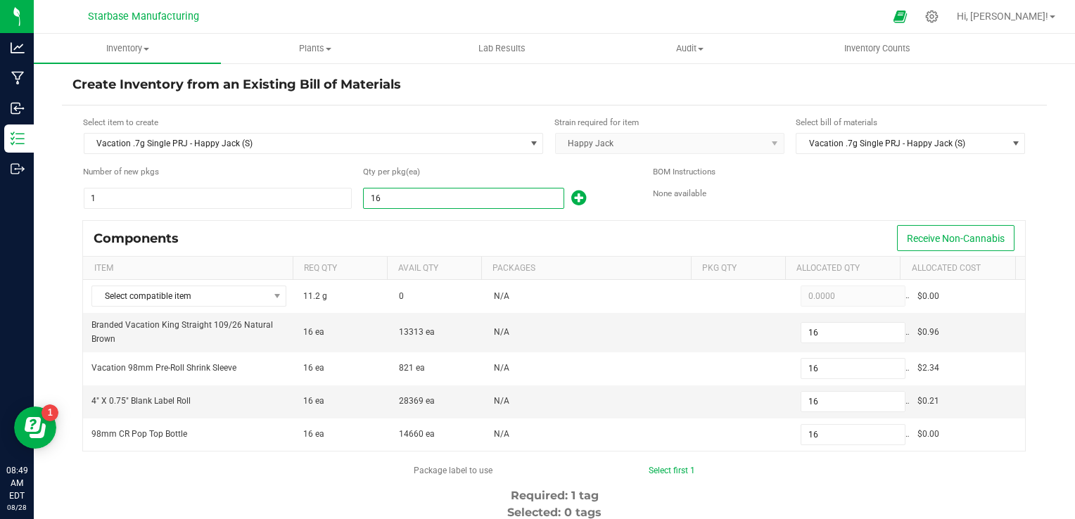
type input "163"
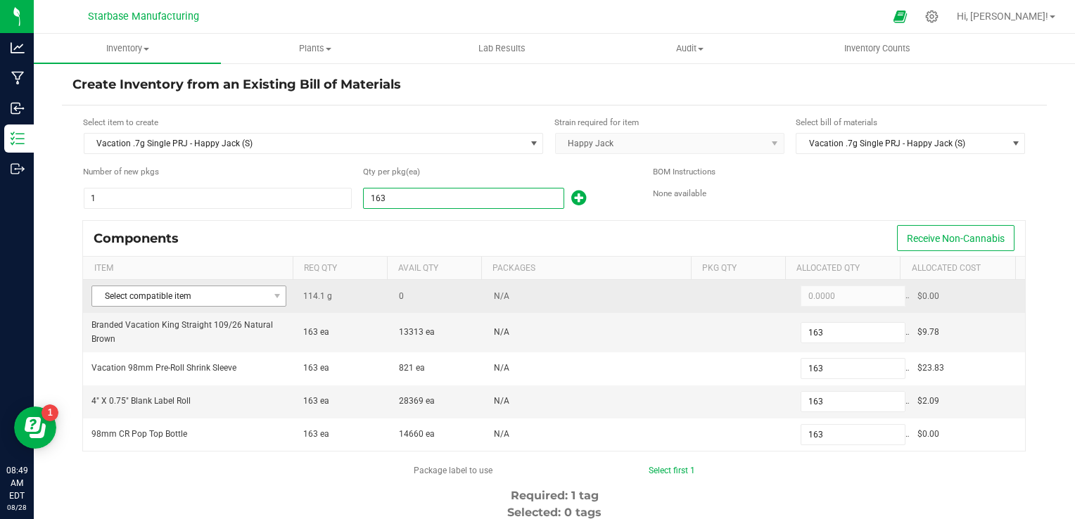
type input "163"
click at [268, 304] on span at bounding box center [277, 296] width 18 height 20
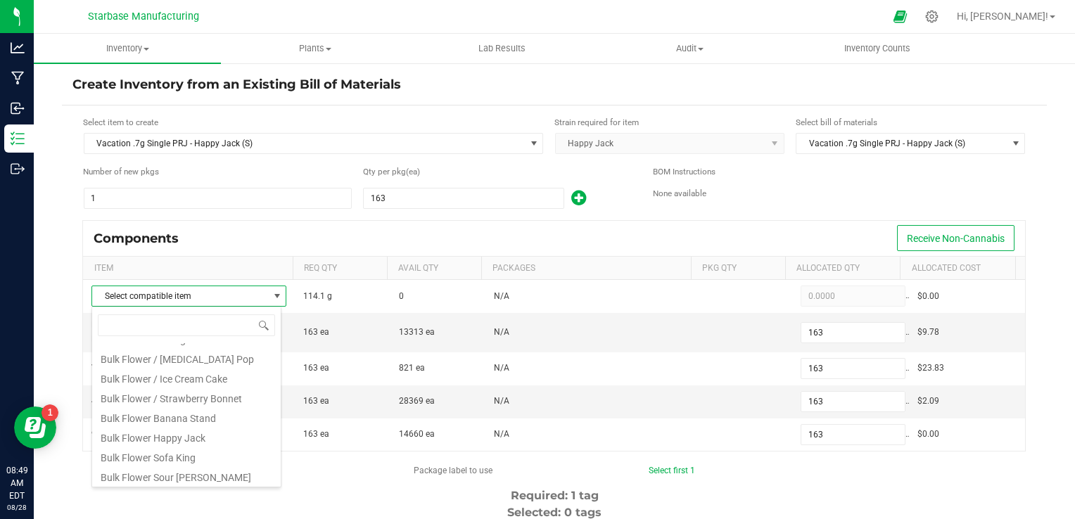
scroll to position [234, 0]
click at [196, 438] on li "Bulk Flower Happy Jack" at bounding box center [186, 435] width 189 height 20
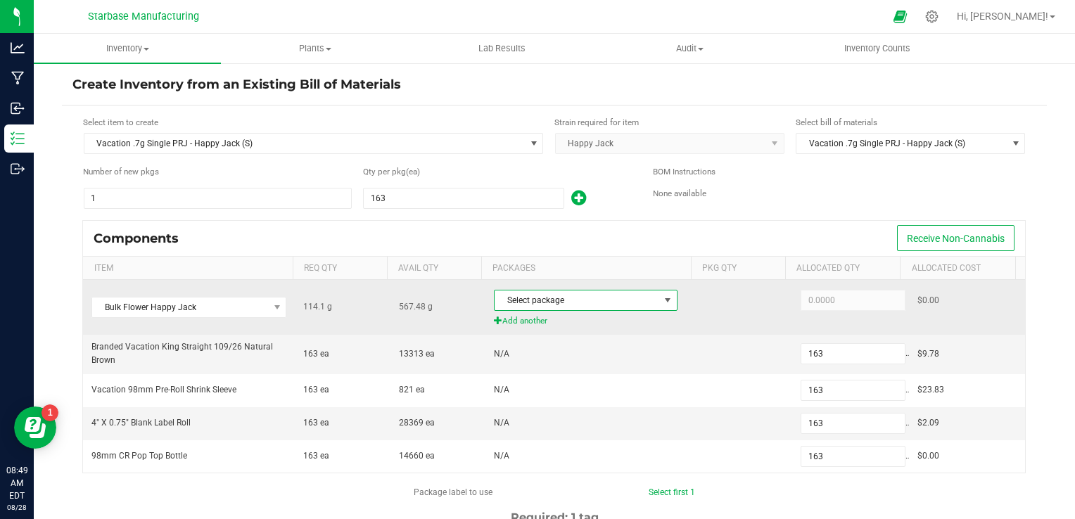
click at [529, 303] on span "Select package" at bounding box center [577, 301] width 165 height 20
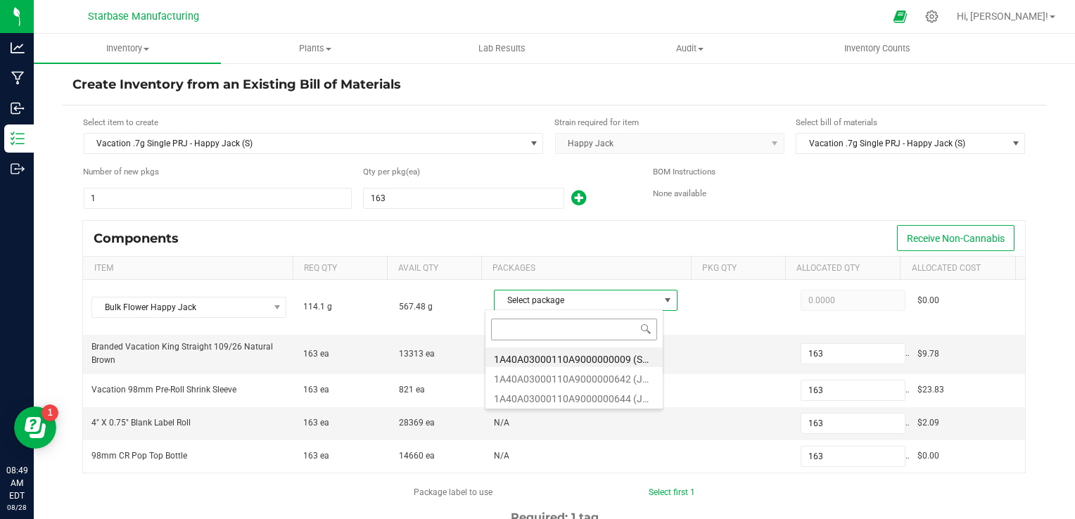
scroll to position [20, 178]
click at [540, 375] on li "1A40A03000110A9000000642 (JH250627)" at bounding box center [574, 377] width 177 height 20
type input "114.1000"
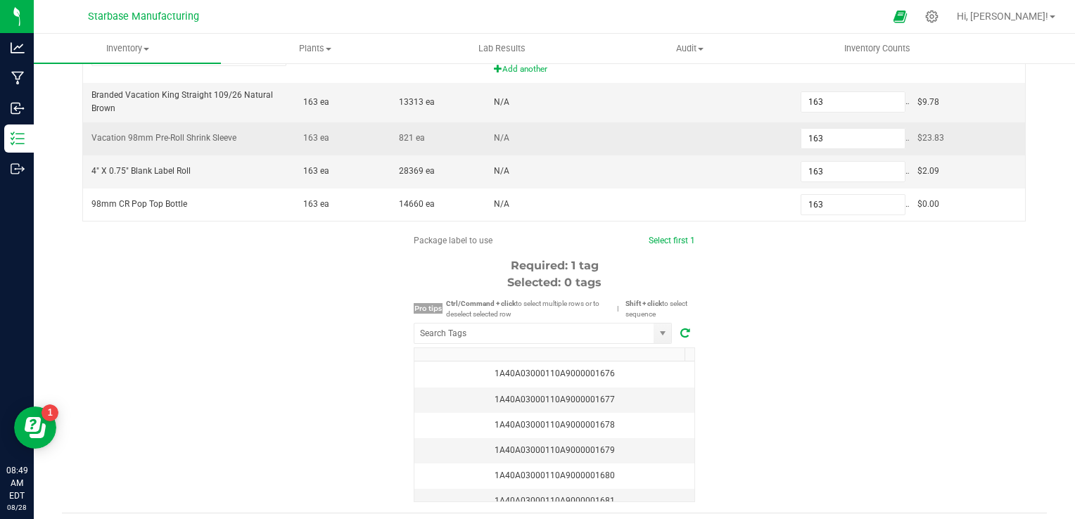
scroll to position [288, 0]
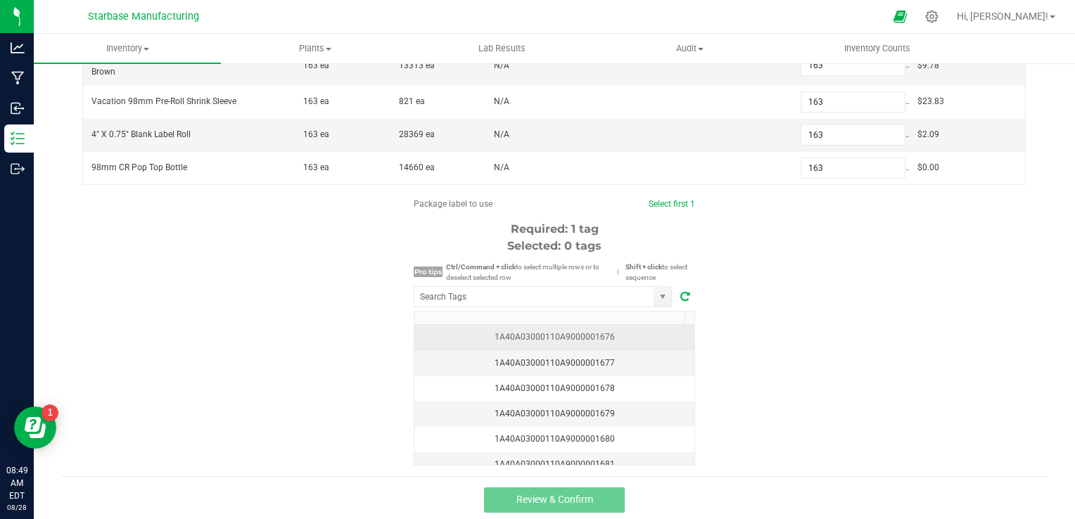
click at [618, 339] on div "1A40A03000110A9000001676" at bounding box center [554, 337] width 263 height 13
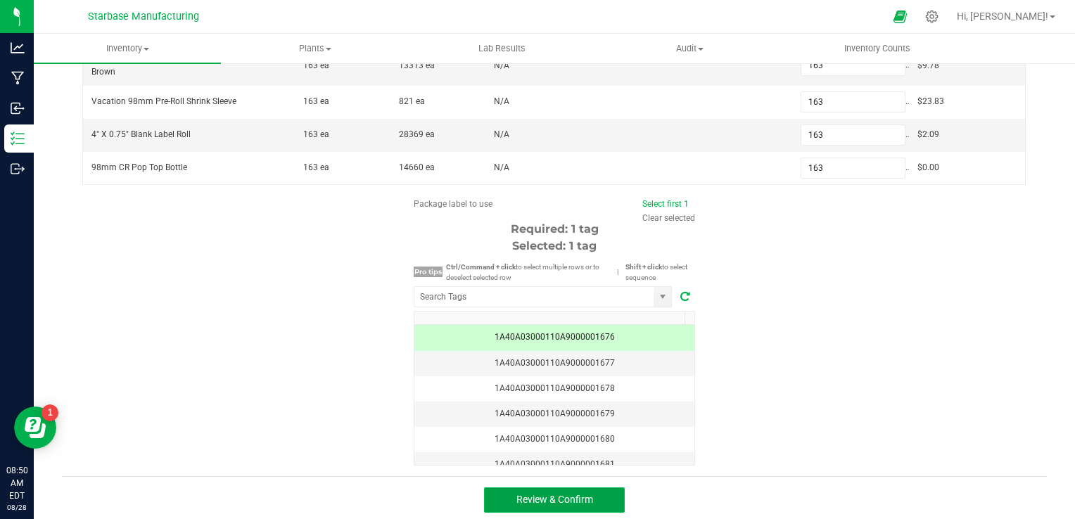
click at [600, 493] on button "Review & Confirm" at bounding box center [554, 500] width 141 height 25
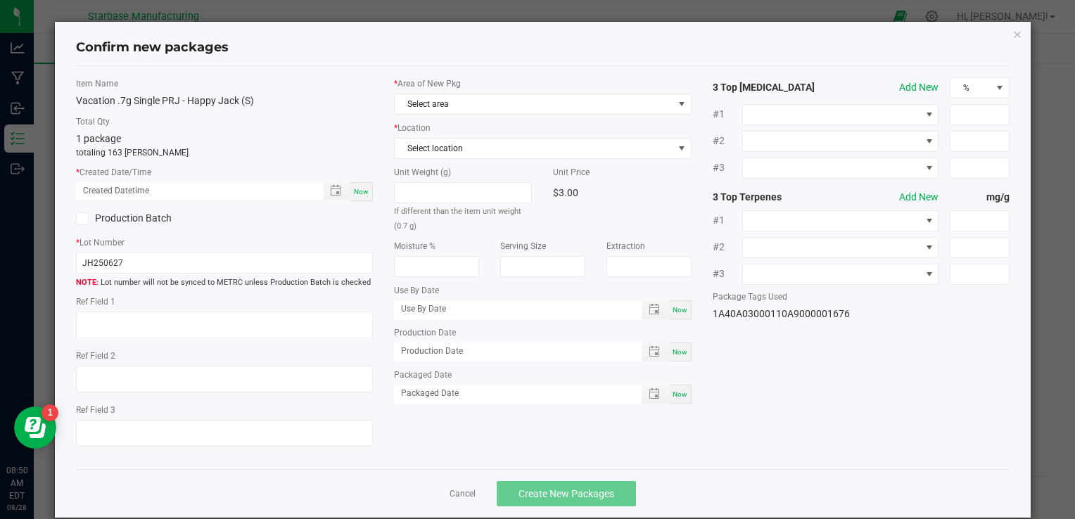
click at [362, 193] on span "Now" at bounding box center [361, 192] width 15 height 8
type input "[DATE] 08:50 AM"
click at [225, 267] on input "JH250627" at bounding box center [224, 263] width 297 height 21
paste input "MC281359, [PHONE_NUMBER], [EMAIL_ADDRESS][DOMAIN_NAME]"
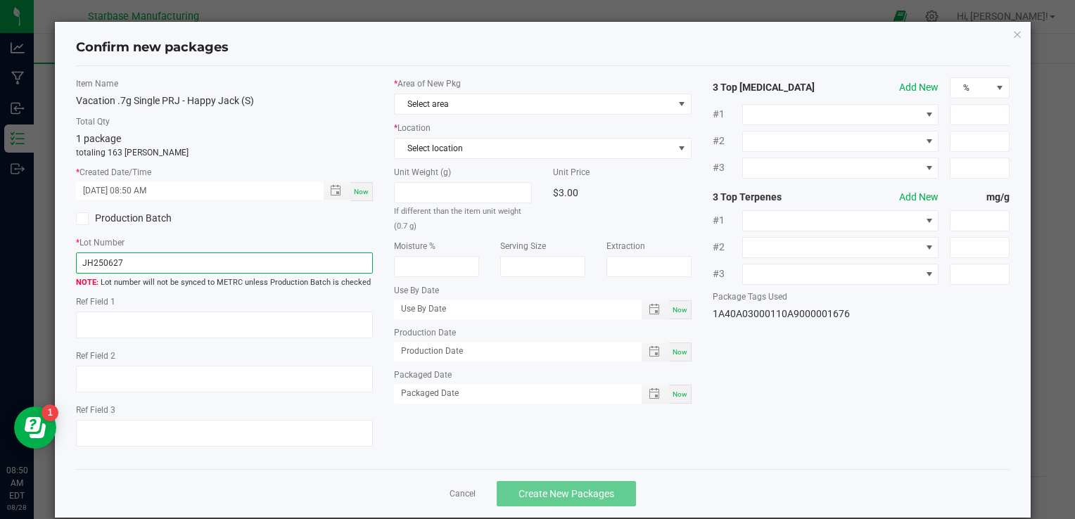
type input "MC281359, [PHONE_NUMBER], [EMAIL_ADDRESS][DOMAIN_NAME]"
click at [190, 262] on input "MC281359, [PHONE_NUMBER], [EMAIL_ADDRESS][DOMAIN_NAME]" at bounding box center [224, 263] width 297 height 21
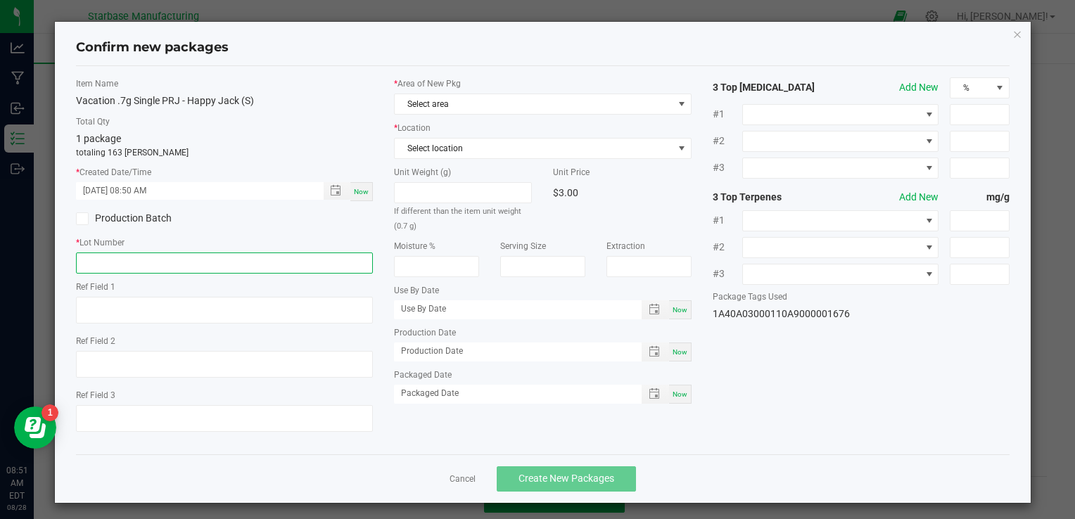
paste input "VACPRHJ.7G250826"
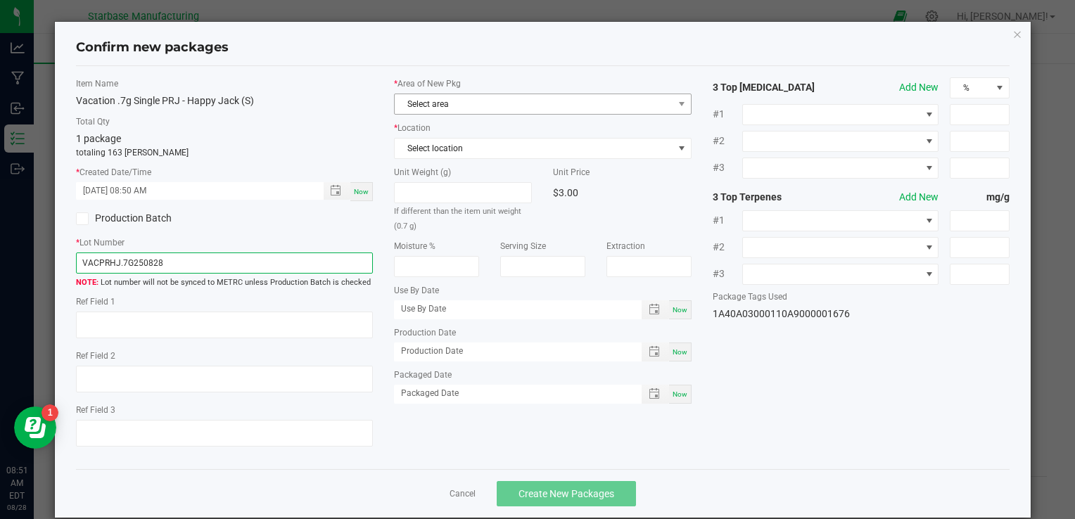
type input "VACPRHJ.7G250828"
click at [490, 107] on span "Select area" at bounding box center [534, 104] width 278 height 20
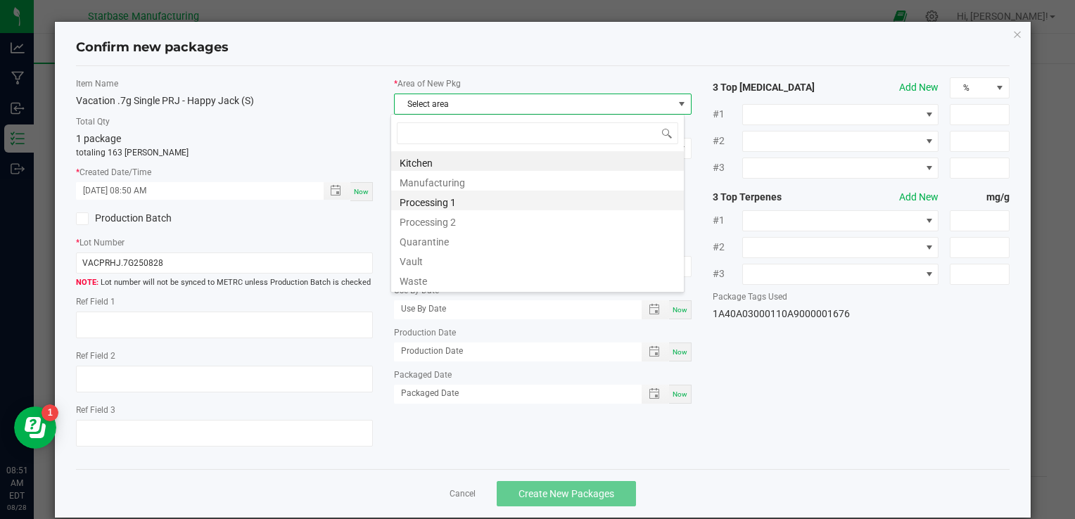
scroll to position [20, 294]
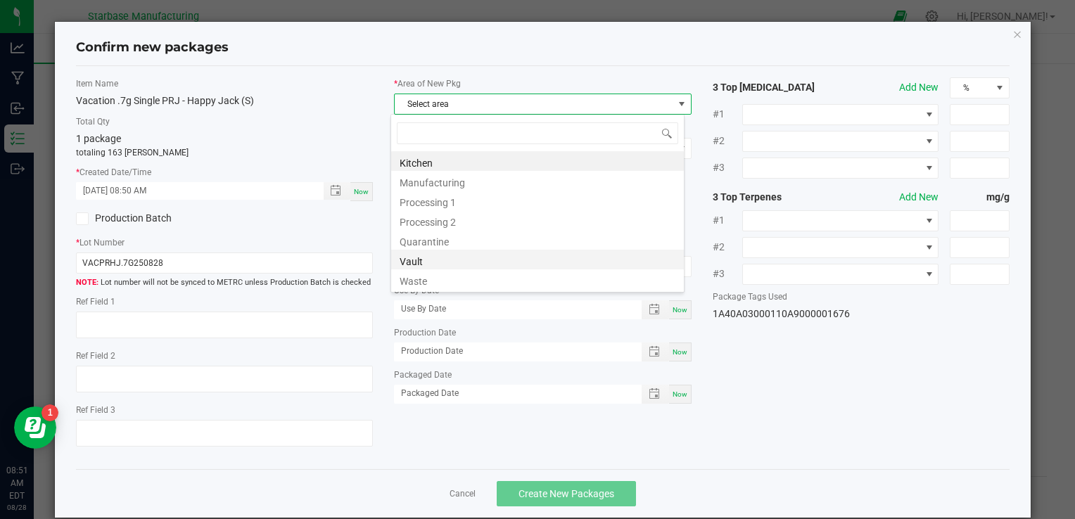
click at [451, 259] on li "Vault" at bounding box center [537, 260] width 293 height 20
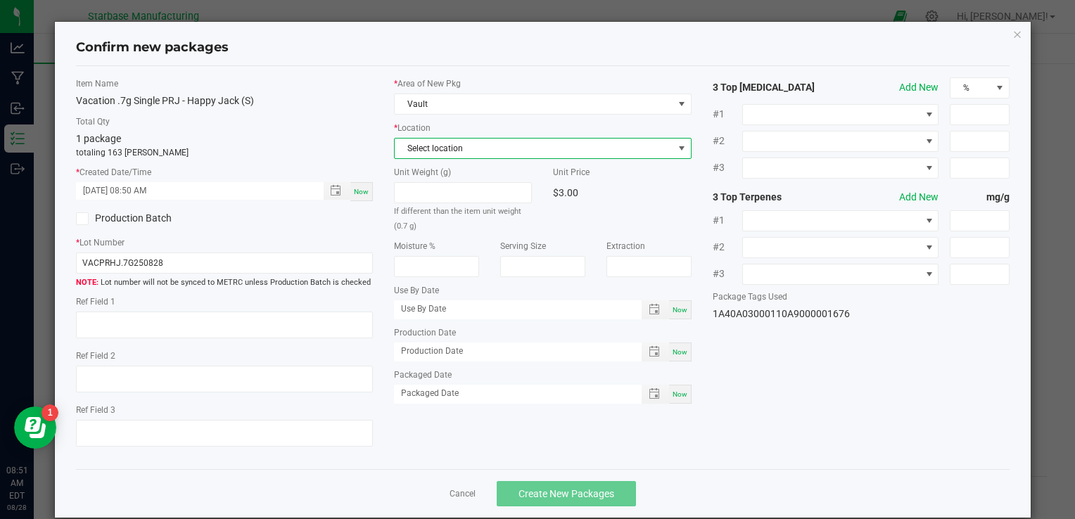
click at [452, 142] on span "Select location" at bounding box center [534, 149] width 278 height 20
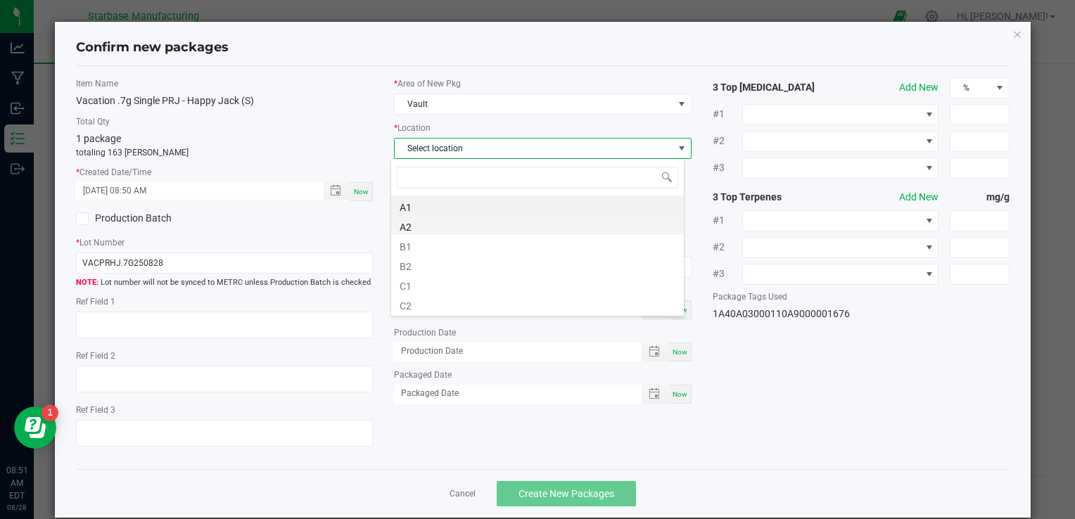
click at [437, 216] on li "A2" at bounding box center [537, 225] width 293 height 20
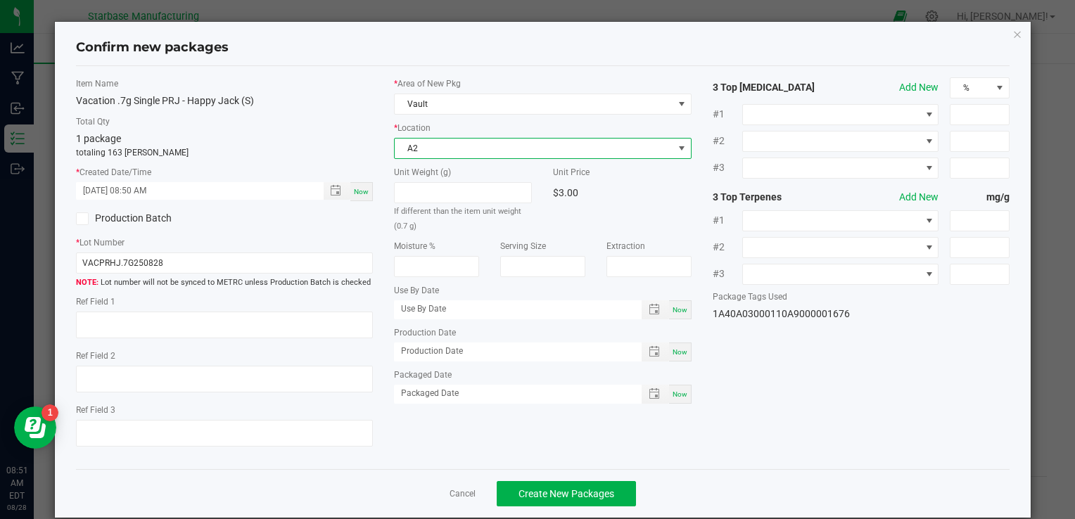
click at [674, 345] on div "Now" at bounding box center [680, 352] width 23 height 19
type input "[DATE]"
click at [677, 397] on div "Now" at bounding box center [680, 394] width 23 height 19
type input "[DATE]"
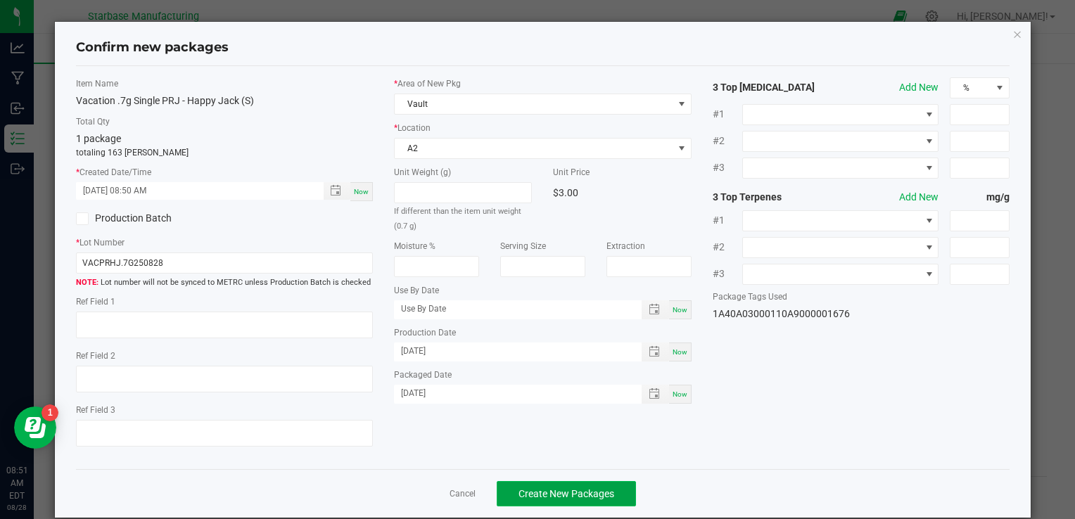
click at [600, 500] on button "Create New Packages" at bounding box center [566, 493] width 139 height 25
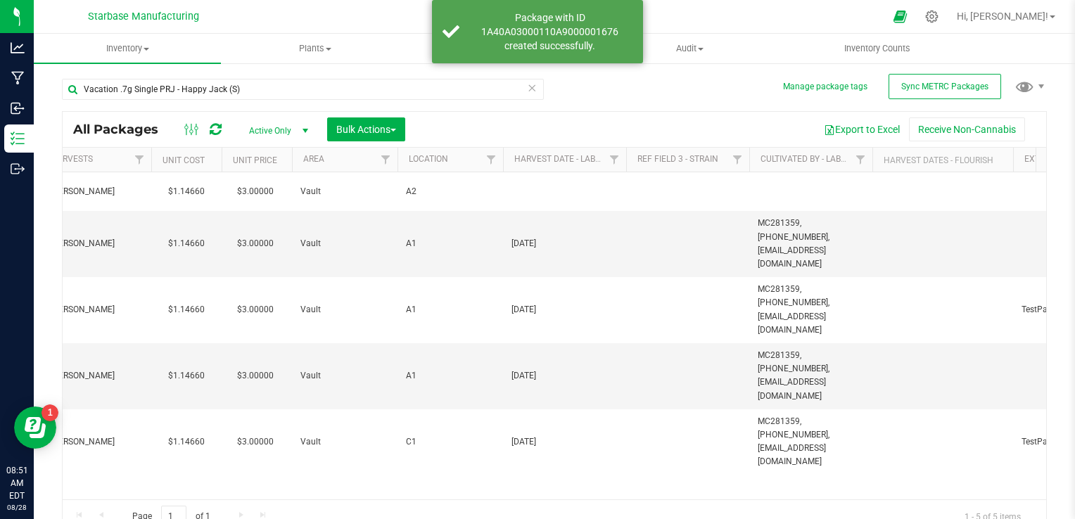
scroll to position [0, 1019]
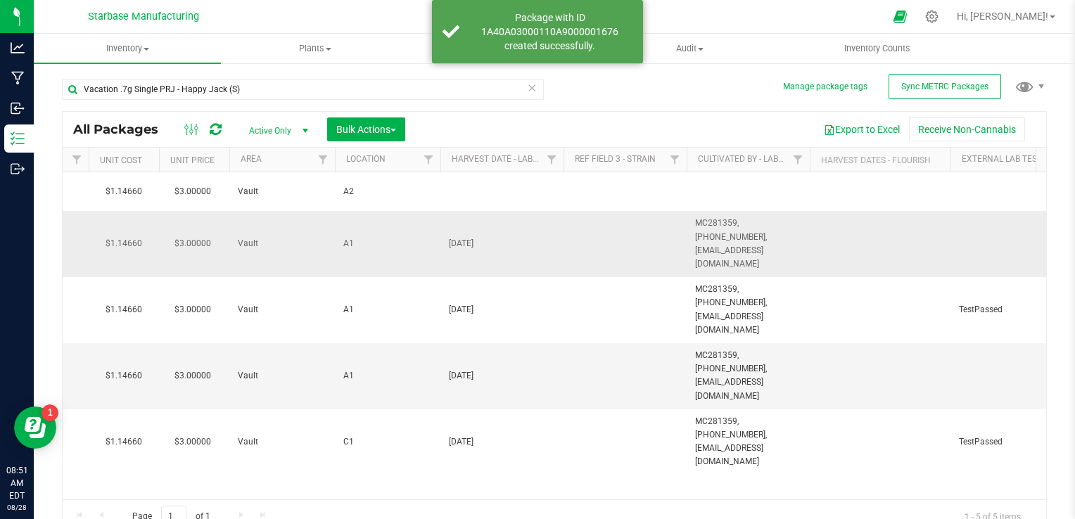
click at [455, 237] on span "[DATE]" at bounding box center [502, 243] width 106 height 13
click at [455, 233] on input "[DATE]" at bounding box center [499, 244] width 118 height 22
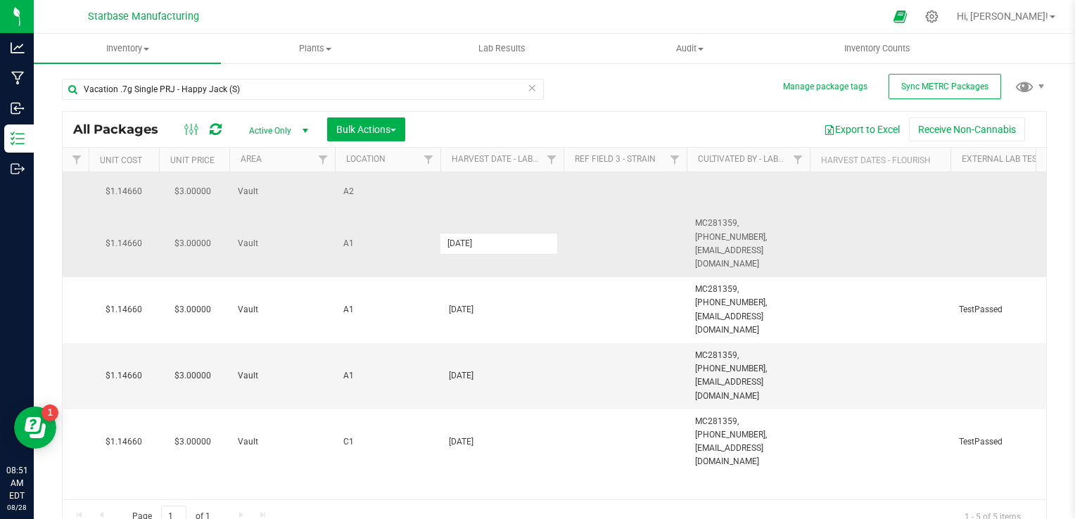
click at [481, 196] on td at bounding box center [501, 191] width 123 height 39
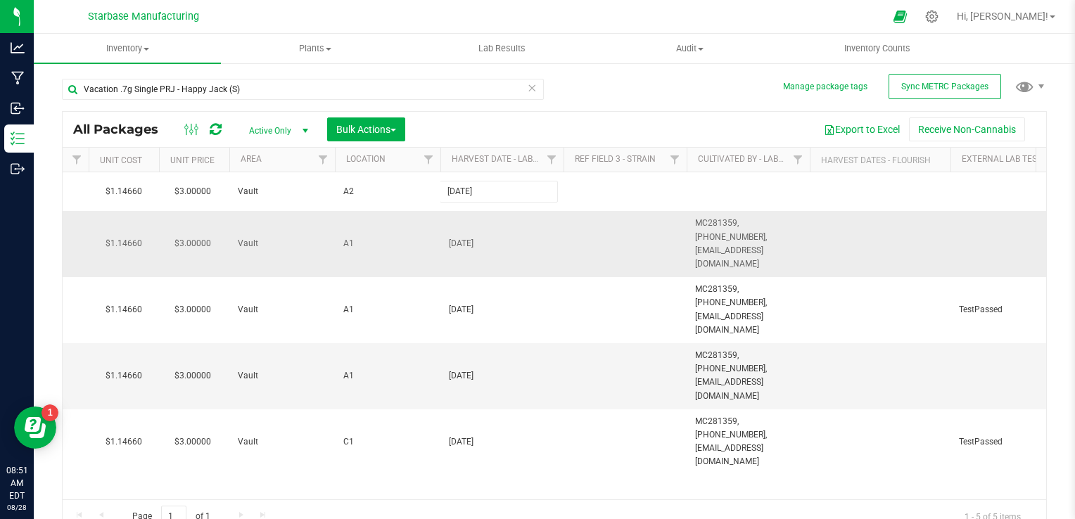
type input "[DATE]"
click at [752, 236] on div "All Packages Active Only Active Only Lab Samples Locked All External Internal B…" at bounding box center [554, 322] width 985 height 423
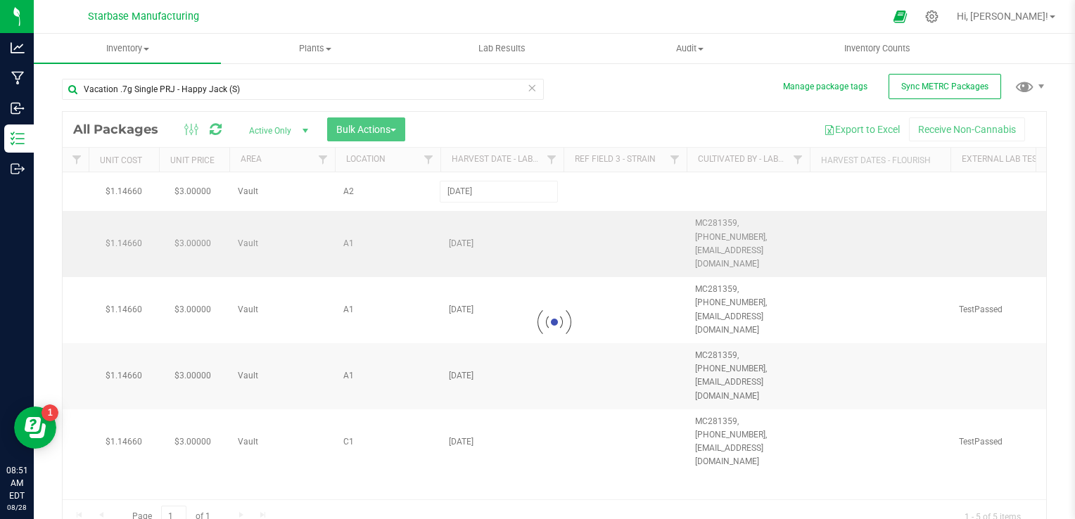
click at [752, 236] on div at bounding box center [555, 322] width 984 height 421
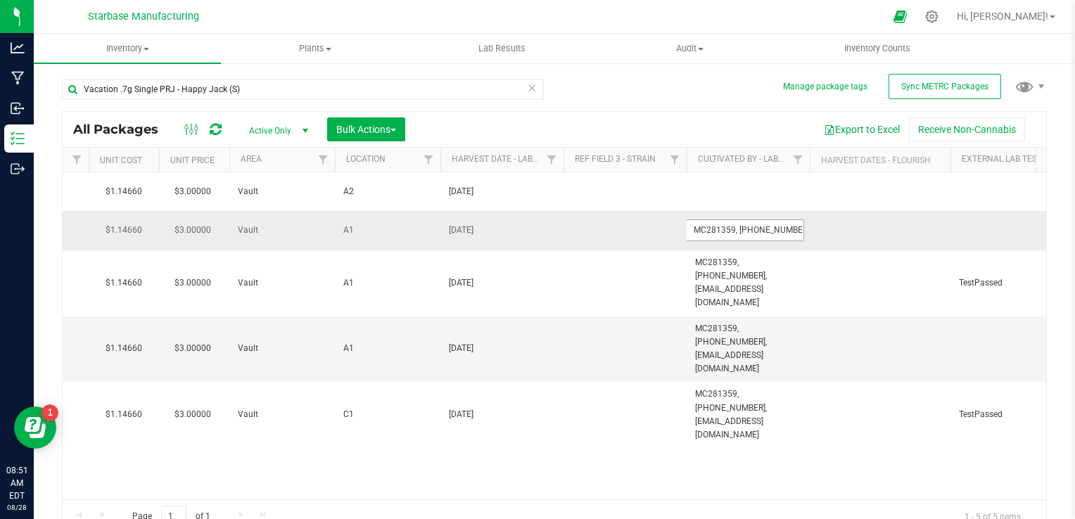
click at [752, 236] on input "MC281359, [PHONE_NUMBER], [EMAIL_ADDRESS][DOMAIN_NAME]" at bounding box center [745, 231] width 118 height 22
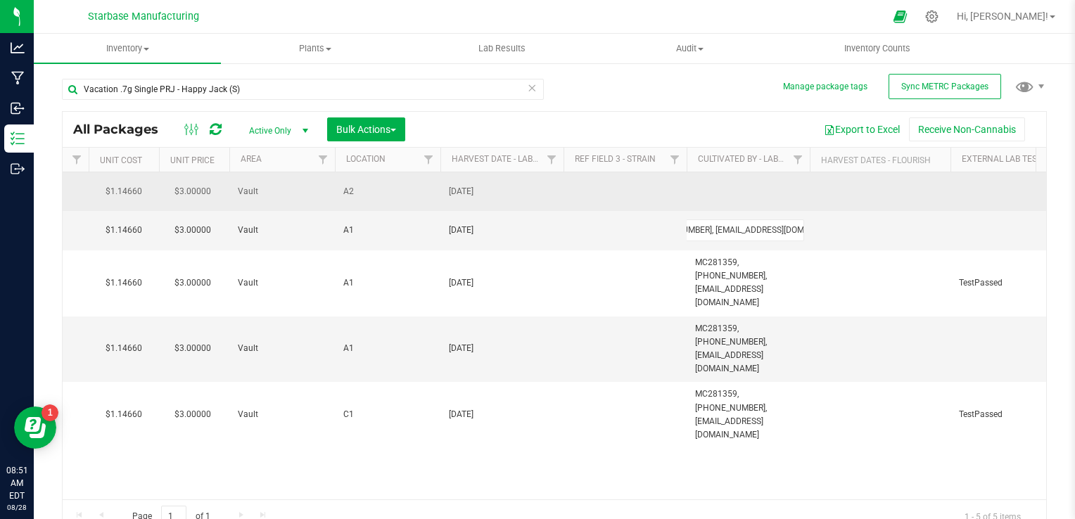
scroll to position [0, 0]
click at [742, 188] on td at bounding box center [748, 191] width 123 height 39
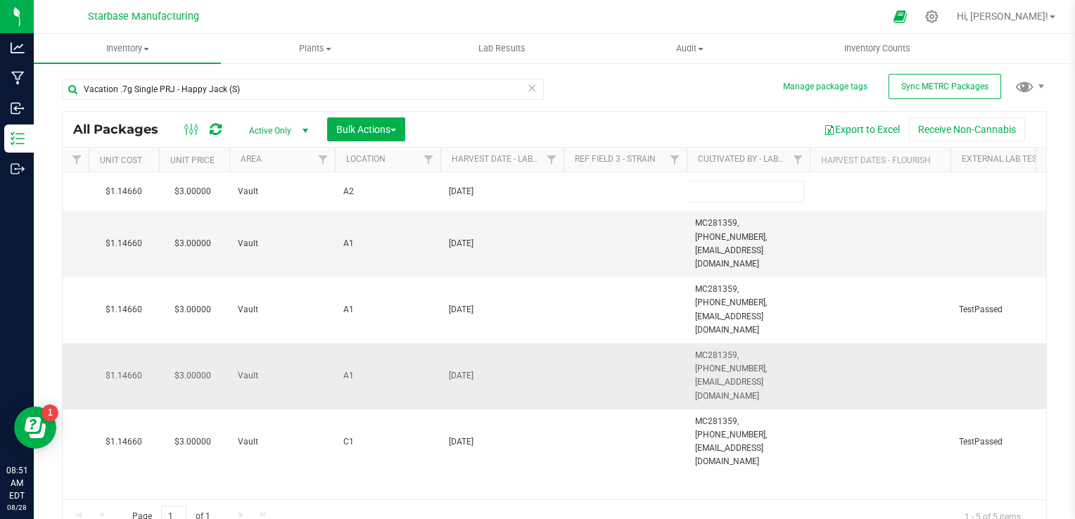
type input "MC281359, [PHONE_NUMBER], [EMAIL_ADDRESS][DOMAIN_NAME]"
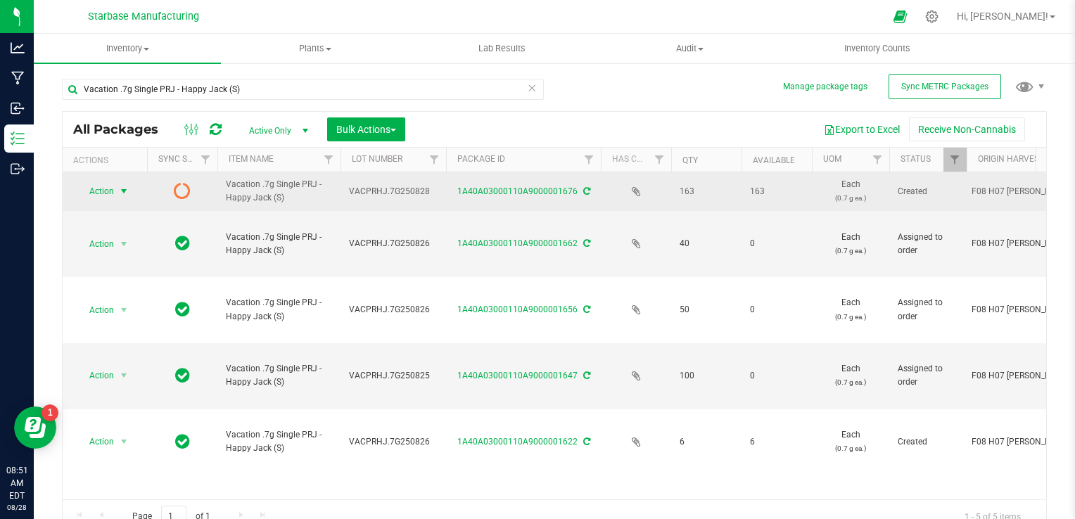
click at [118, 190] on div "All Packages Active Only Active Only Lab Samples Locked All External Internal B…" at bounding box center [554, 322] width 985 height 423
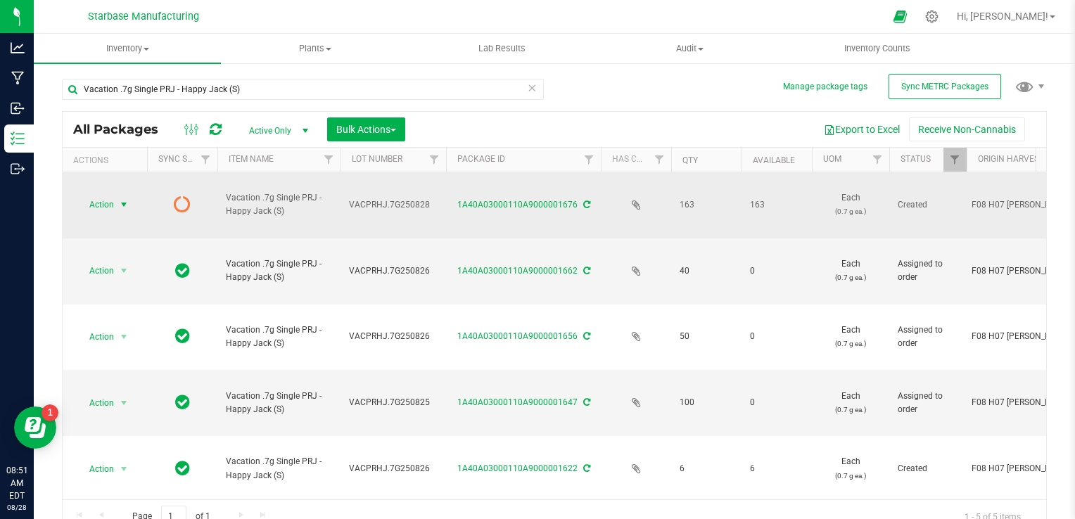
click at [118, 199] on span "select" at bounding box center [123, 204] width 11 height 11
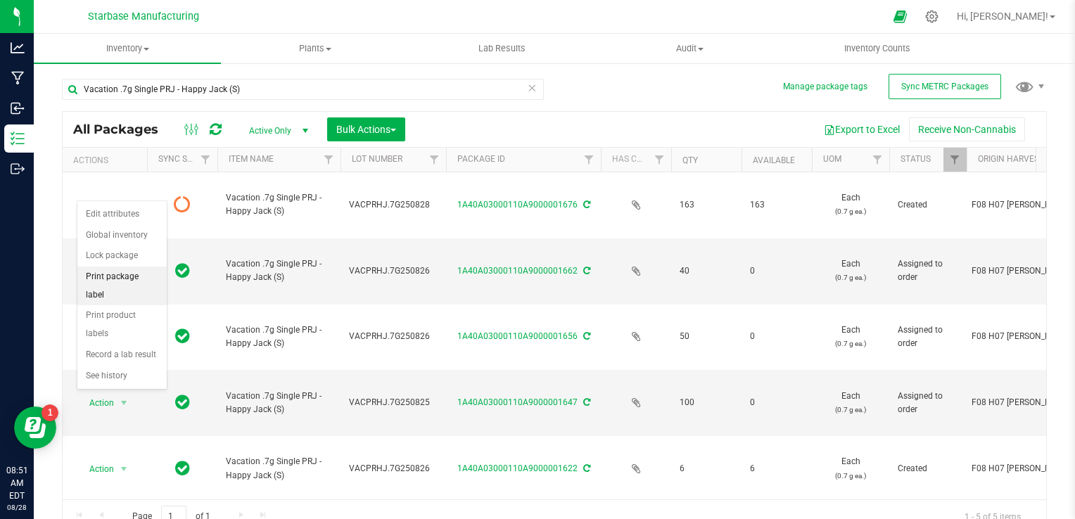
click at [122, 277] on li "Print package label" at bounding box center [121, 286] width 89 height 39
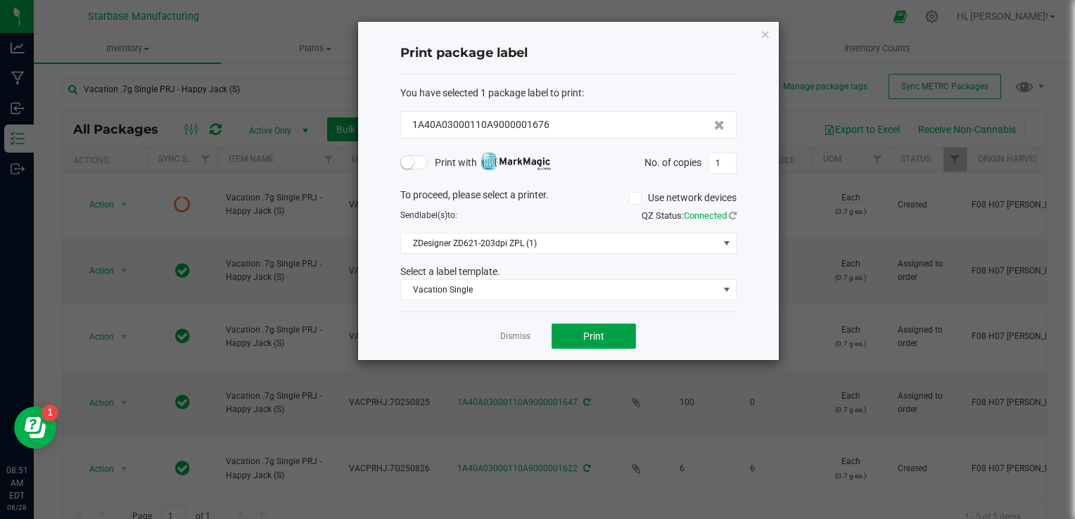
click at [602, 340] on span "Print" at bounding box center [593, 336] width 21 height 11
click at [716, 163] on input "1" at bounding box center [722, 163] width 27 height 20
type input "163"
click at [619, 331] on button "Print" at bounding box center [594, 336] width 84 height 25
click at [526, 336] on link "Dismiss" at bounding box center [515, 337] width 30 height 12
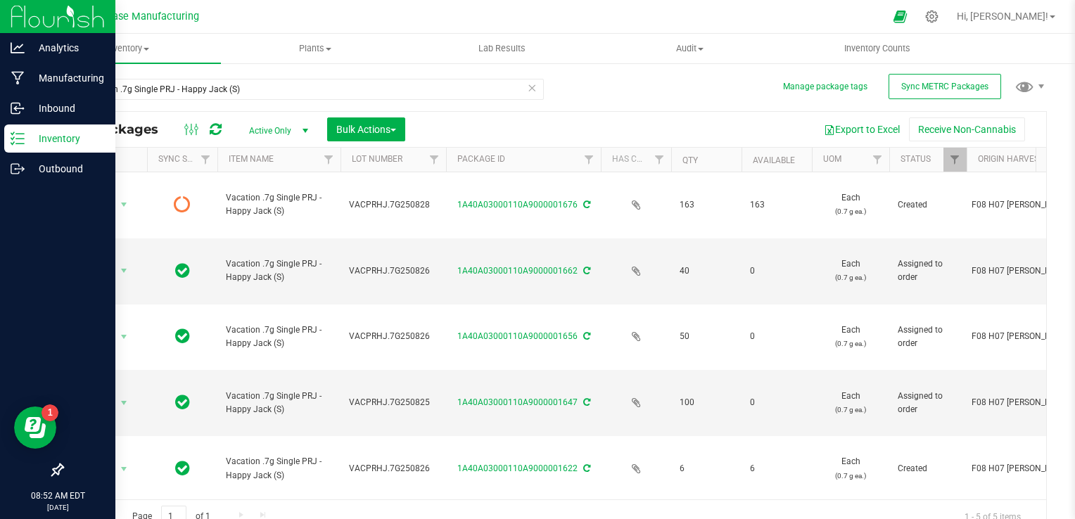
click at [25, 139] on p "Inventory" at bounding box center [67, 138] width 84 height 17
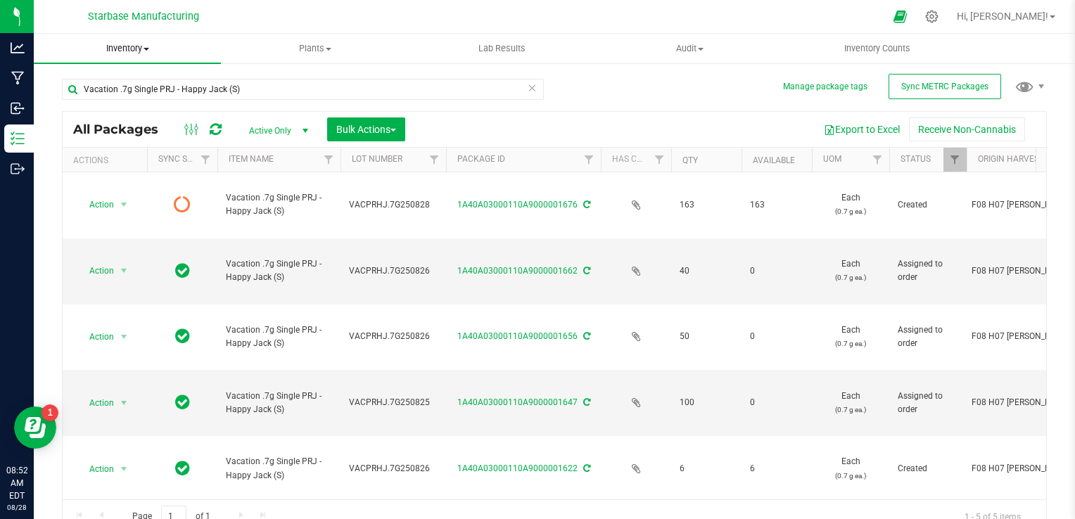
click at [130, 44] on span "Inventory" at bounding box center [127, 48] width 187 height 13
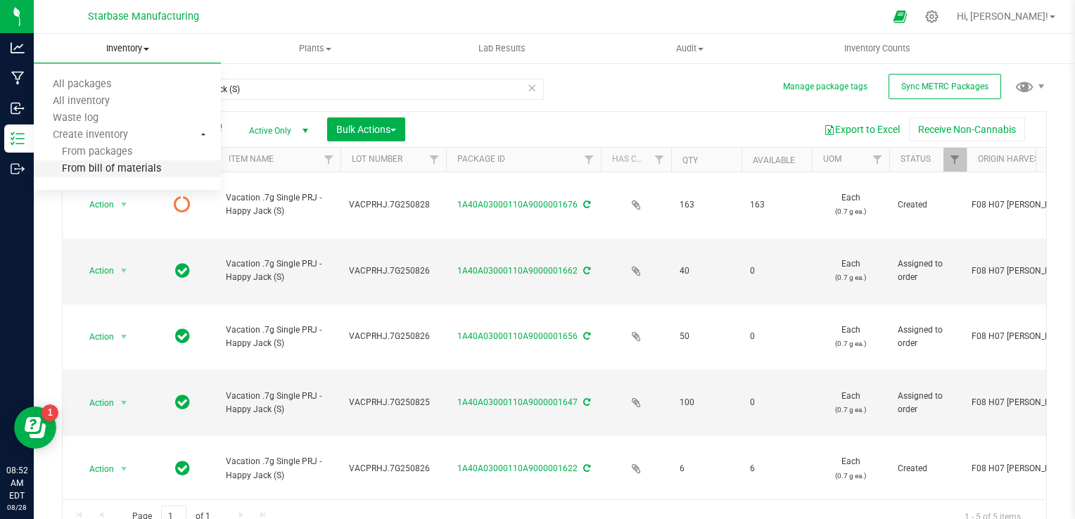
click at [126, 168] on span "From bill of materials" at bounding box center [97, 169] width 127 height 12
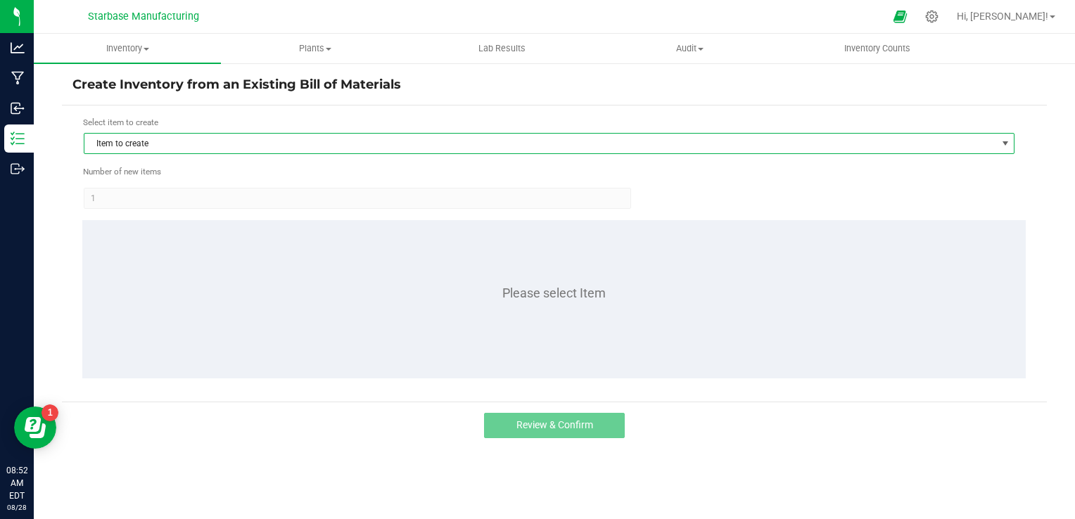
click at [191, 145] on span "Item to create" at bounding box center [540, 144] width 912 height 20
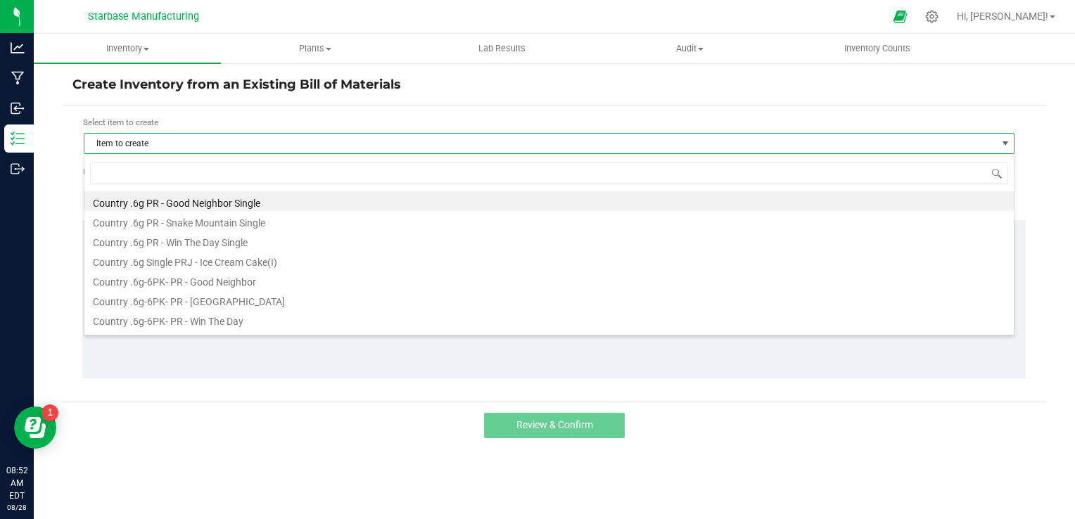
scroll to position [20, 931]
type input "blue"
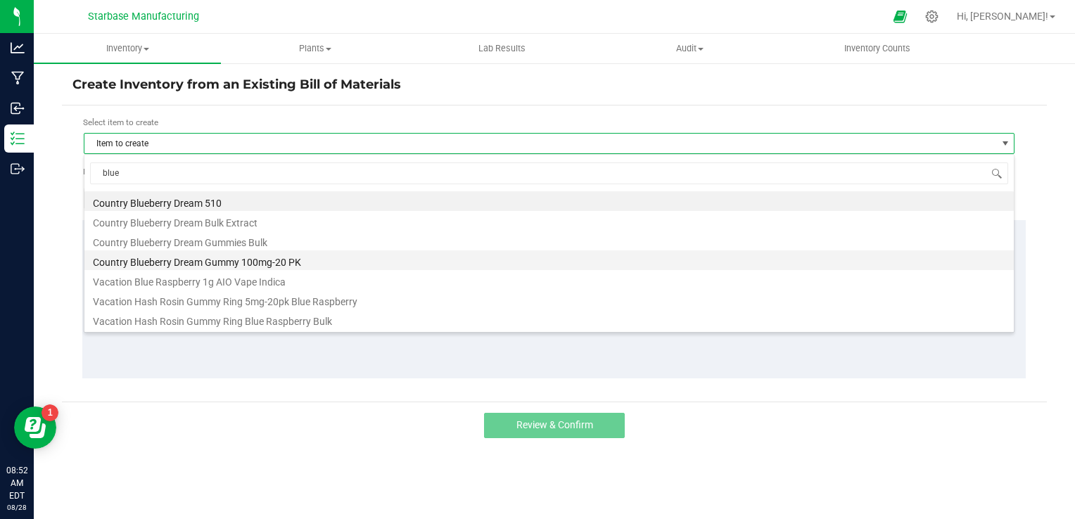
click at [203, 263] on li "Country Blueberry Dream Gummy 100mg-20 PK" at bounding box center [549, 261] width 930 height 20
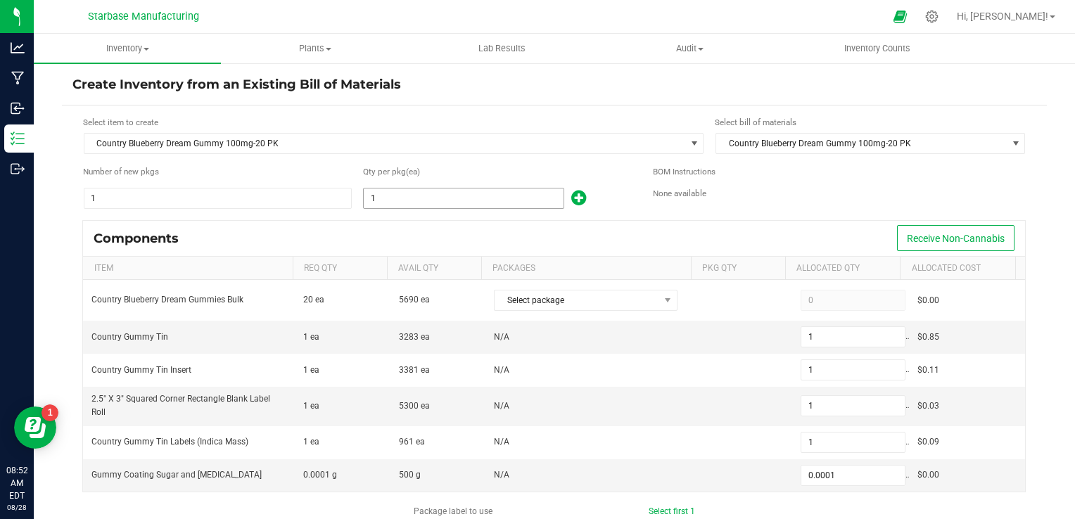
click at [393, 200] on input "1" at bounding box center [464, 199] width 200 height 20
type input "2"
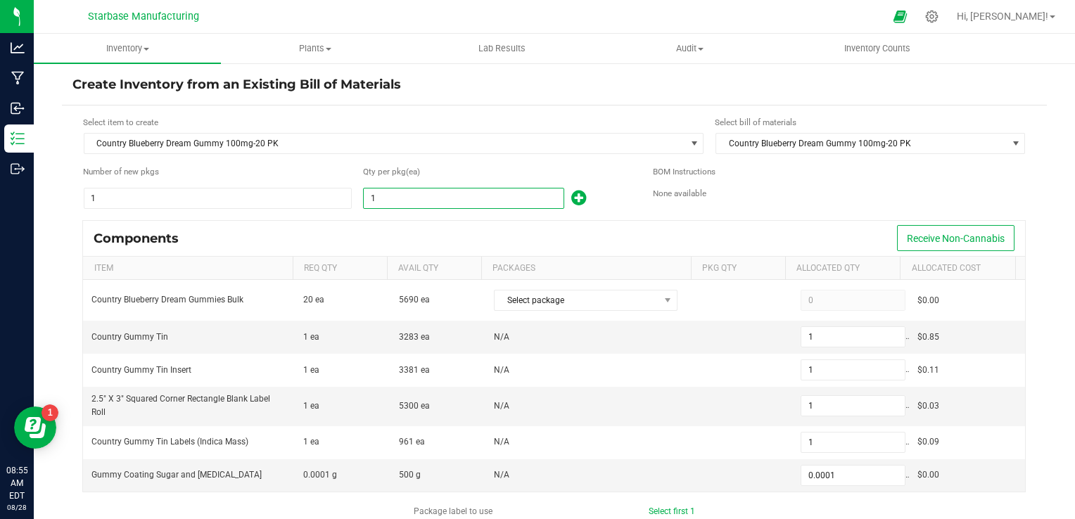
type input "2"
type input "0.0002"
type input "28"
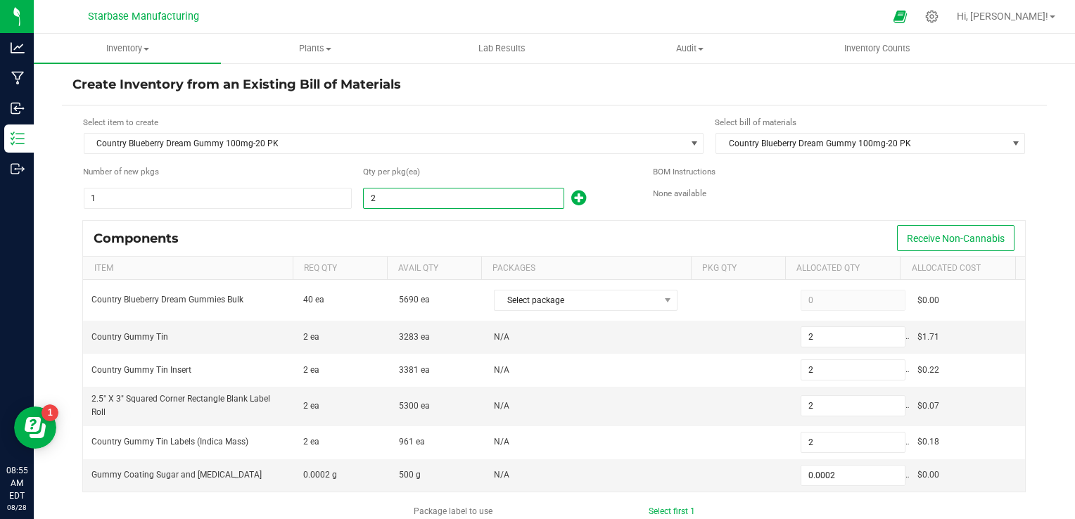
type input "28"
type input "0.0028"
type input "281"
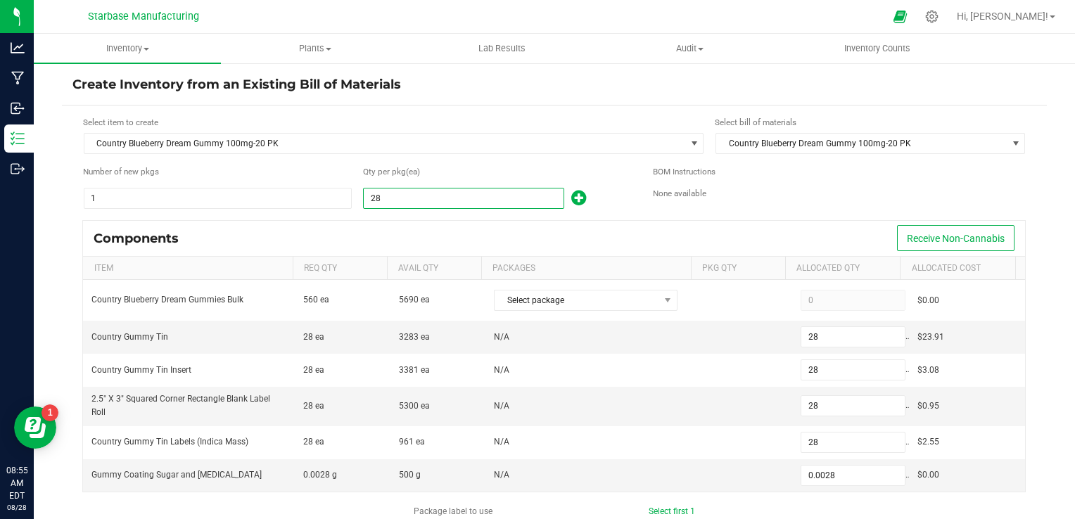
type input "281"
type input "0.0281"
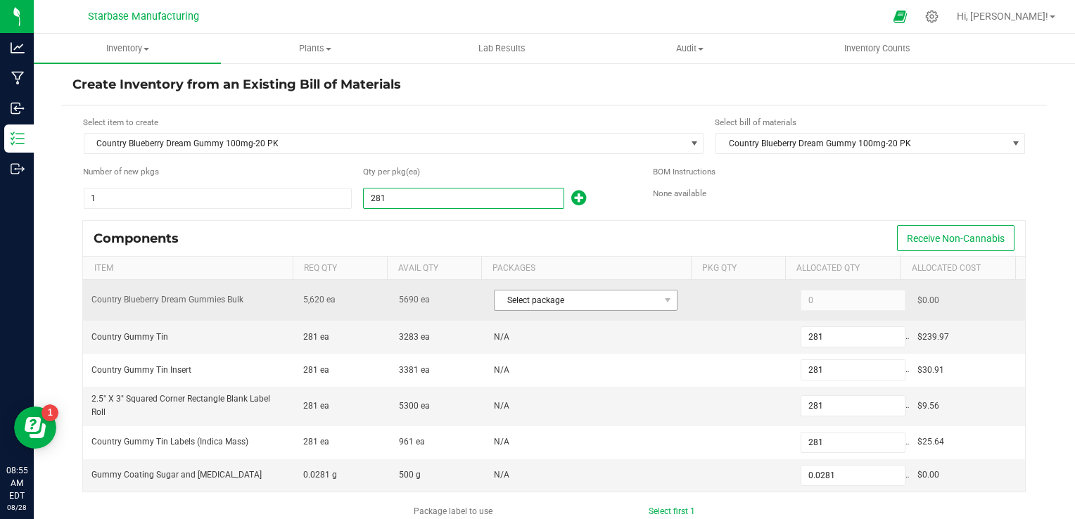
type input "281"
click at [585, 301] on span "Select package" at bounding box center [577, 301] width 165 height 20
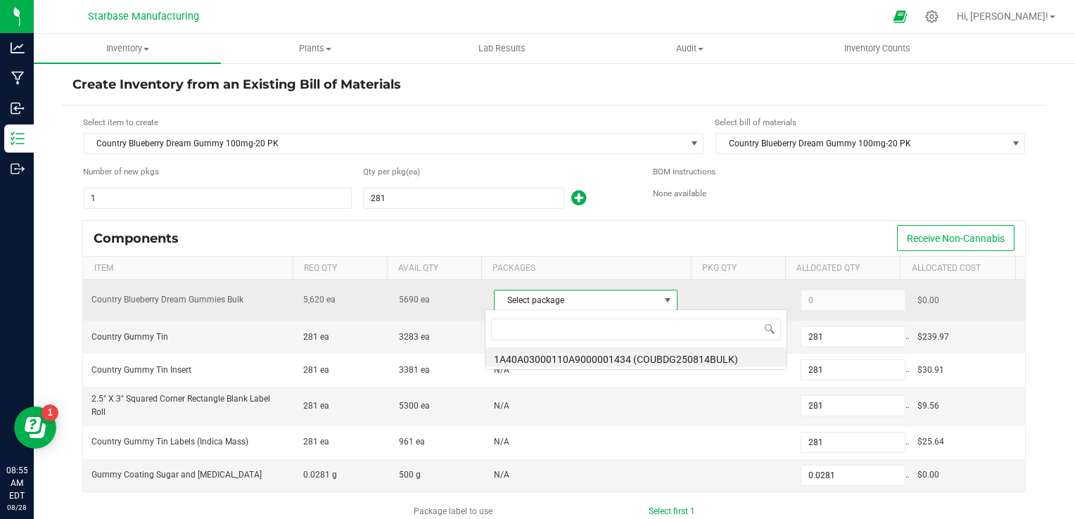
scroll to position [20, 178]
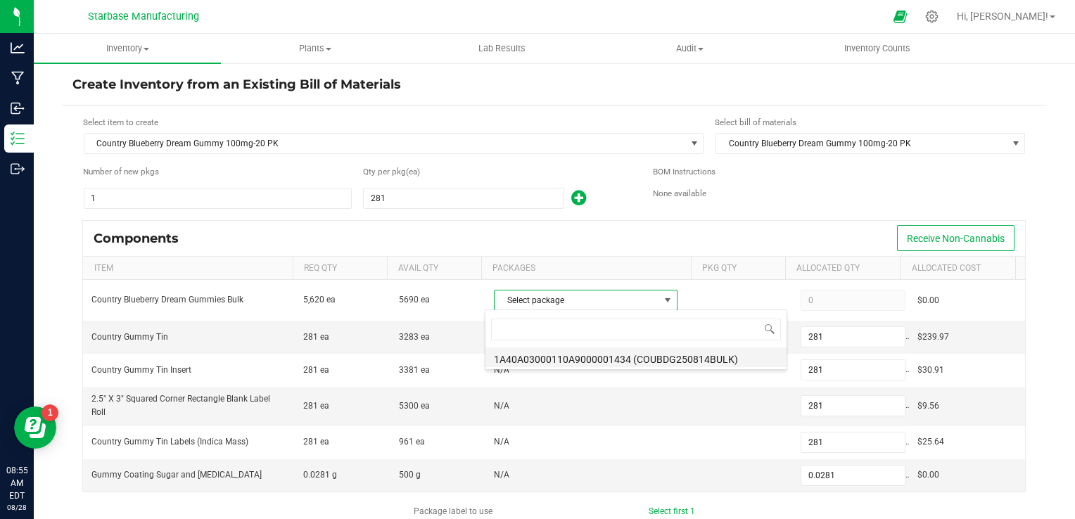
click at [593, 355] on li "1A40A03000110A9000001434 (COUBDG250814BULK)" at bounding box center [636, 358] width 301 height 20
type input "5,620"
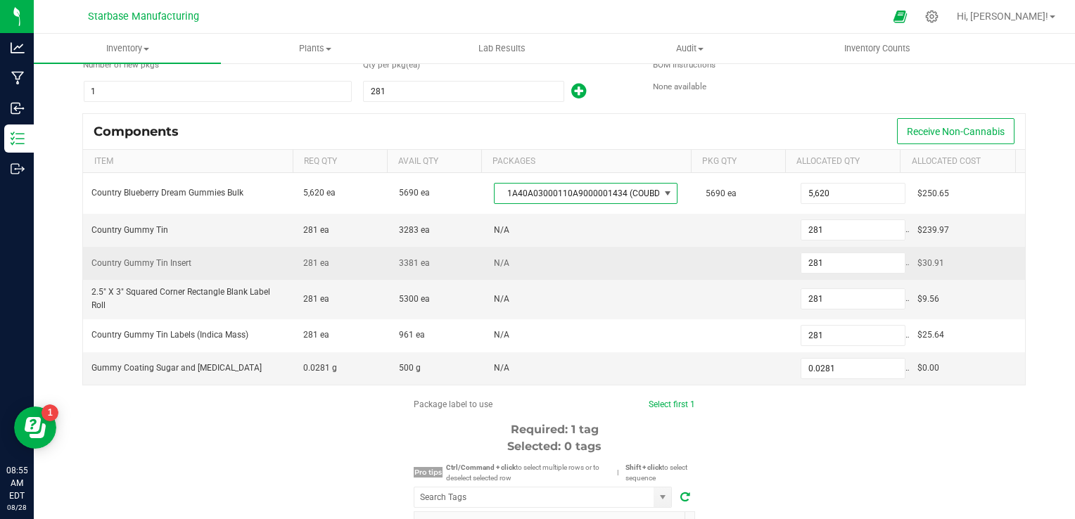
scroll to position [141, 0]
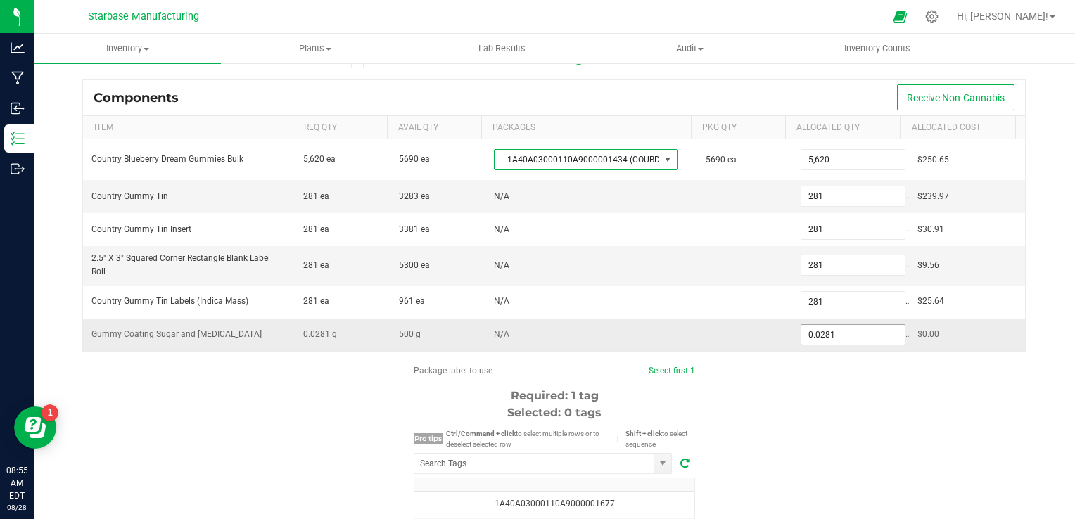
click at [820, 332] on input "0.0281" at bounding box center [852, 335] width 103 height 20
type input "500.0000"
click at [780, 421] on div "Package label to use Select first 1 Required: 1 tag Selected: 0 tags Pro tips C…" at bounding box center [554, 498] width 985 height 268
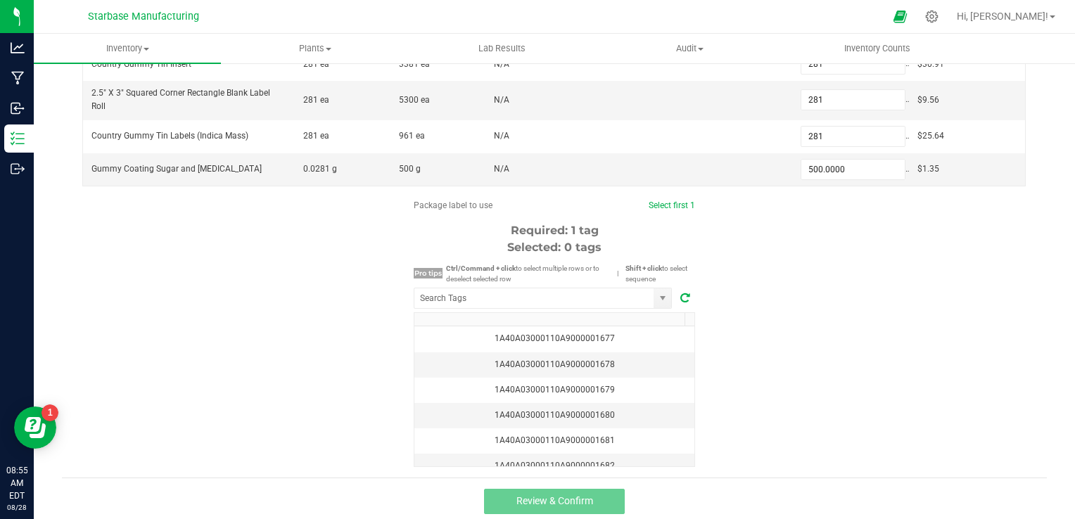
scroll to position [307, 0]
click at [624, 331] on div "1A40A03000110A9000001677" at bounding box center [554, 337] width 263 height 13
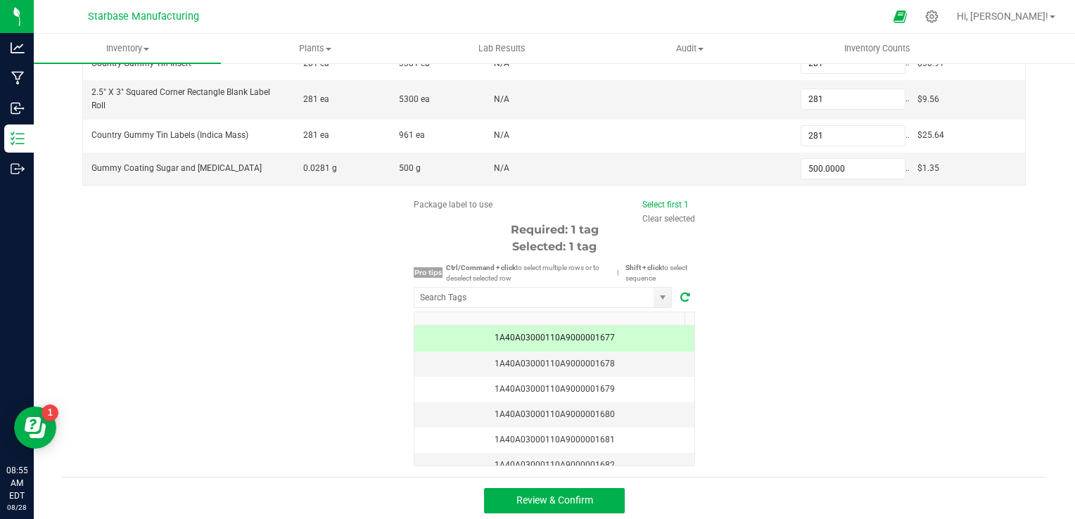
click at [769, 372] on div "Package label to use Select first 1 Clear selected Required: 1 tag Selected: 1 …" at bounding box center [554, 332] width 985 height 268
click at [803, 349] on div "Package label to use Select first 1 Clear selected Required: 1 tag Selected: 1 …" at bounding box center [554, 332] width 985 height 268
click at [595, 502] on button "Review & Confirm" at bounding box center [554, 500] width 141 height 25
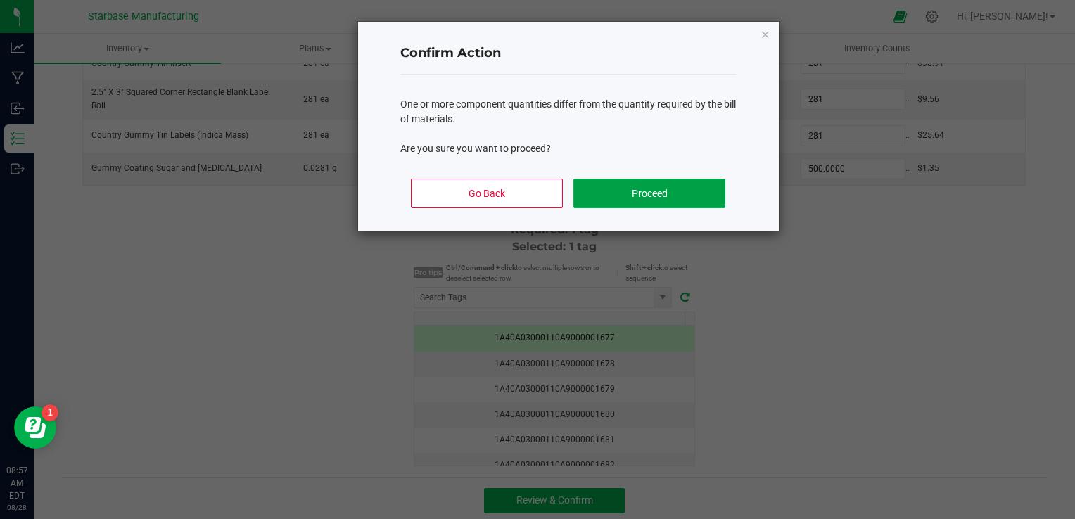
click at [661, 199] on button "Proceed" at bounding box center [648, 194] width 151 height 30
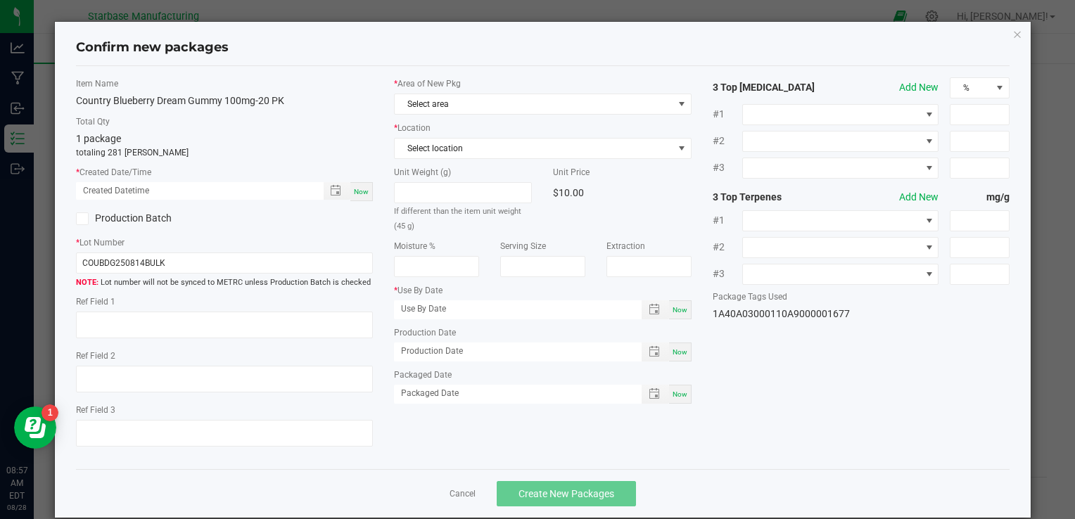
type input "[DATE]"
click at [354, 189] on span "Now" at bounding box center [361, 192] width 15 height 8
type input "[DATE] 08:58 AM"
click at [202, 267] on input "COUBDG250814BULK" at bounding box center [224, 263] width 297 height 21
drag, startPoint x: 202, startPoint y: 267, endPoint x: 155, endPoint y: 267, distance: 47.1
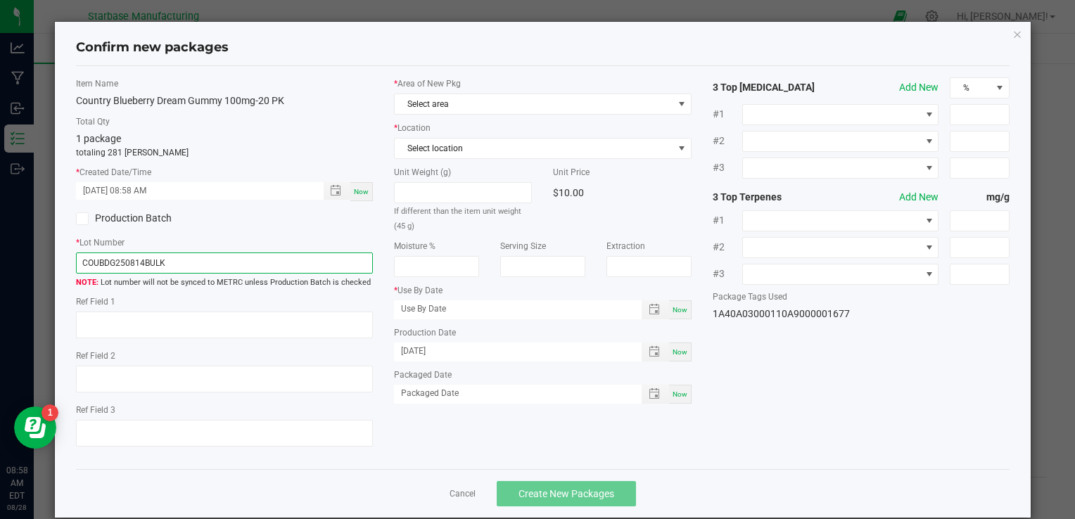
click at [155, 267] on input "COUBDG250814BULK" at bounding box center [224, 263] width 297 height 21
paste input "2-20P"
click at [143, 260] on input "COUBDG250812-20PK" at bounding box center [224, 263] width 297 height 21
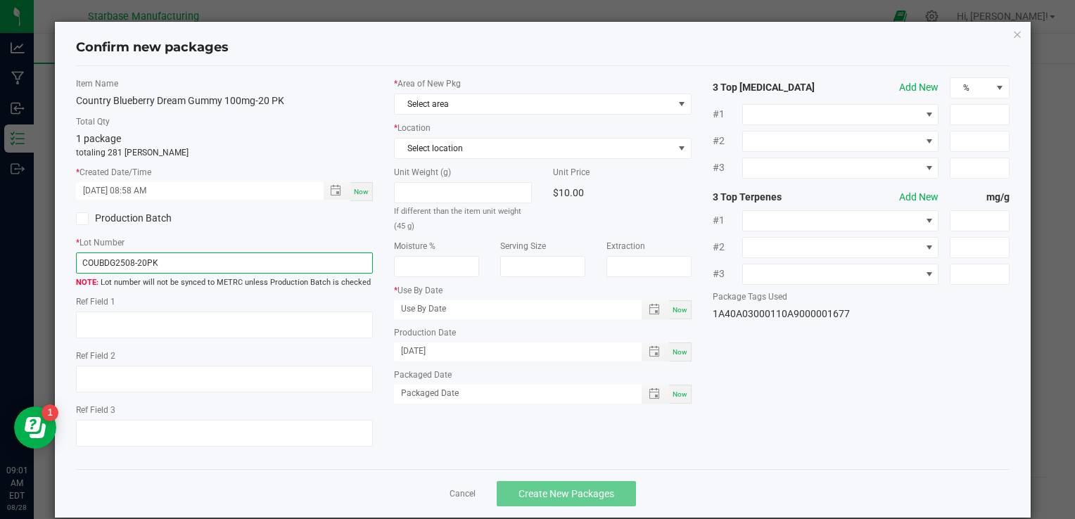
type input "COUBDG2508-20PK"
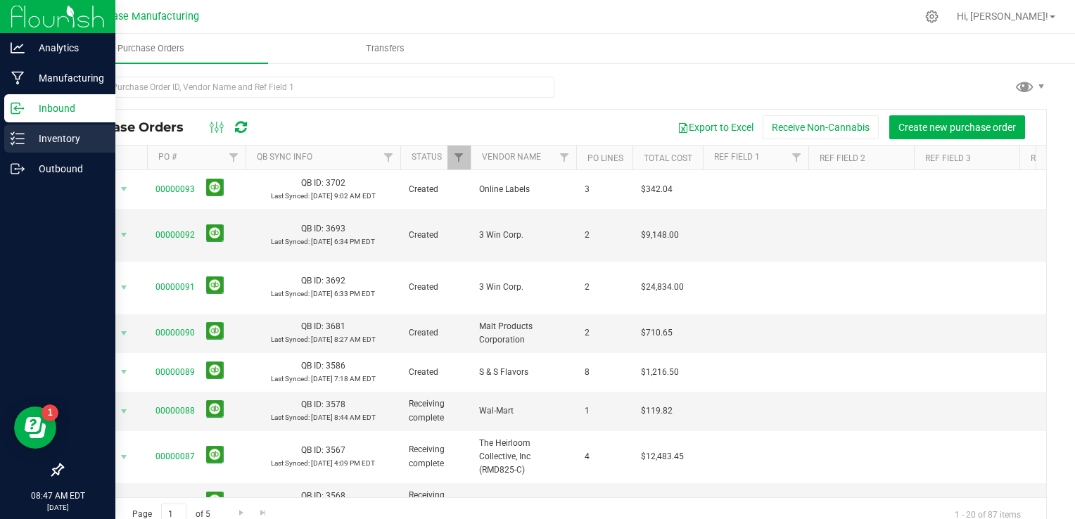
click at [25, 140] on p "Inventory" at bounding box center [67, 138] width 84 height 17
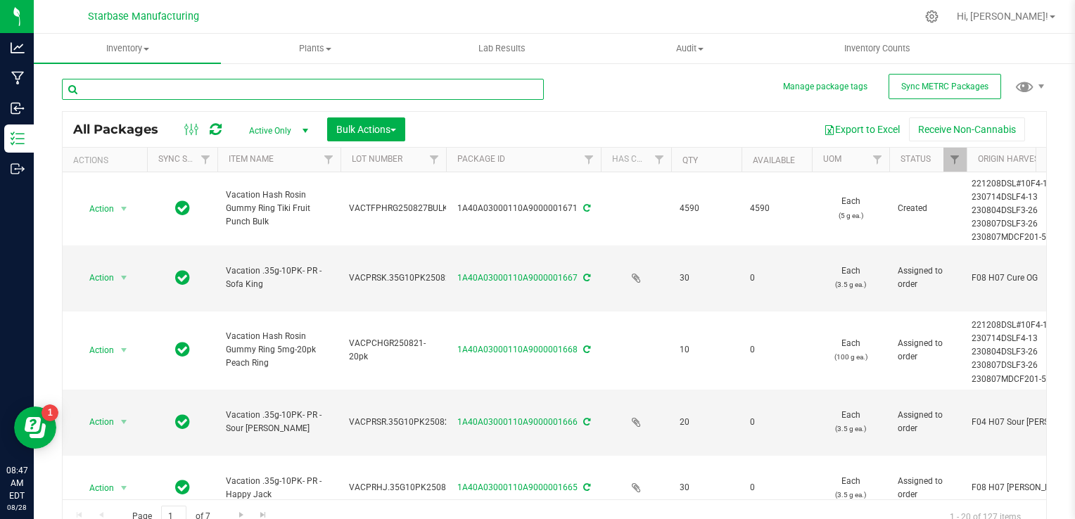
click at [215, 91] on input "text" at bounding box center [303, 89] width 482 height 21
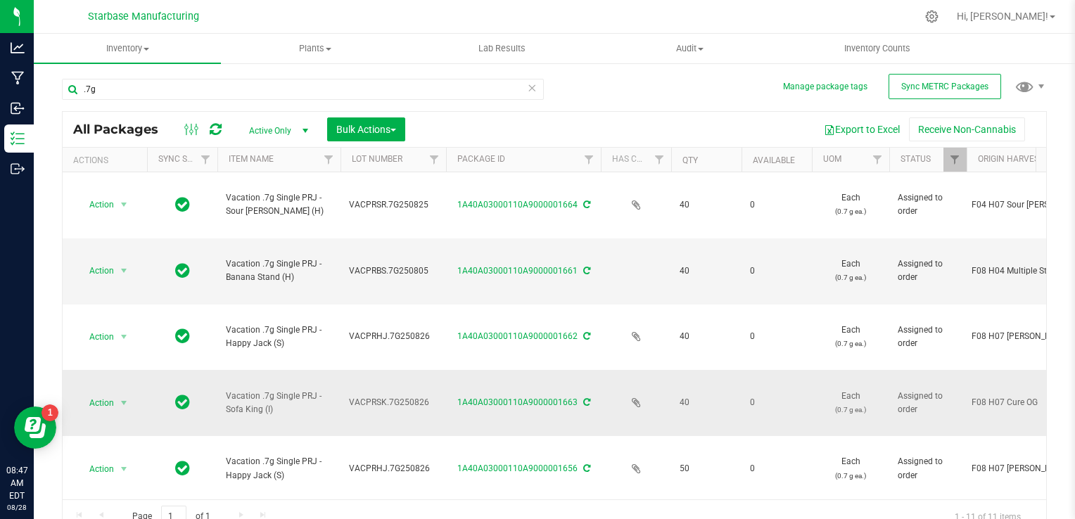
click at [379, 370] on td "VACPRSK.7G250826" at bounding box center [394, 403] width 106 height 66
click at [381, 392] on input "VACPRSK.7G250826" at bounding box center [390, 403] width 101 height 22
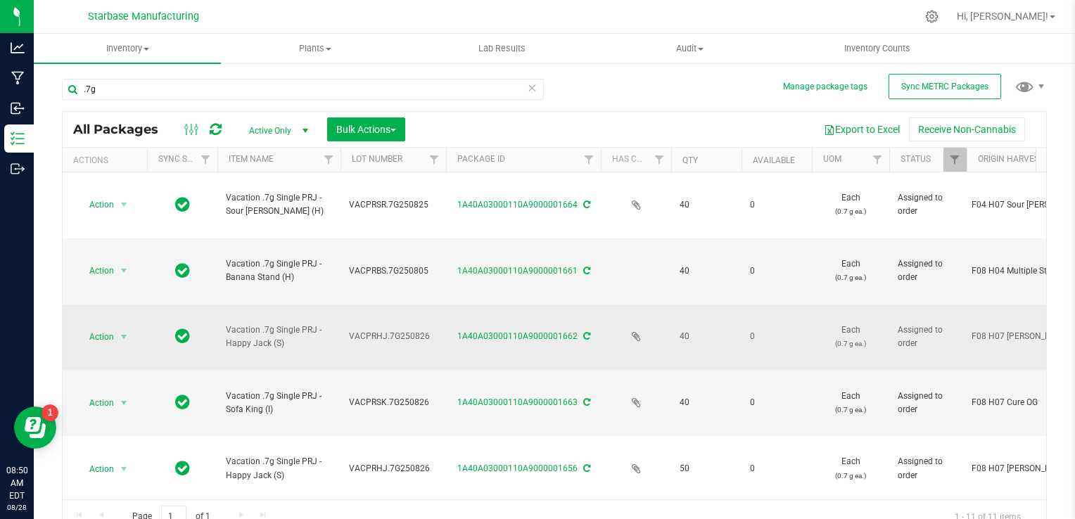
click at [389, 330] on span "VACPRHJ.7G250826" at bounding box center [393, 336] width 89 height 13
click at [389, 326] on input "VACPRHJ.7G250826" at bounding box center [390, 337] width 101 height 22
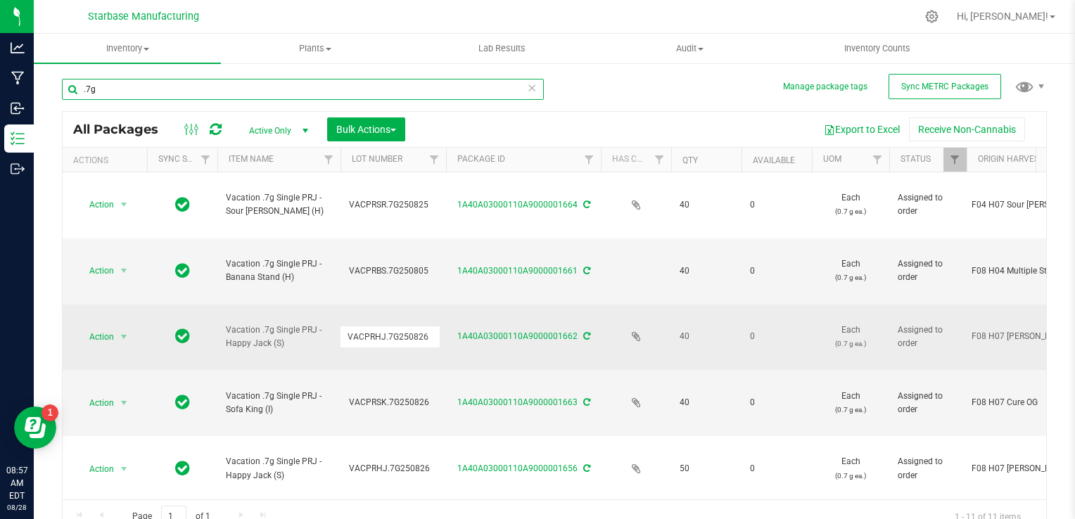
click at [408, 94] on input ".7g" at bounding box center [303, 89] width 482 height 21
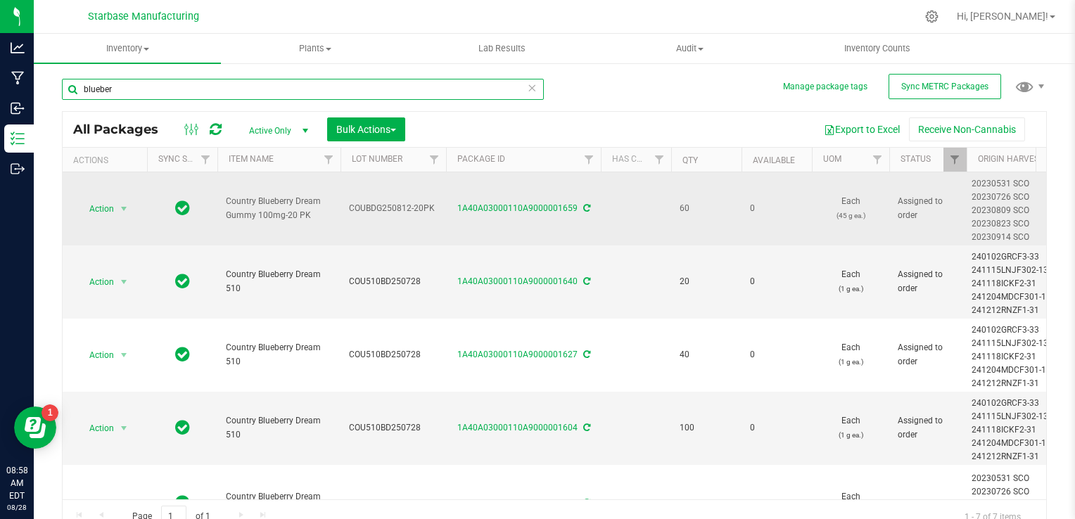
type input "blueber"
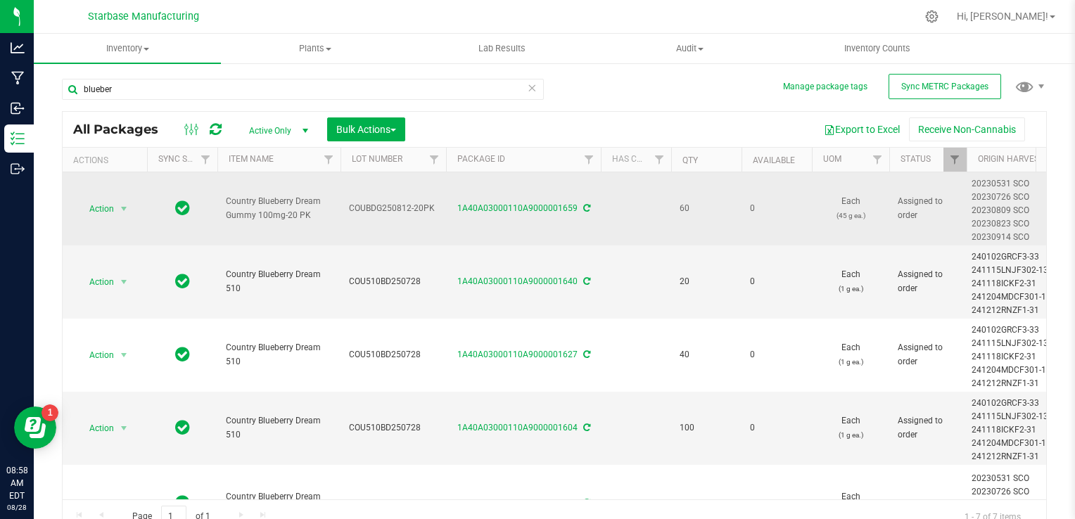
click at [369, 210] on span "COUBDG250812-20PK" at bounding box center [393, 208] width 89 height 13
click at [369, 210] on input "COUBDG250812-20PK" at bounding box center [390, 209] width 101 height 22
